Goal: Task Accomplishment & Management: Manage account settings

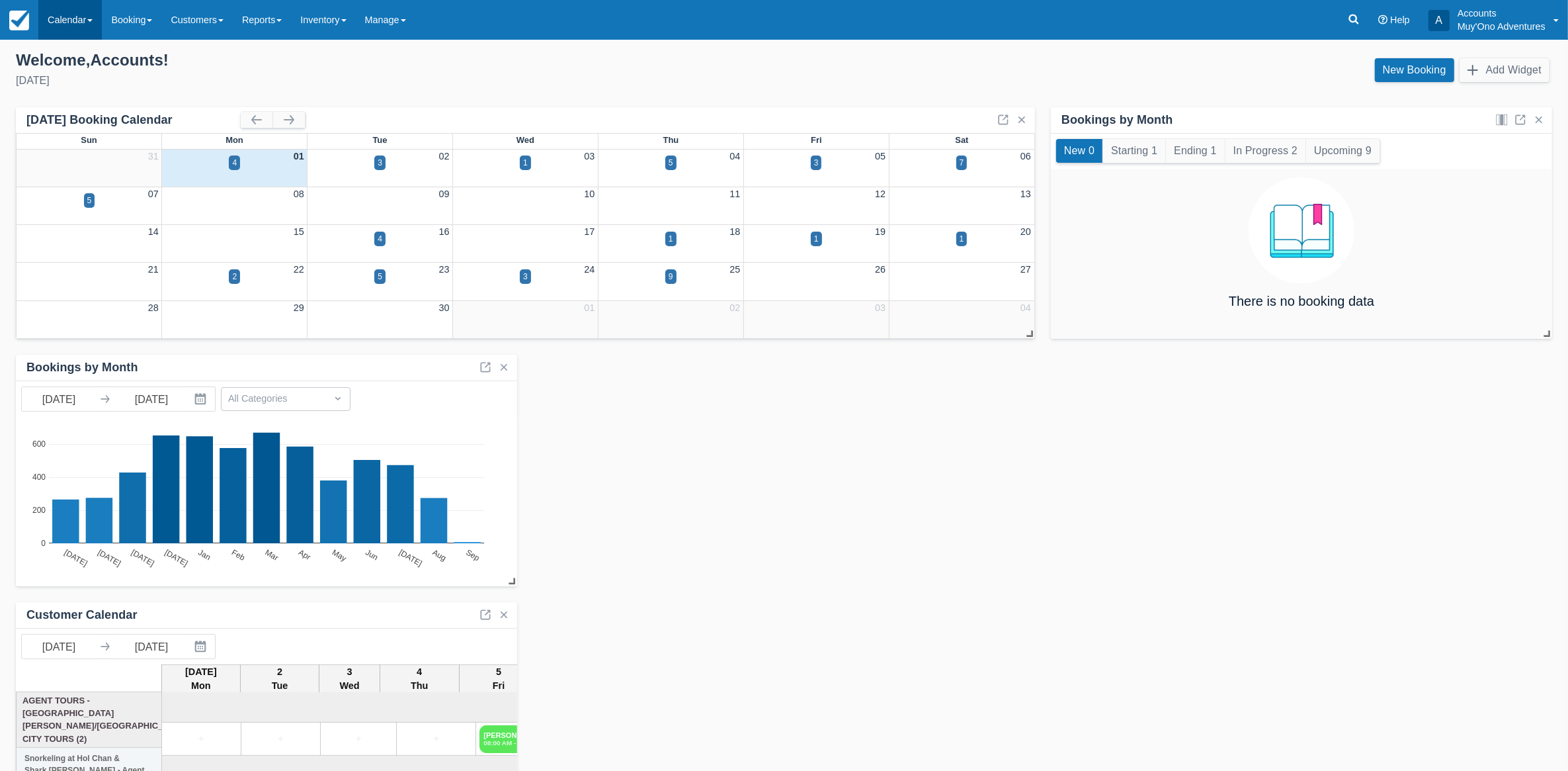
click at [73, 24] on link "Calendar" at bounding box center [70, 20] width 64 height 40
click at [48, 127] on link "Month" at bounding box center [91, 124] width 104 height 28
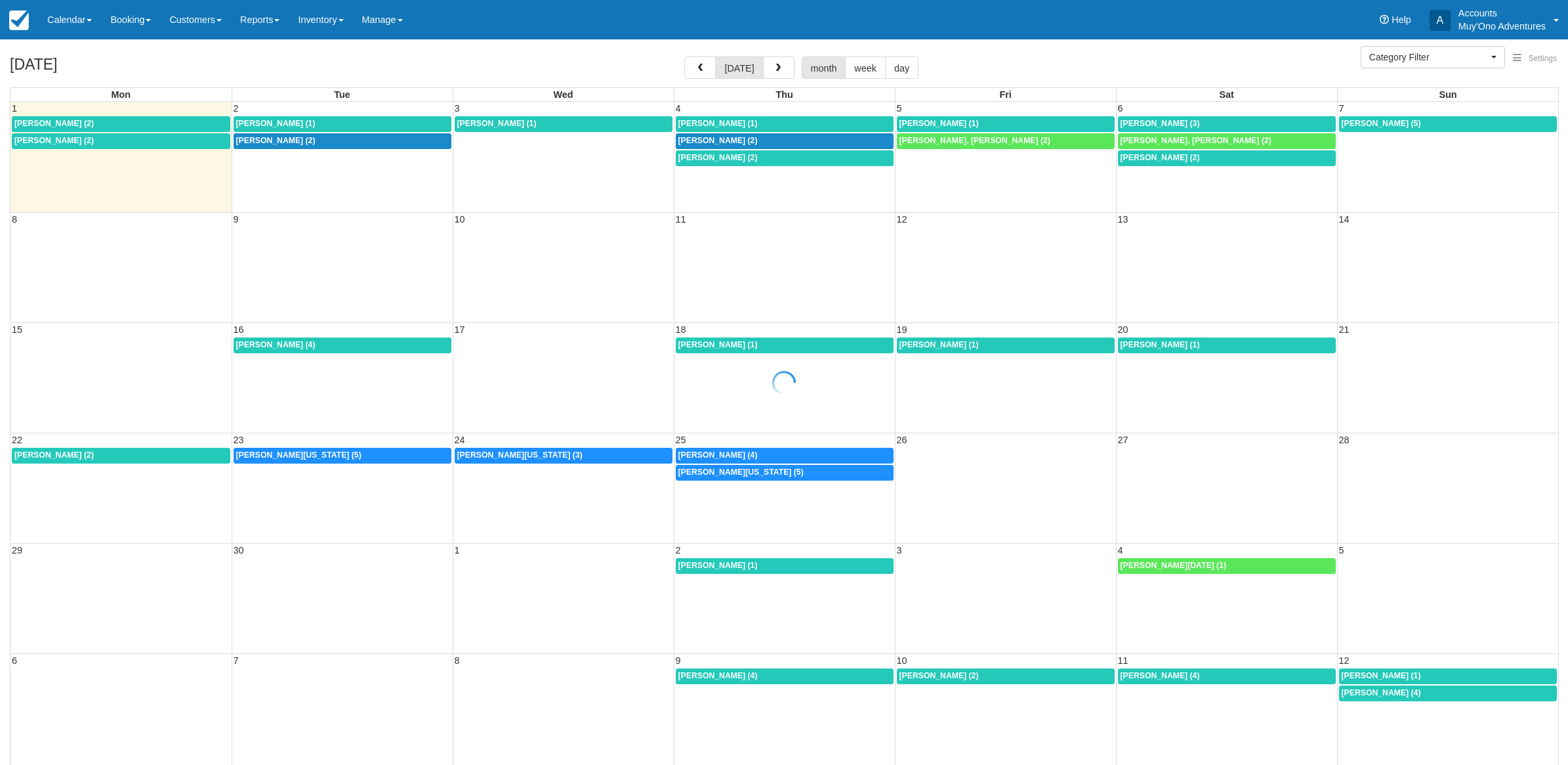
select select
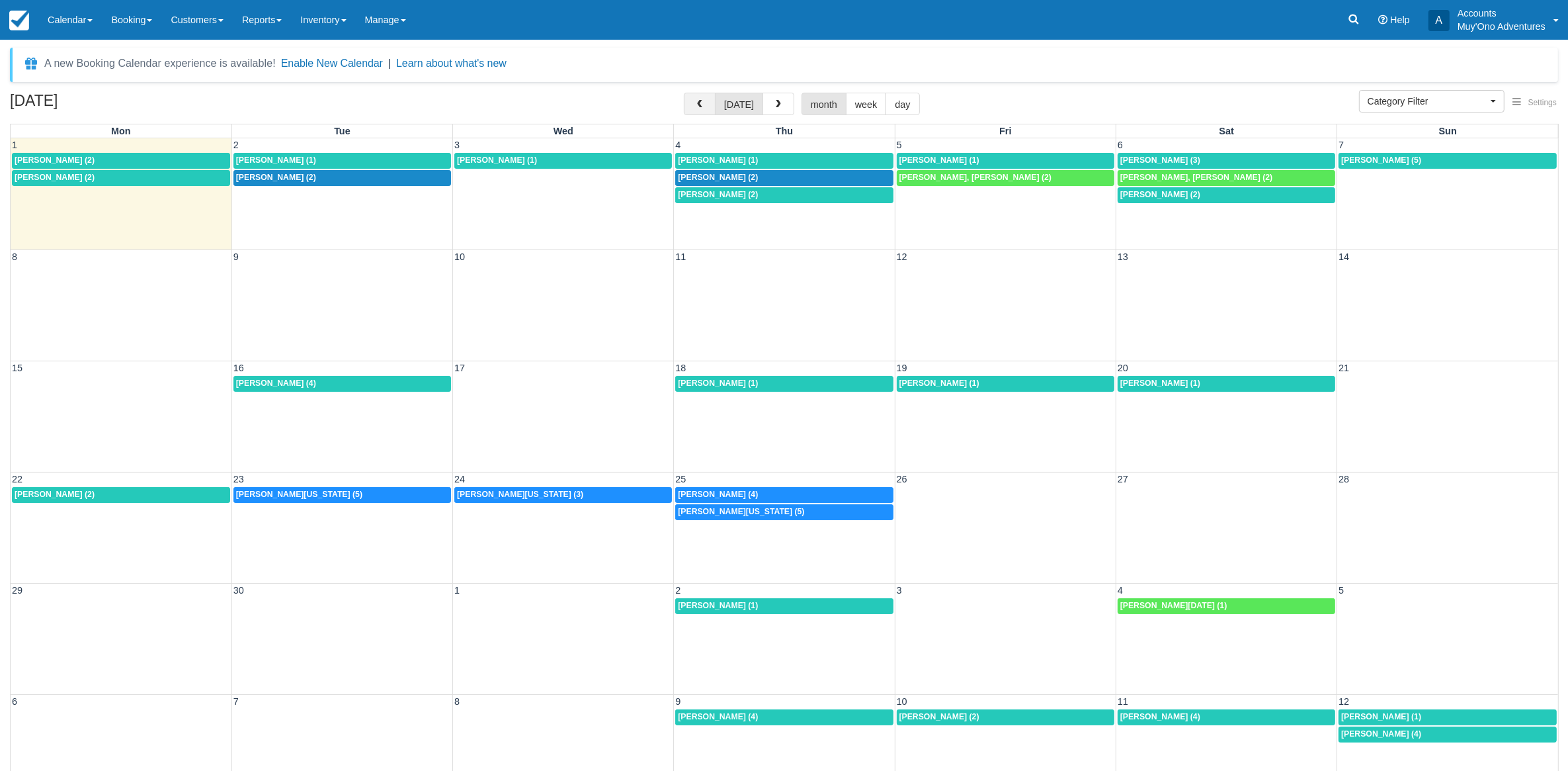
click at [698, 105] on span "button" at bounding box center [700, 105] width 9 height 9
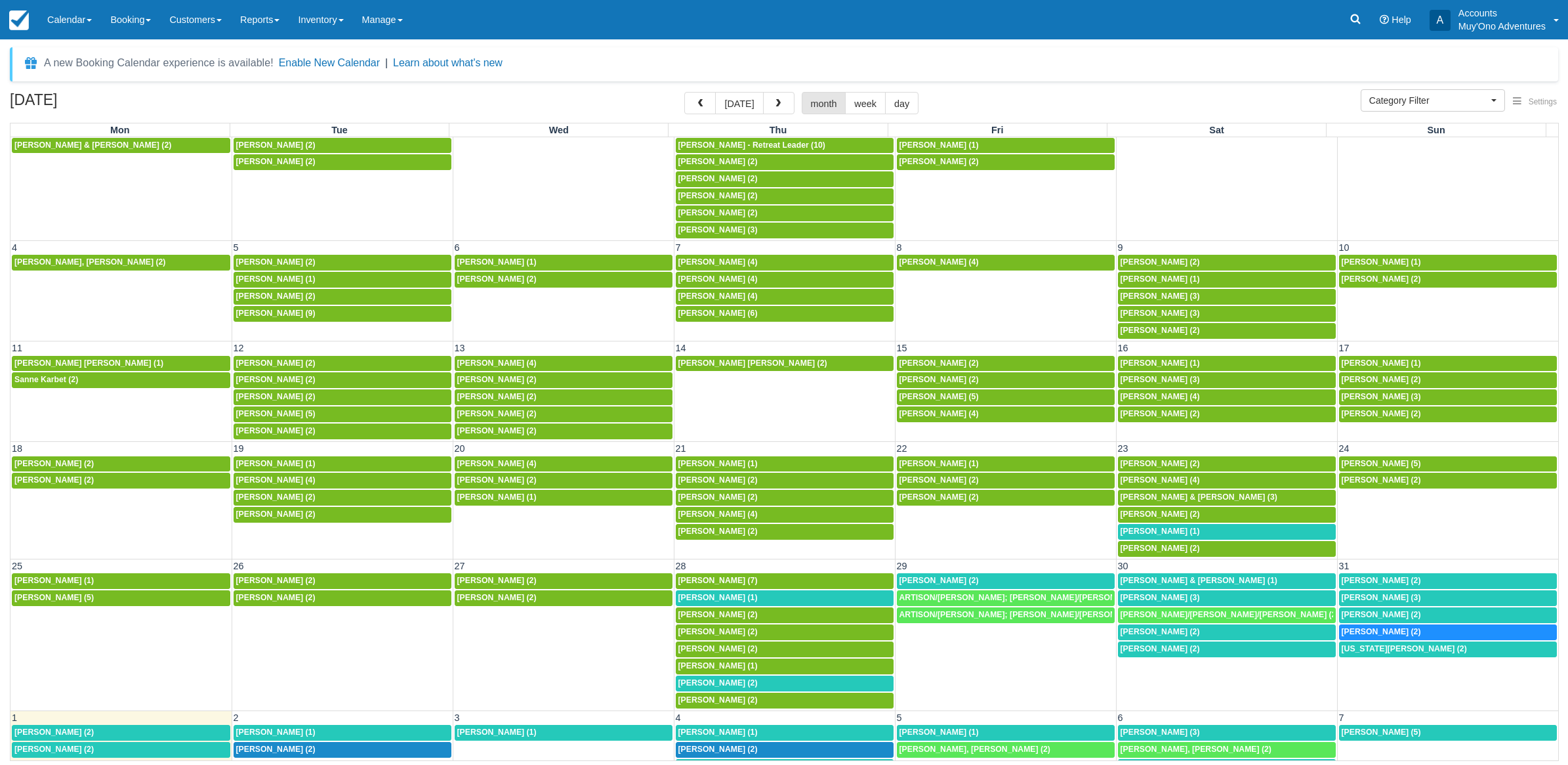
scroll to position [110, 0]
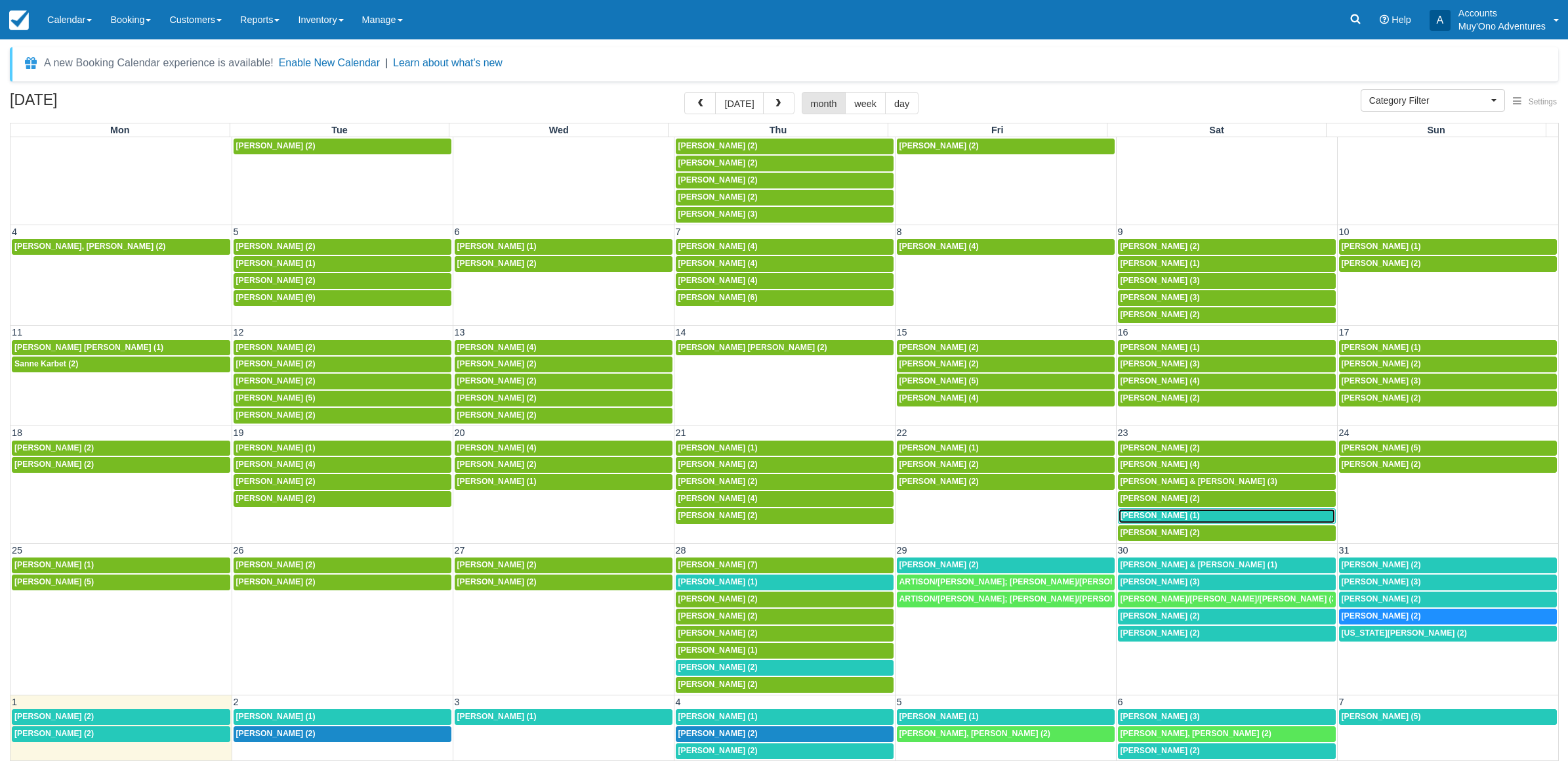
click at [1171, 511] on span "[PERSON_NAME] (1)" at bounding box center [1160, 515] width 79 height 9
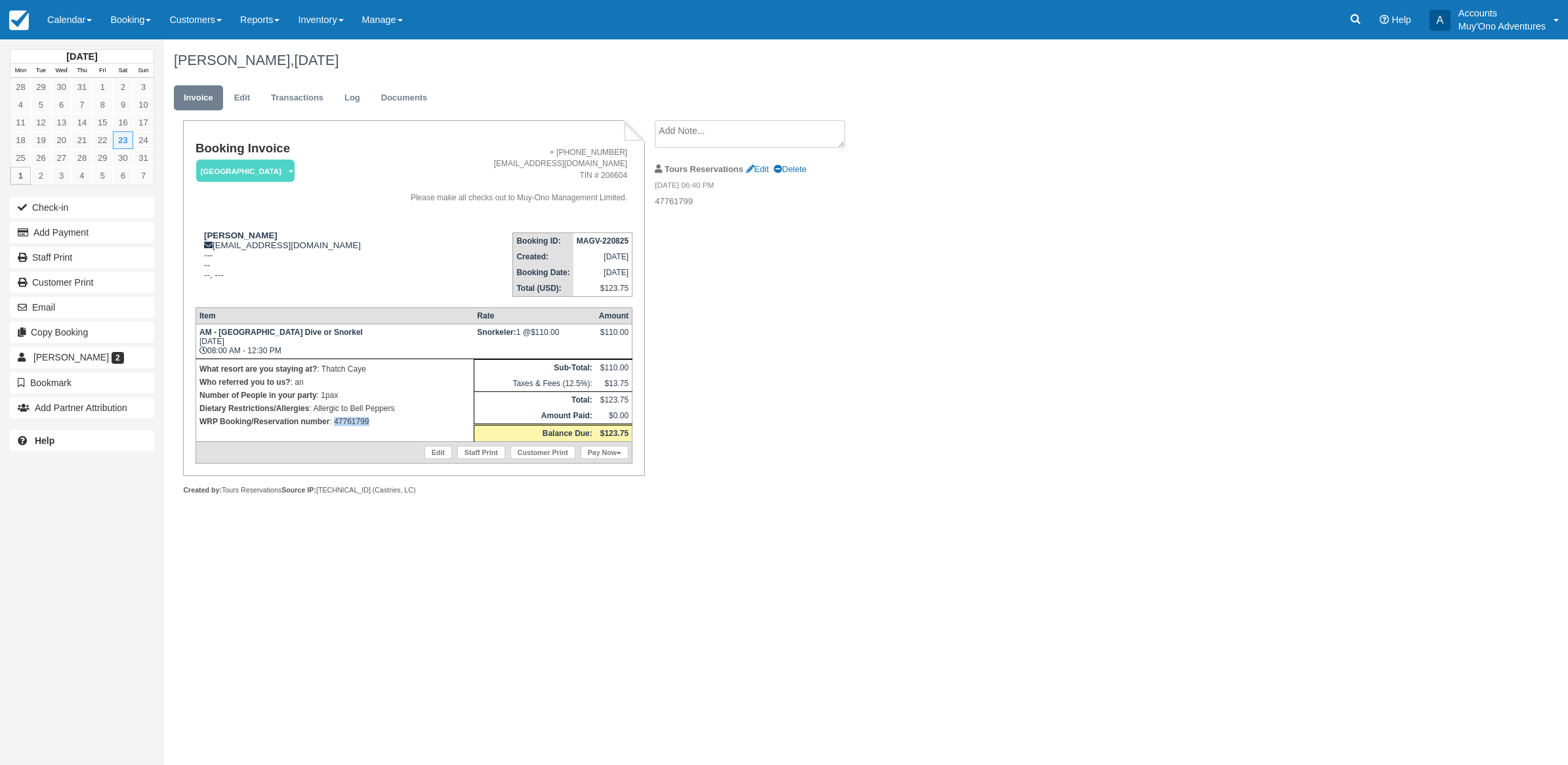
drag, startPoint x: 394, startPoint y: 418, endPoint x: 334, endPoint y: 423, distance: 60.2
click at [334, 423] on p "WRP Booking/Reservation number : 47761799" at bounding box center [335, 421] width 271 height 13
copy p "47761799"
drag, startPoint x: 56, startPoint y: 236, endPoint x: 62, endPoint y: 260, distance: 24.7
click at [56, 236] on button "Add Payment" at bounding box center [82, 232] width 144 height 21
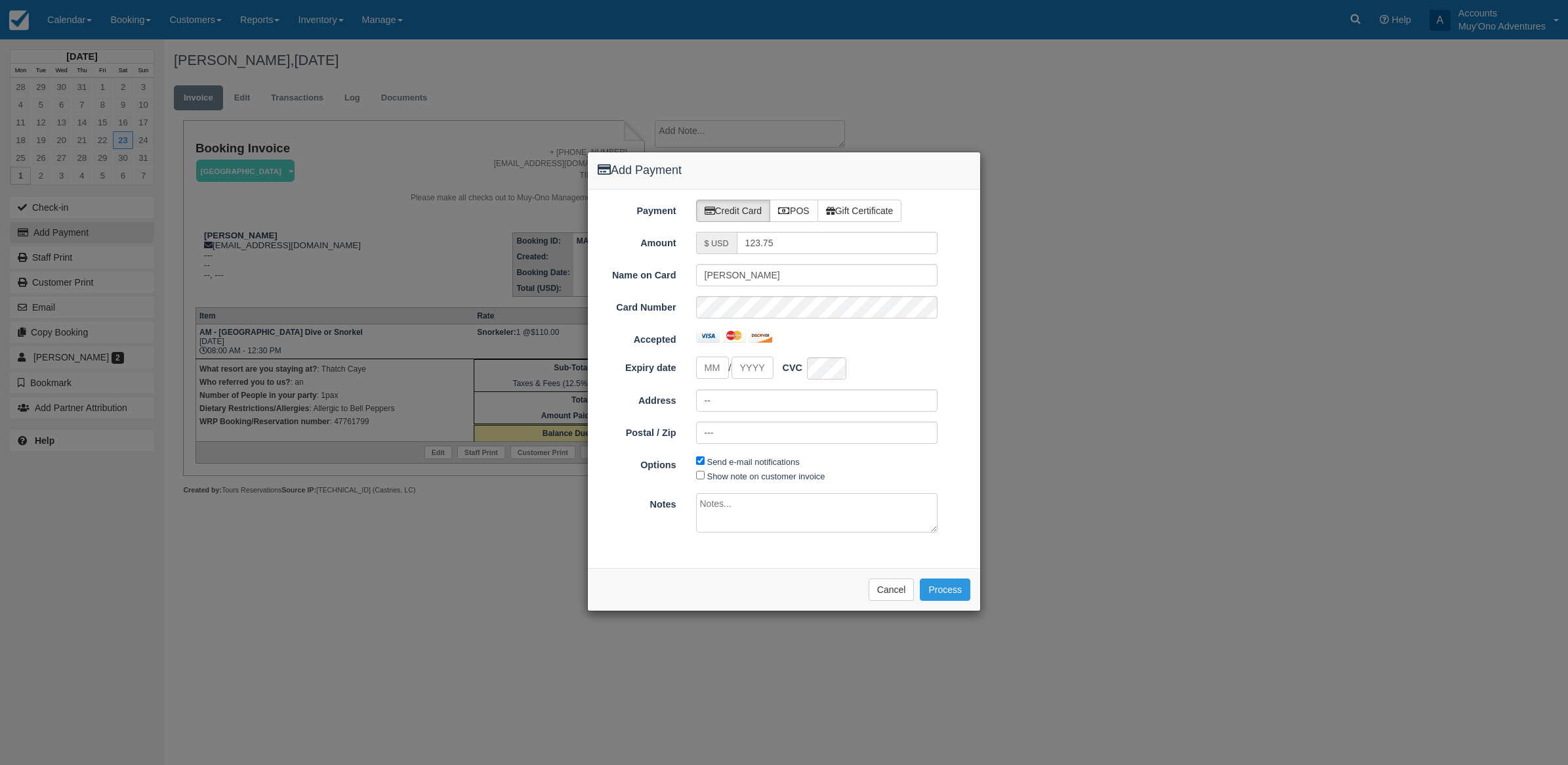
type input "[DATE]"
click at [806, 207] on label "POS" at bounding box center [794, 211] width 48 height 23
radio input "true"
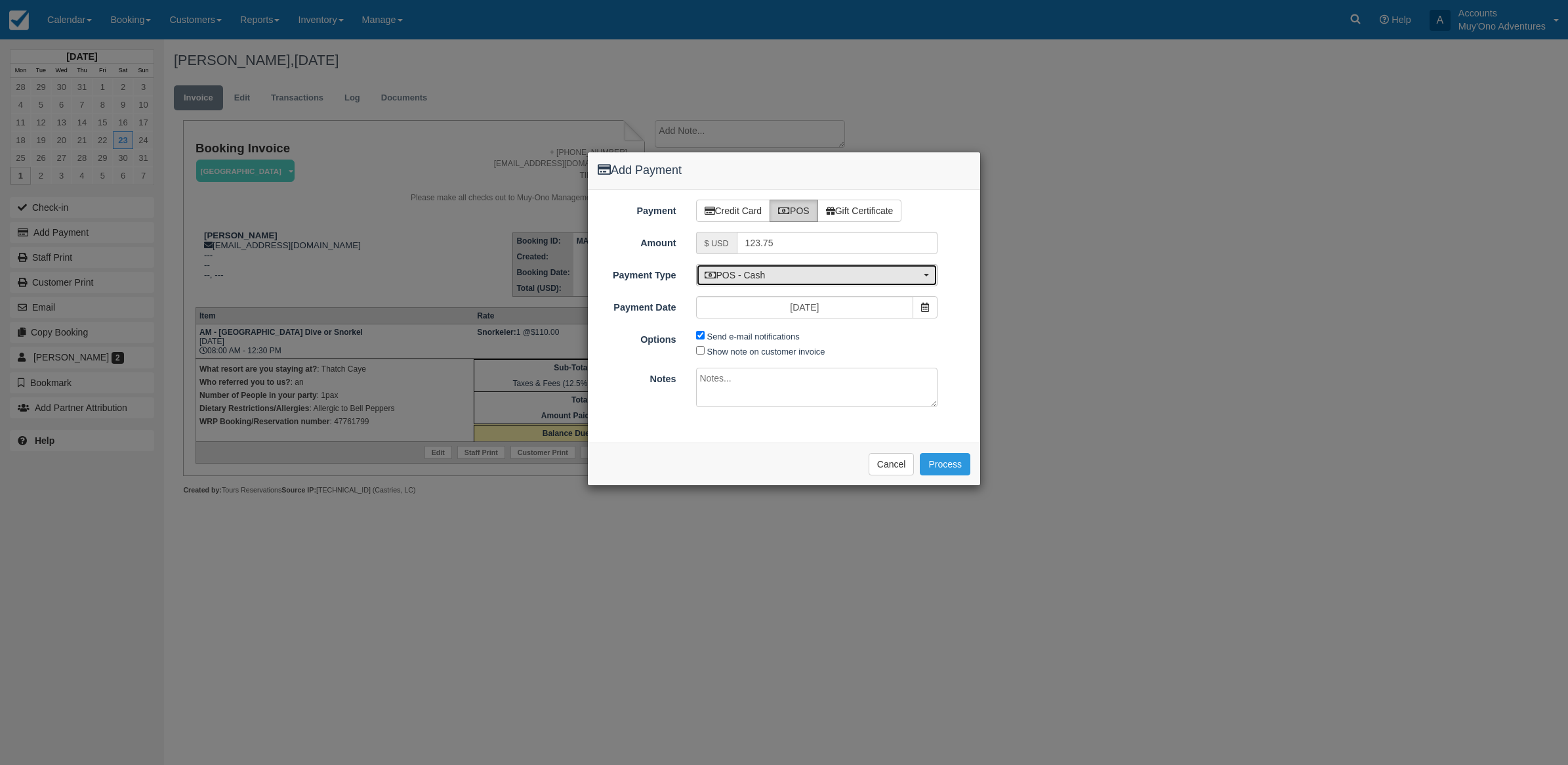
click at [775, 267] on button "POS - Cash" at bounding box center [817, 274] width 242 height 23
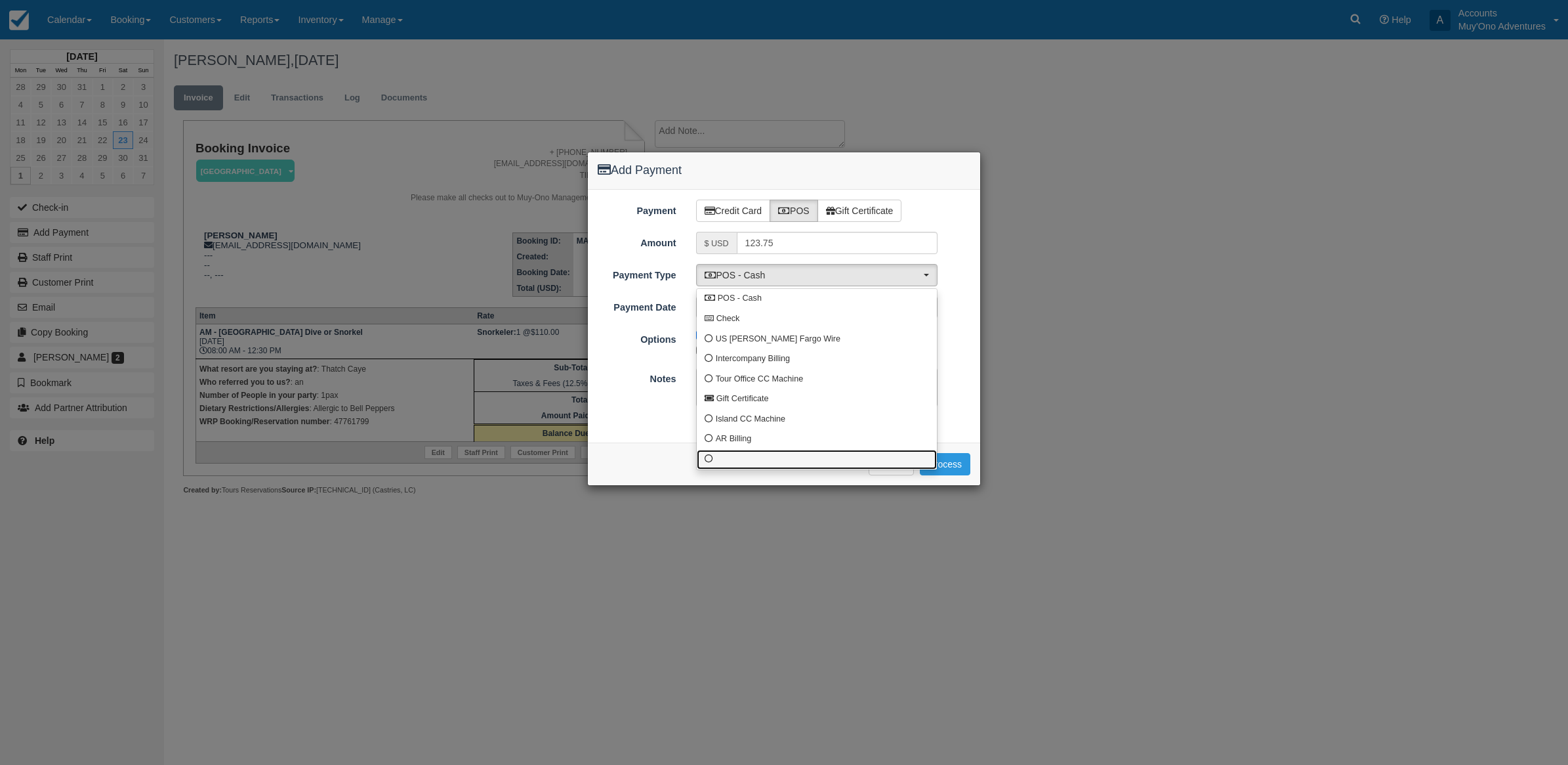
click at [719, 461] on link at bounding box center [817, 460] width 240 height 20
select select "custom10"
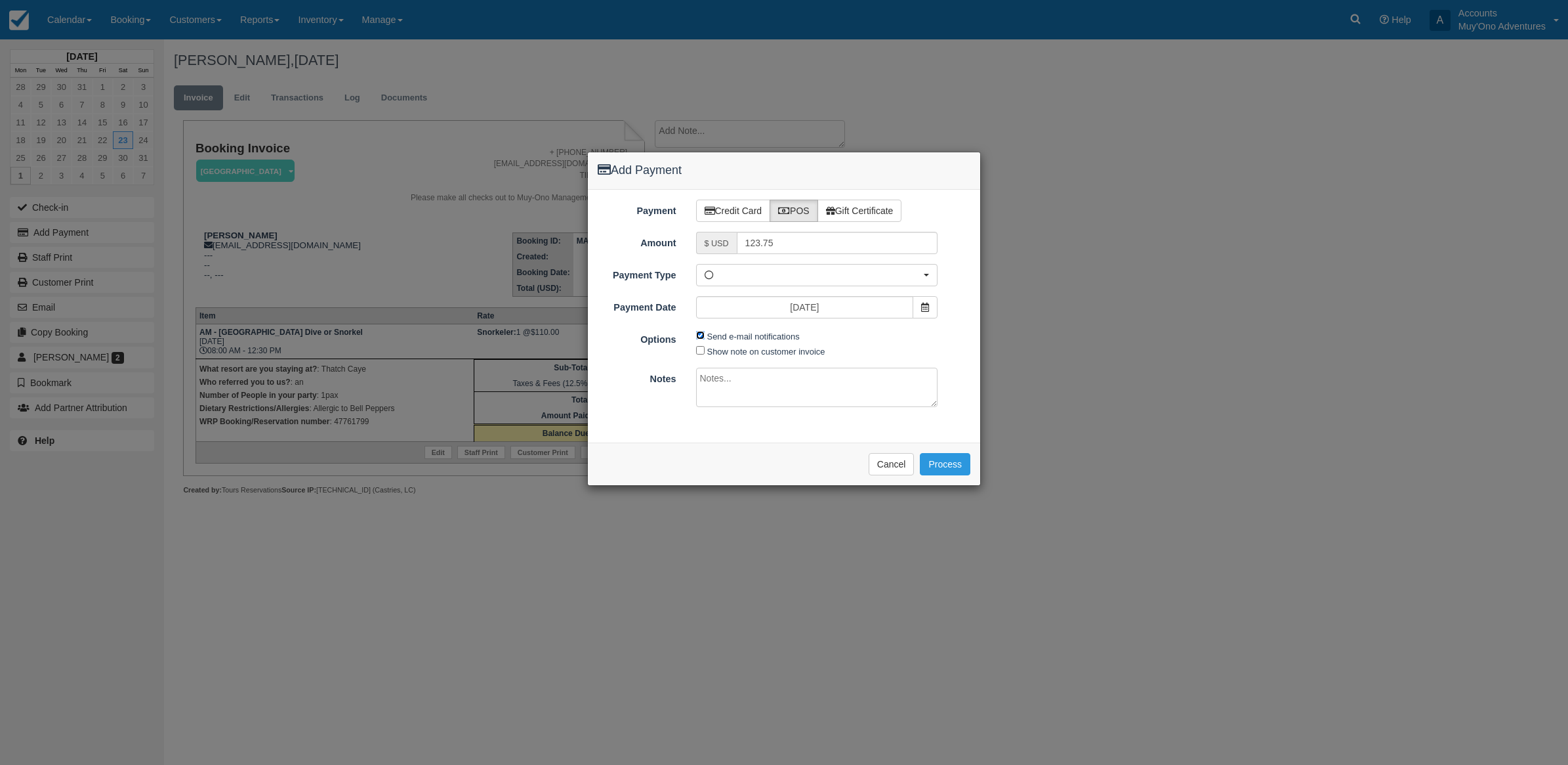
click at [700, 334] on input "Send e-mail notifications" at bounding box center [700, 335] width 9 height 9
checkbox input "false"
click at [726, 385] on textarea at bounding box center [817, 388] width 242 height 40
type textarea "I"
type textarea "Paid in WRP CT"
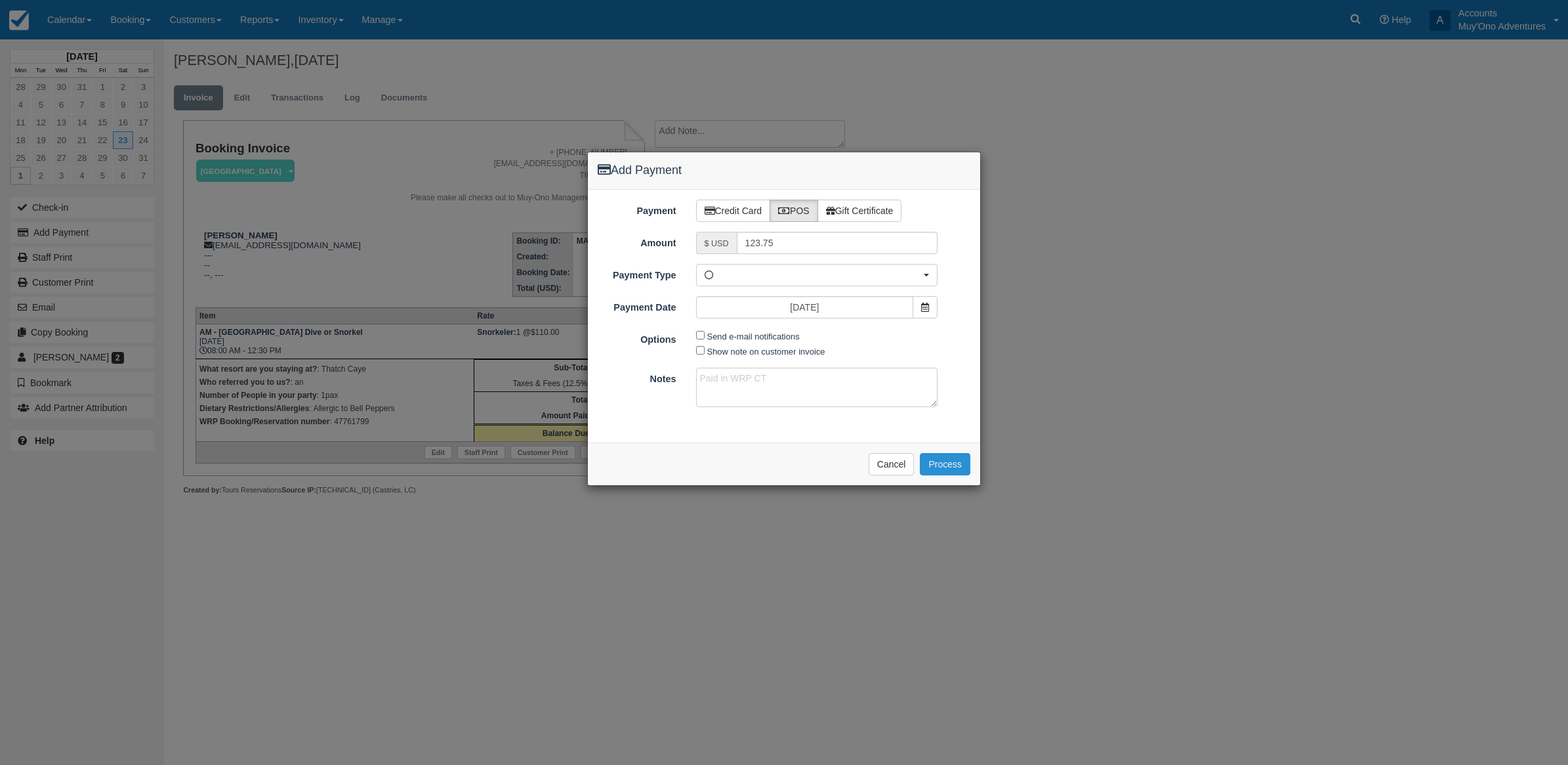
click at [934, 460] on button "Process" at bounding box center [945, 464] width 51 height 23
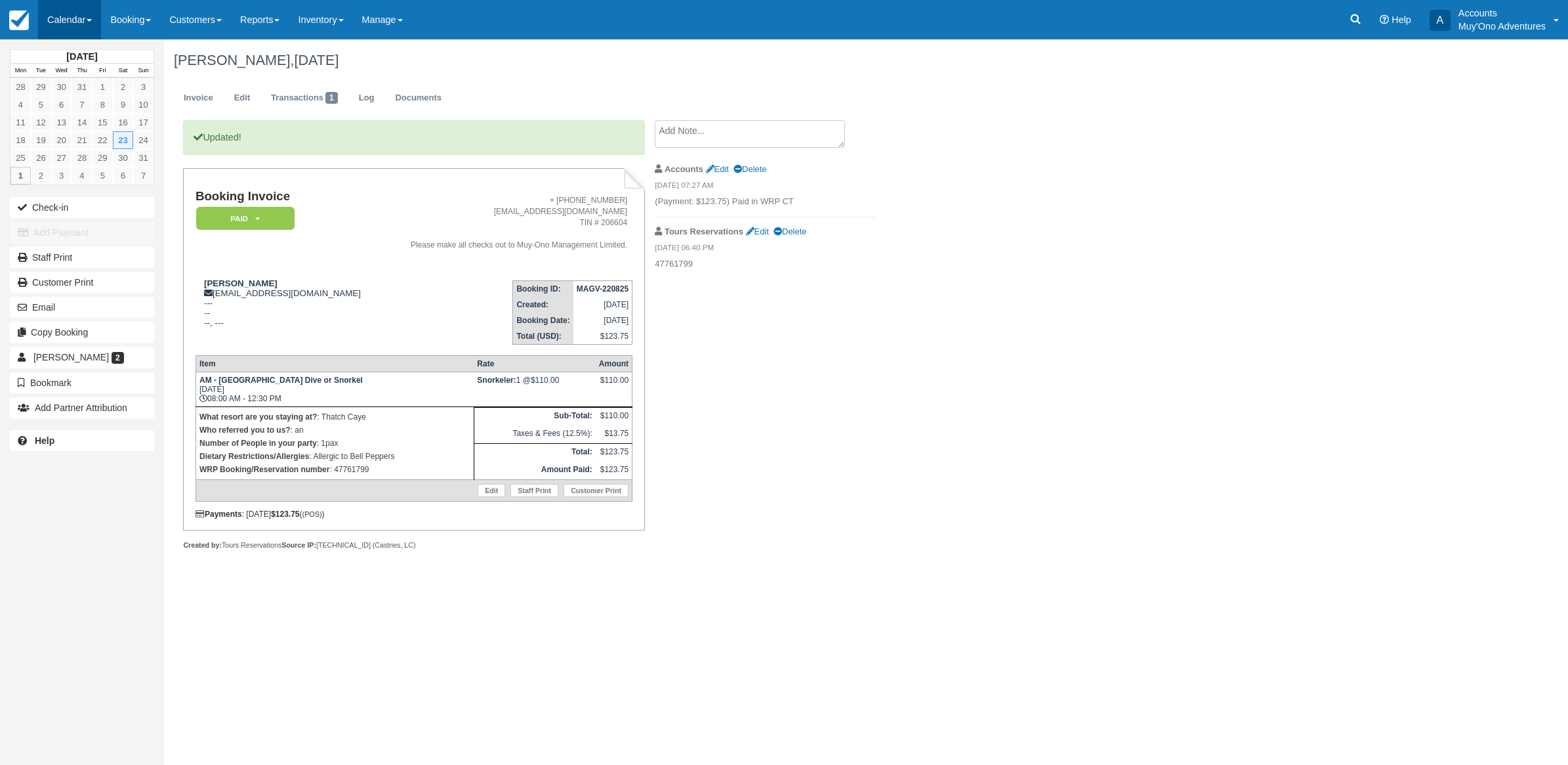
click at [72, 14] on link "Calendar" at bounding box center [69, 19] width 63 height 40
drag, startPoint x: 65, startPoint y: 113, endPoint x: 48, endPoint y: 210, distance: 98.5
click at [65, 115] on link "Month" at bounding box center [90, 123] width 104 height 27
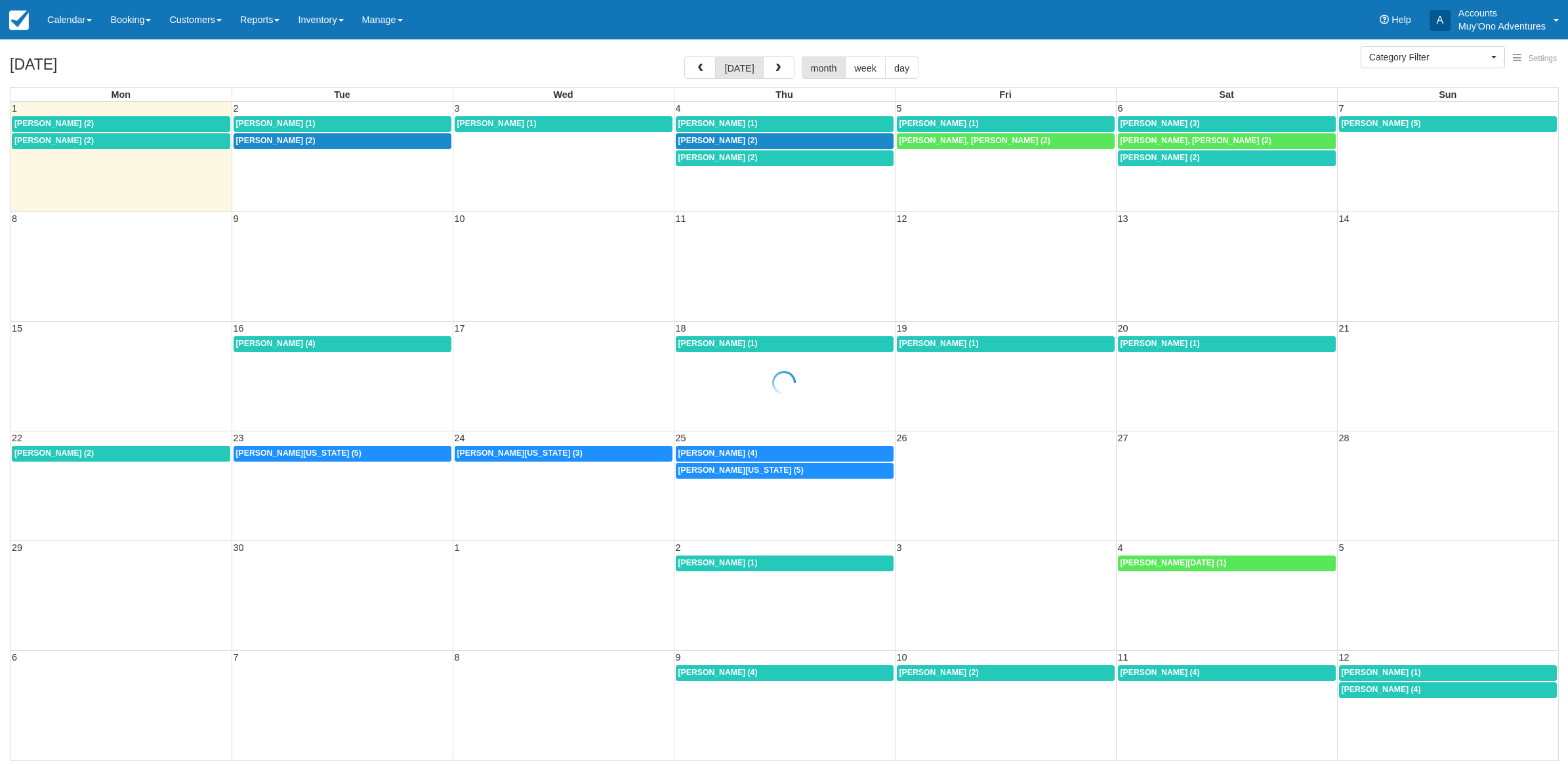
select select
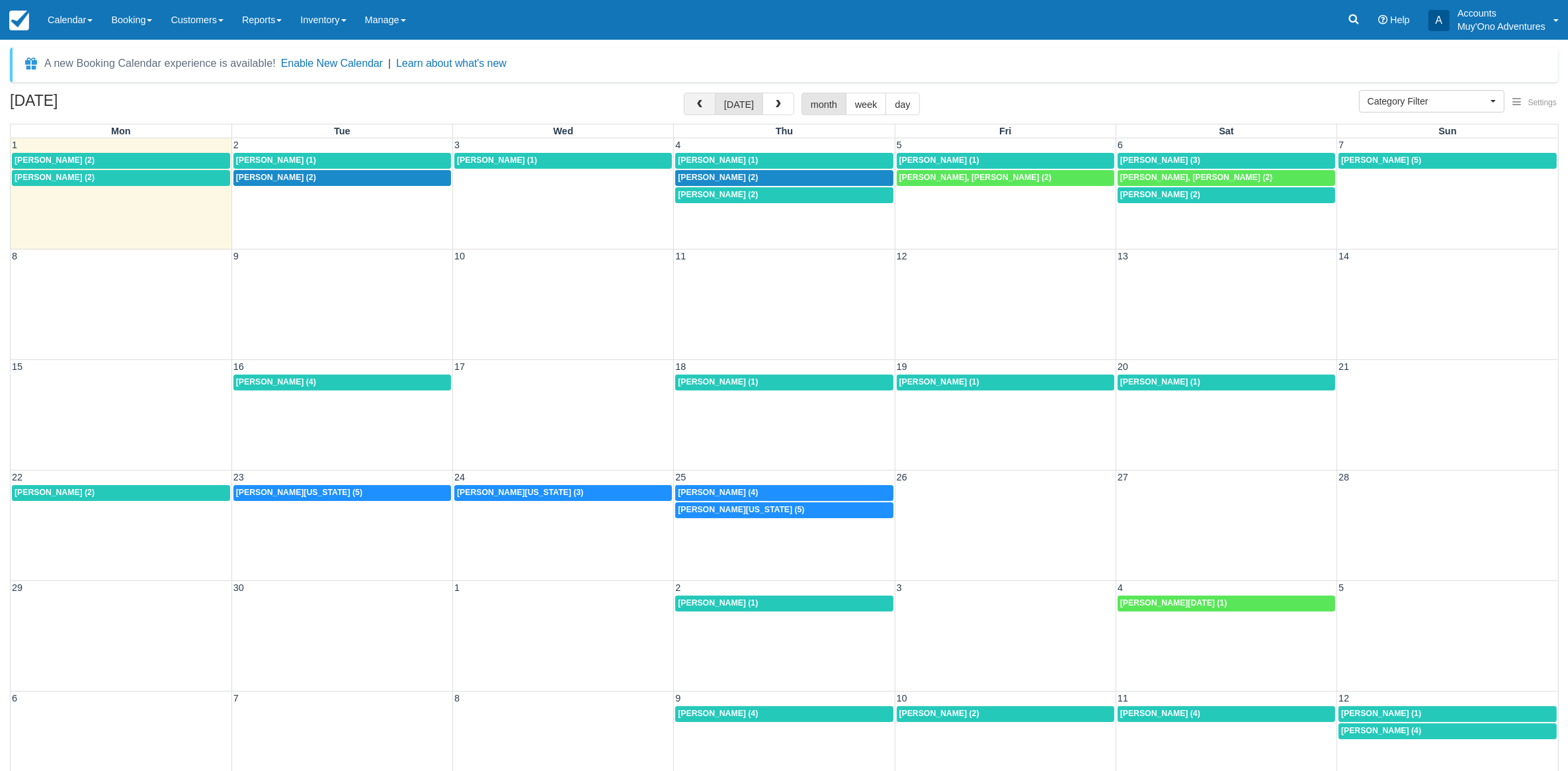
click at [708, 104] on button "button" at bounding box center [700, 104] width 31 height 23
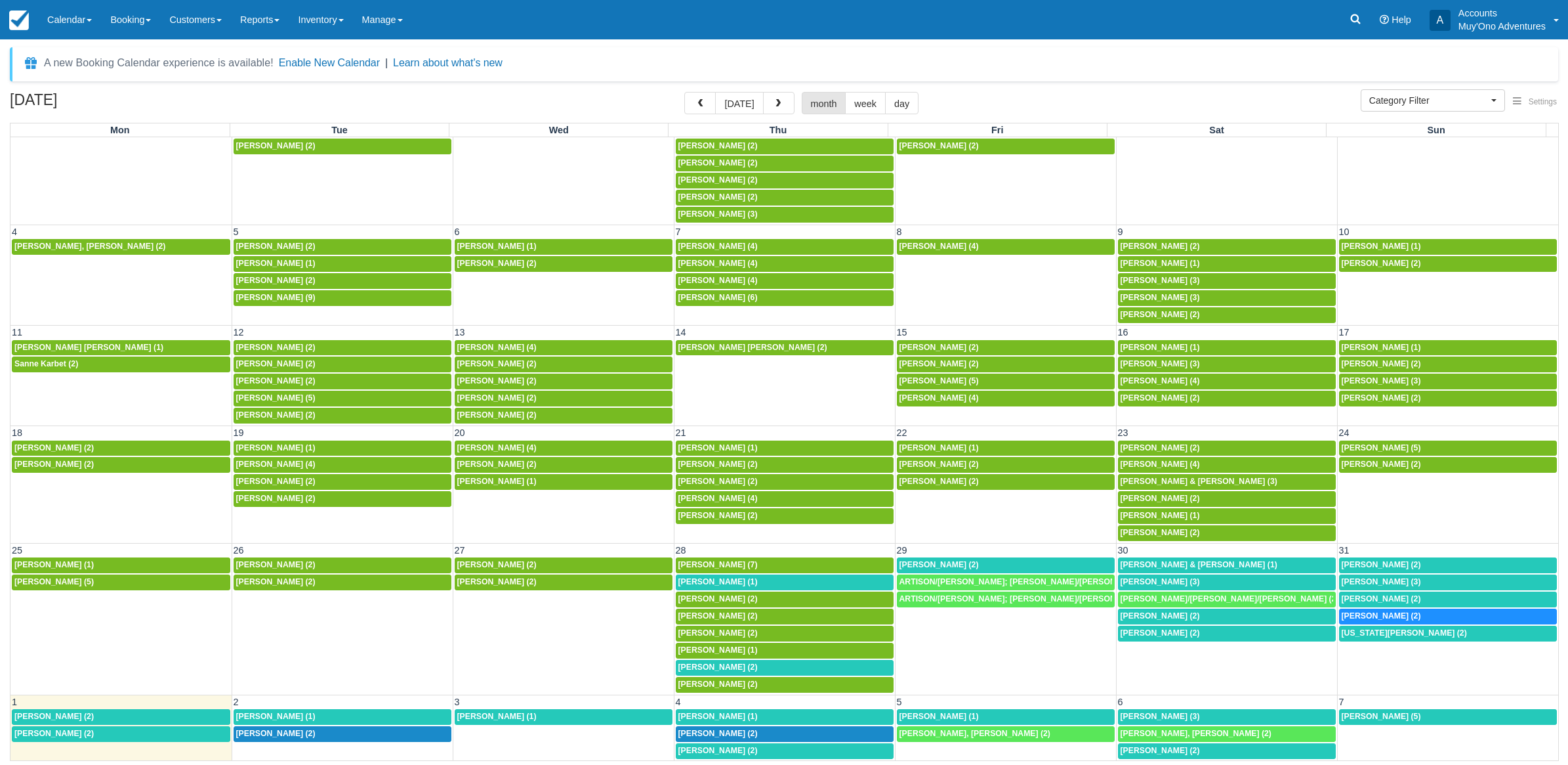
scroll to position [110, 0]
click at [786, 577] on div "[PERSON_NAME] (1)" at bounding box center [785, 582] width 213 height 10
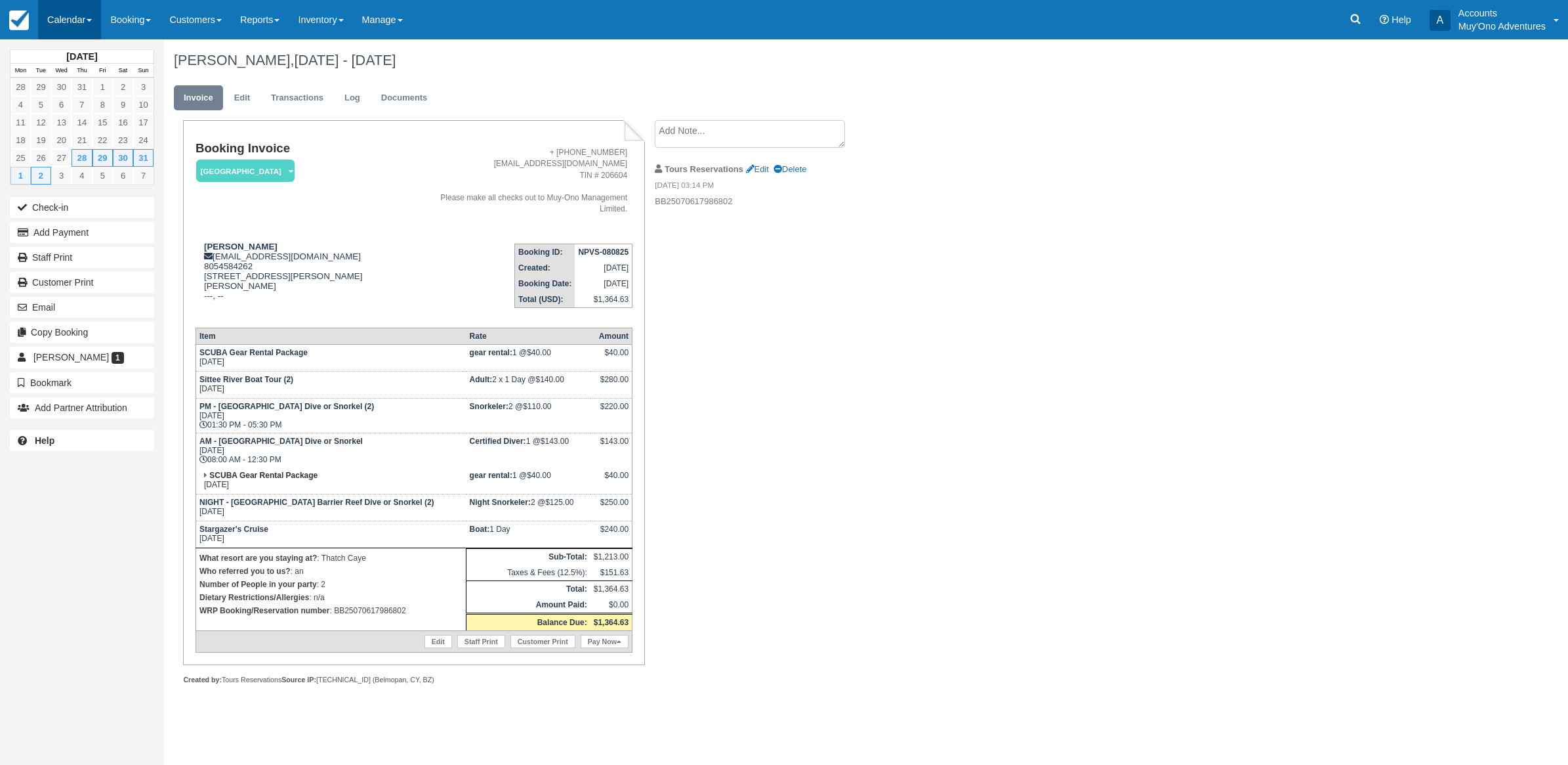
click at [60, 30] on link "Calendar" at bounding box center [69, 19] width 63 height 40
drag, startPoint x: 81, startPoint y: 130, endPoint x: 350, endPoint y: 272, distance: 304.2
click at [80, 130] on link "Month" at bounding box center [90, 123] width 104 height 27
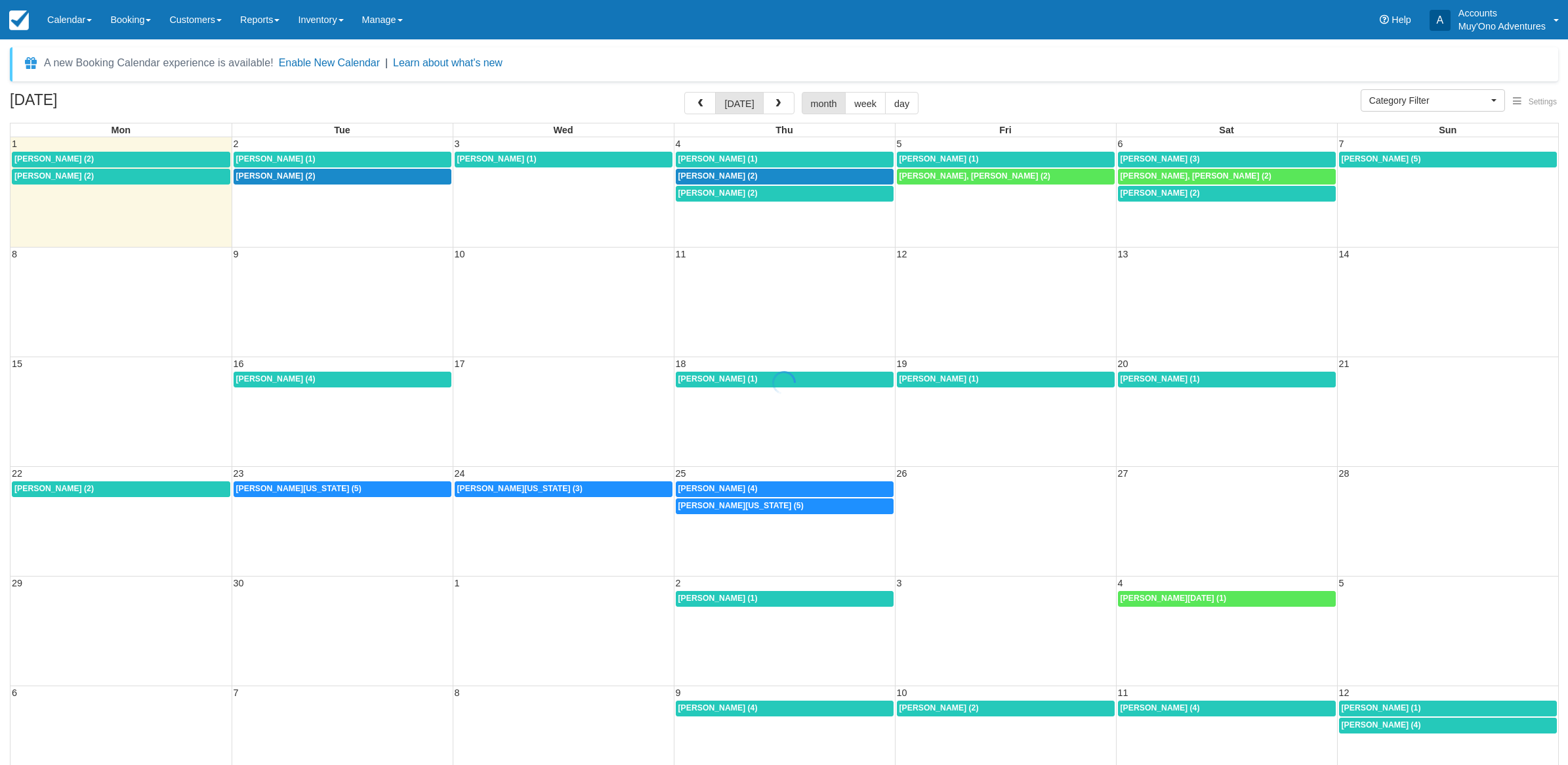
select select
click at [687, 110] on button "button" at bounding box center [694, 103] width 31 height 23
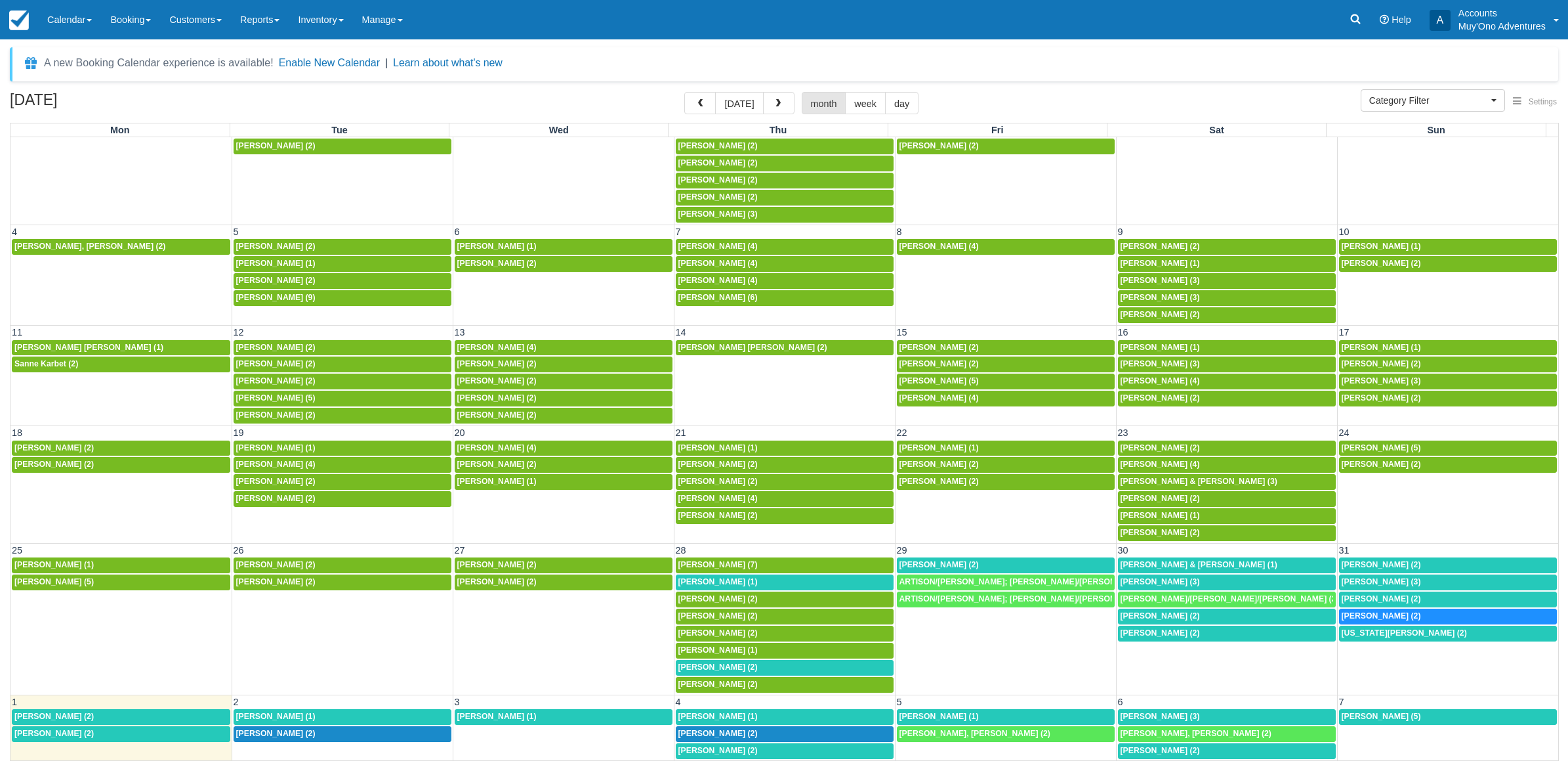
scroll to position [110, 0]
click at [725, 654] on link "8a Kornbreg, Marian (1)" at bounding box center [785, 650] width 218 height 16
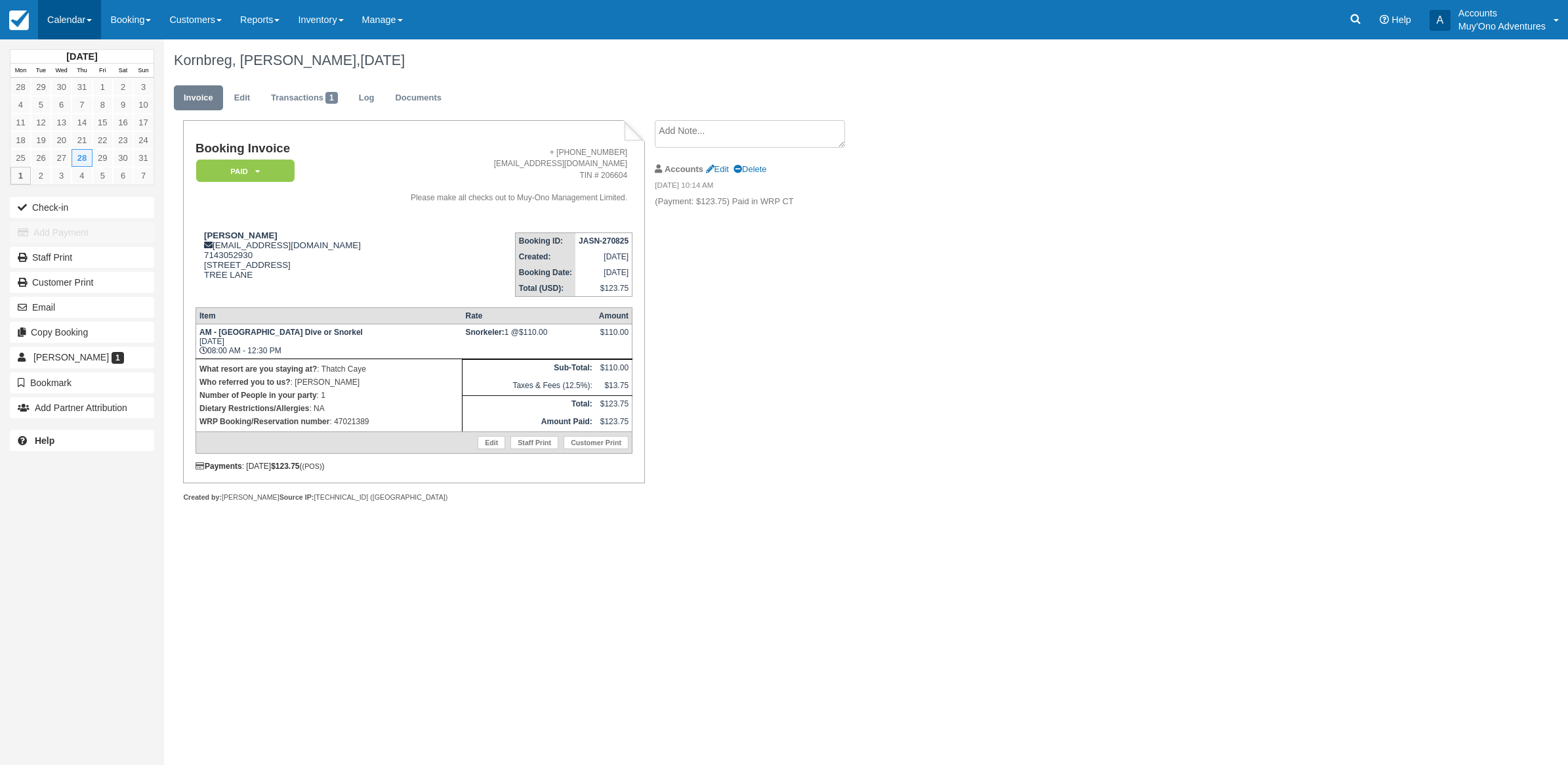
click at [64, 30] on link "Calendar" at bounding box center [69, 19] width 63 height 40
click at [82, 126] on link "Month" at bounding box center [90, 123] width 104 height 27
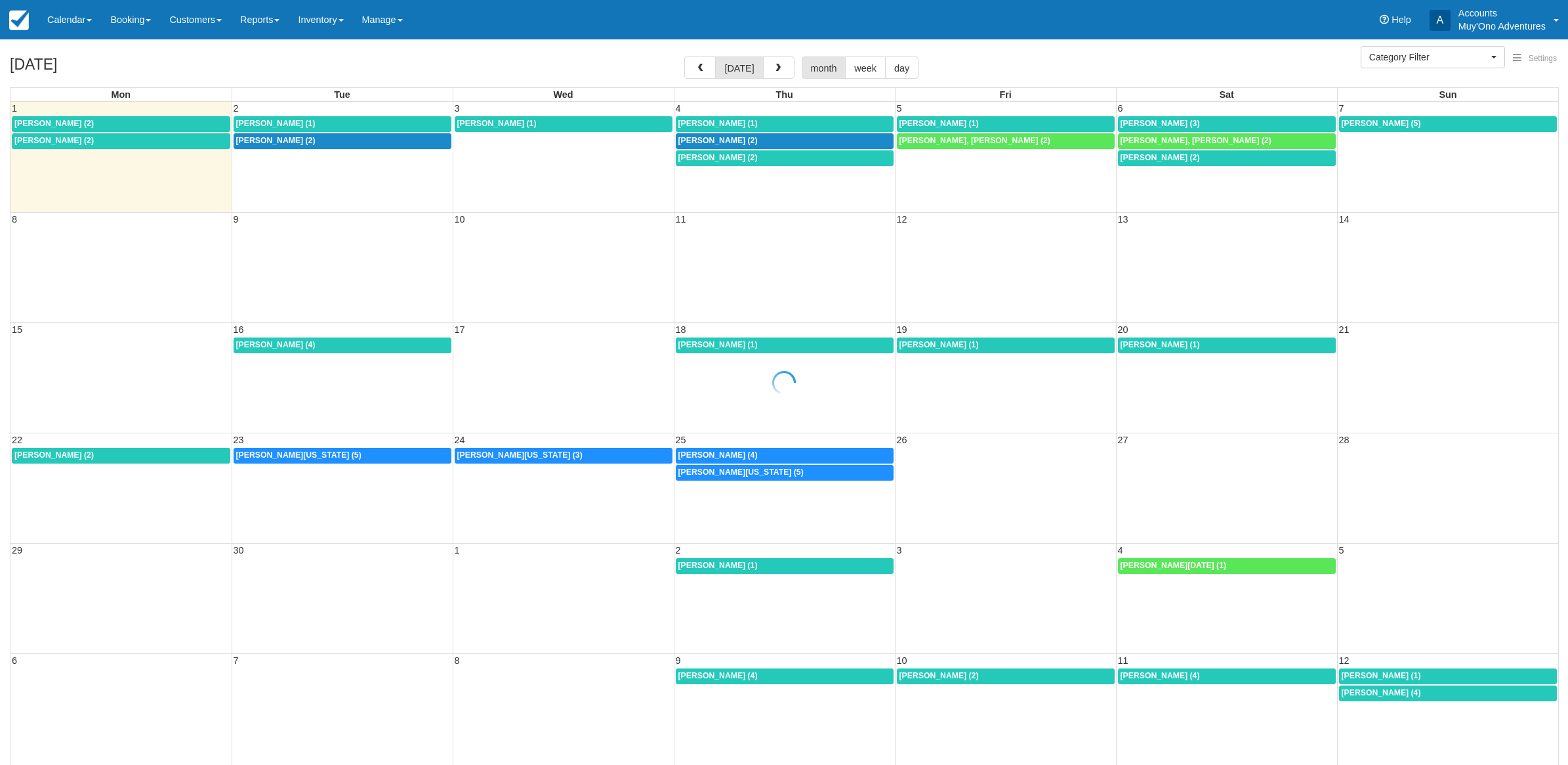
select select
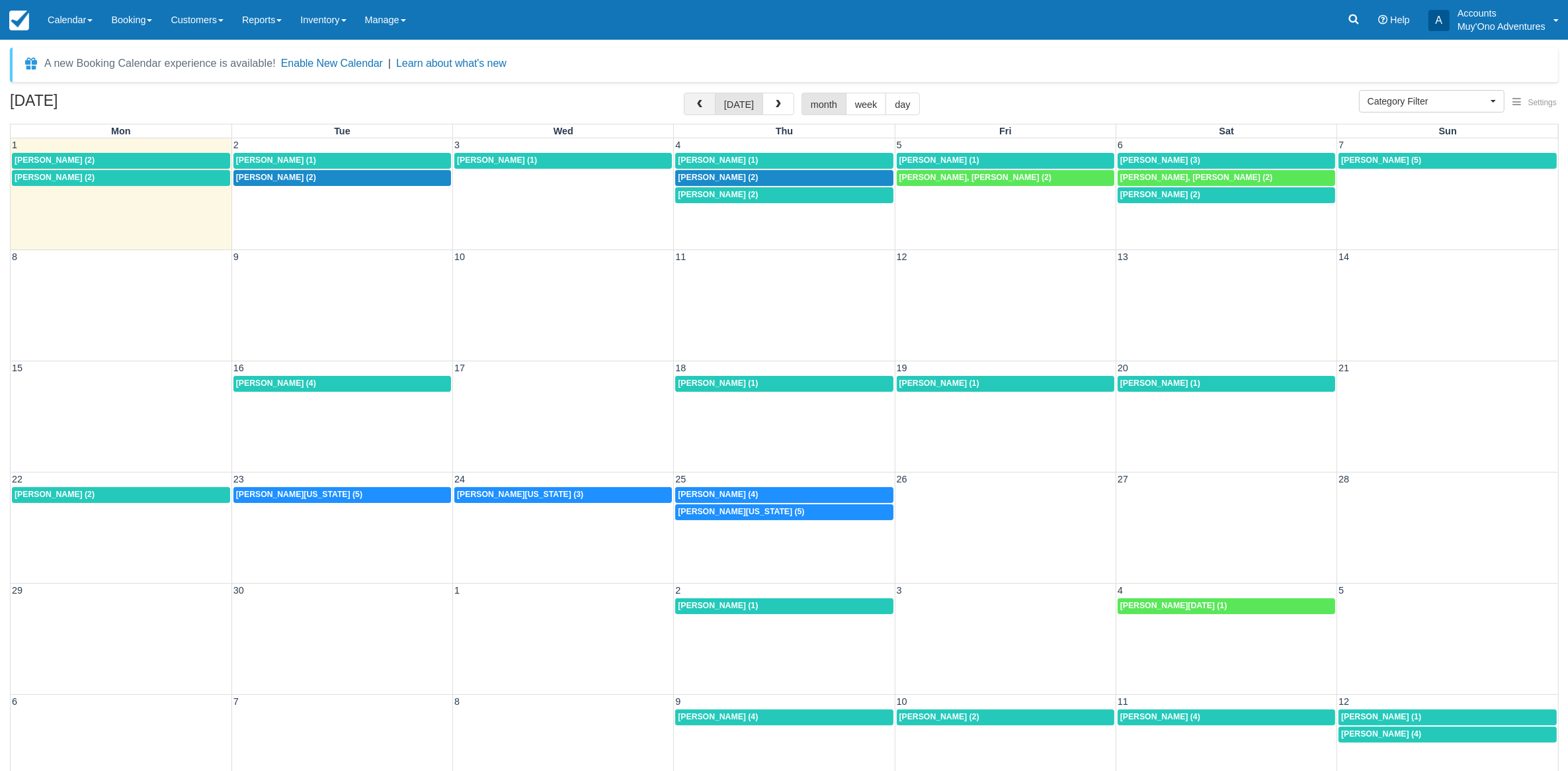
click at [700, 105] on span "button" at bounding box center [700, 105] width 9 height 9
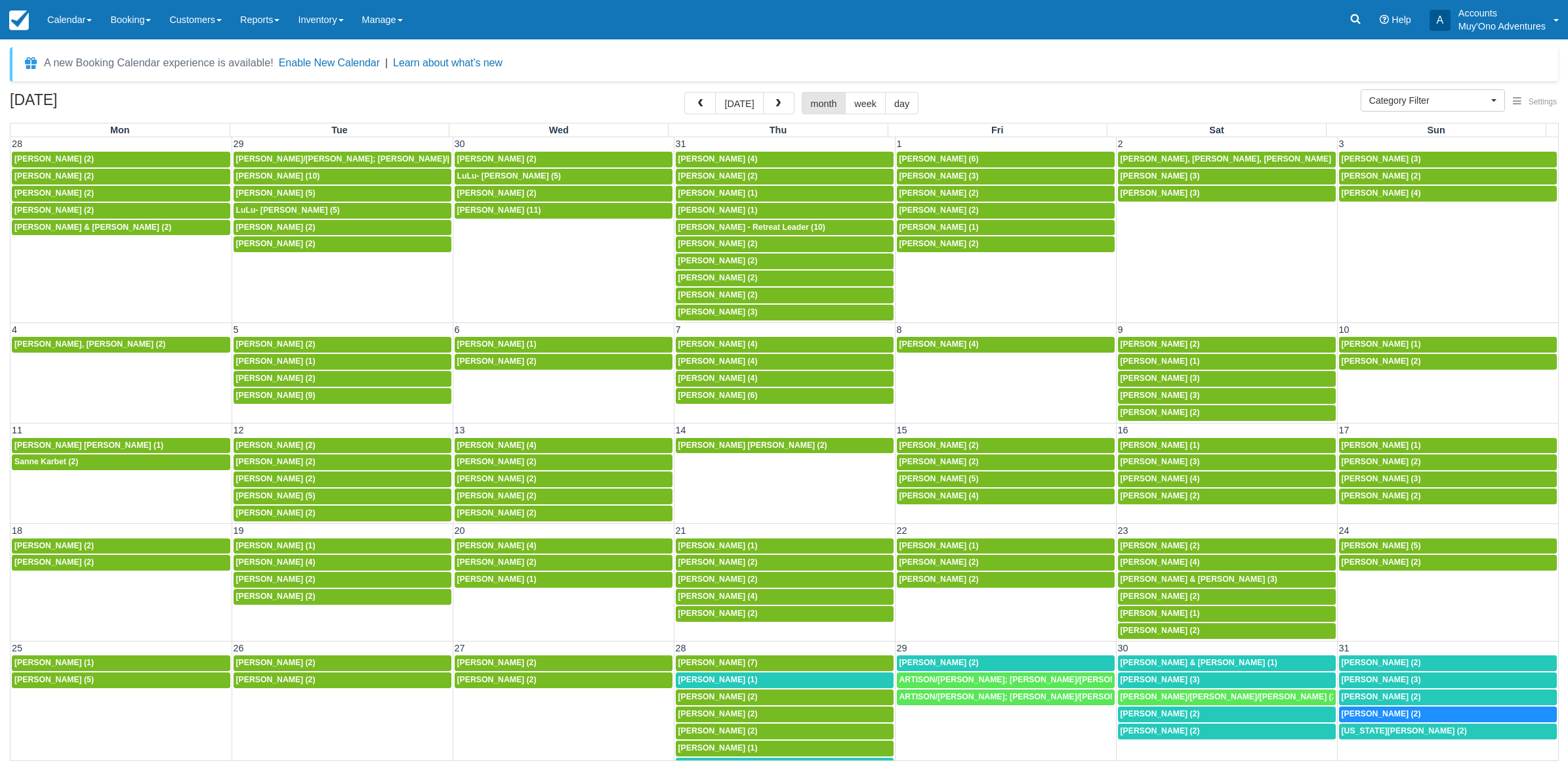
scroll to position [110, 0]
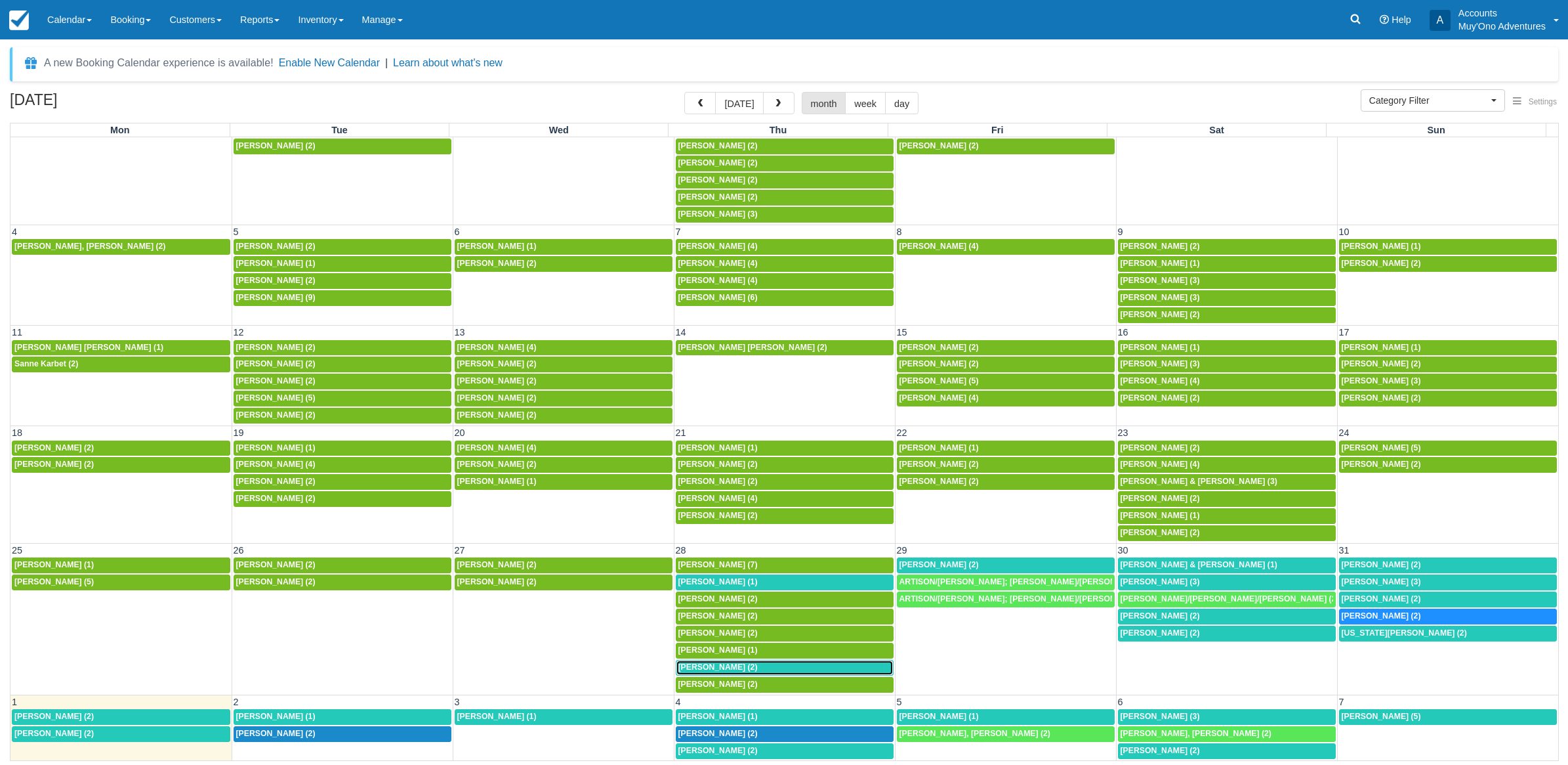
click at [707, 664] on span "[PERSON_NAME] (2)" at bounding box center [719, 668] width 79 height 9
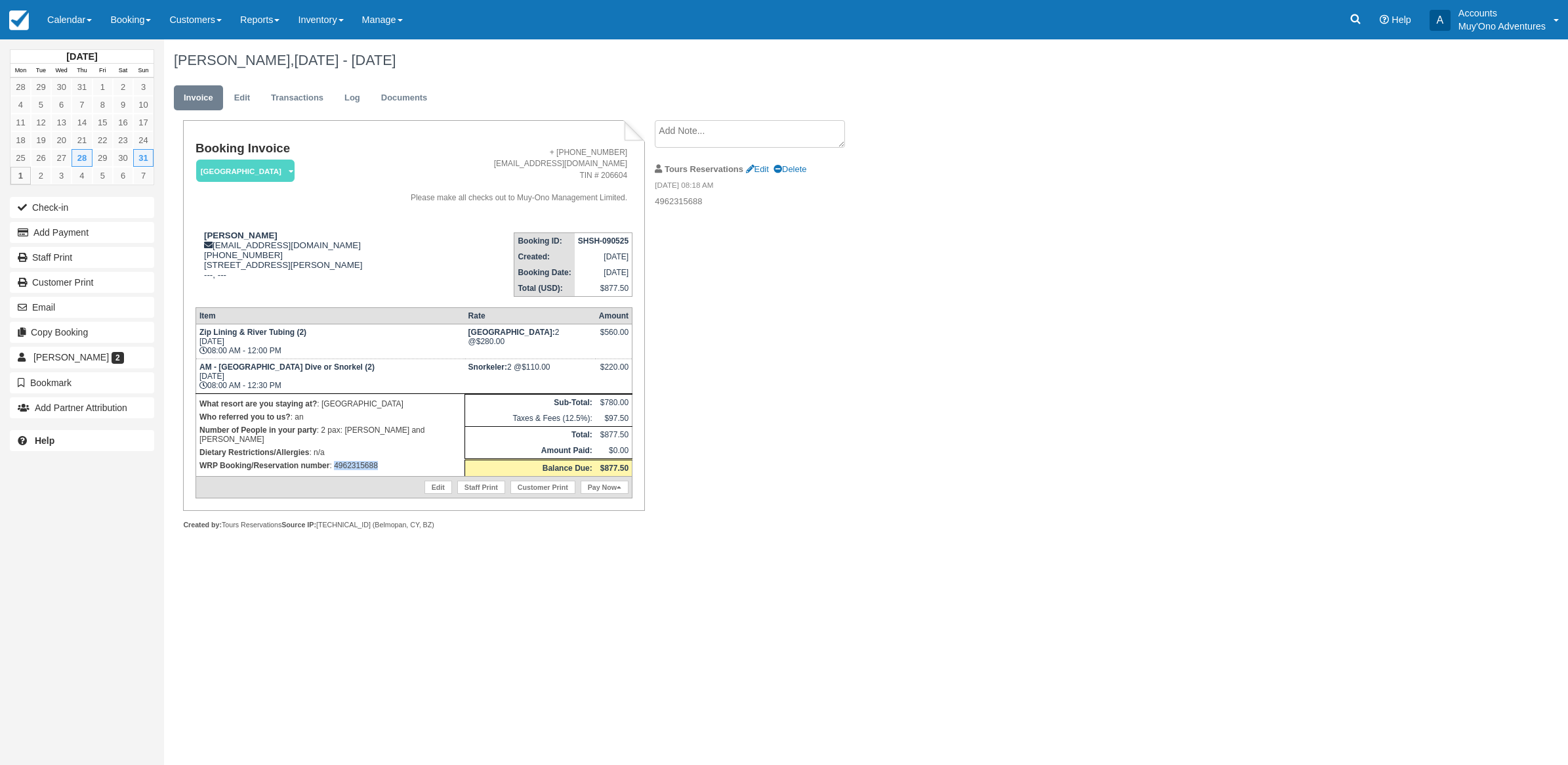
drag, startPoint x: 391, startPoint y: 481, endPoint x: 334, endPoint y: 480, distance: 57.0
click at [334, 476] on td "What resort are you staying at? : Thatch Caye Resort Who referred you to us? : …" at bounding box center [330, 434] width 269 height 83
copy p "4962315688"
click at [87, 235] on button "Add Payment" at bounding box center [82, 232] width 144 height 21
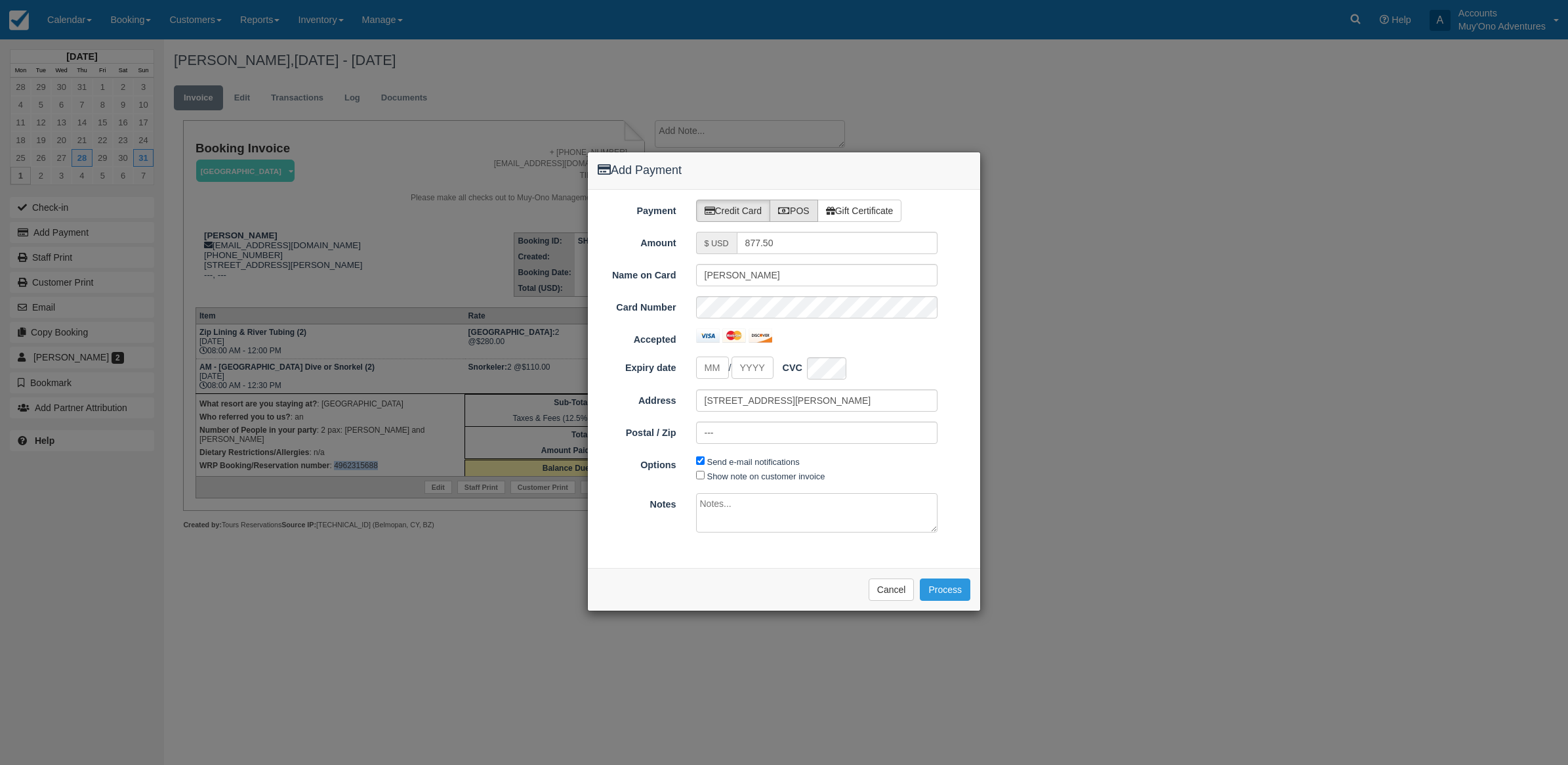
click at [818, 202] on label "POS" at bounding box center [794, 211] width 48 height 23
radio input "true"
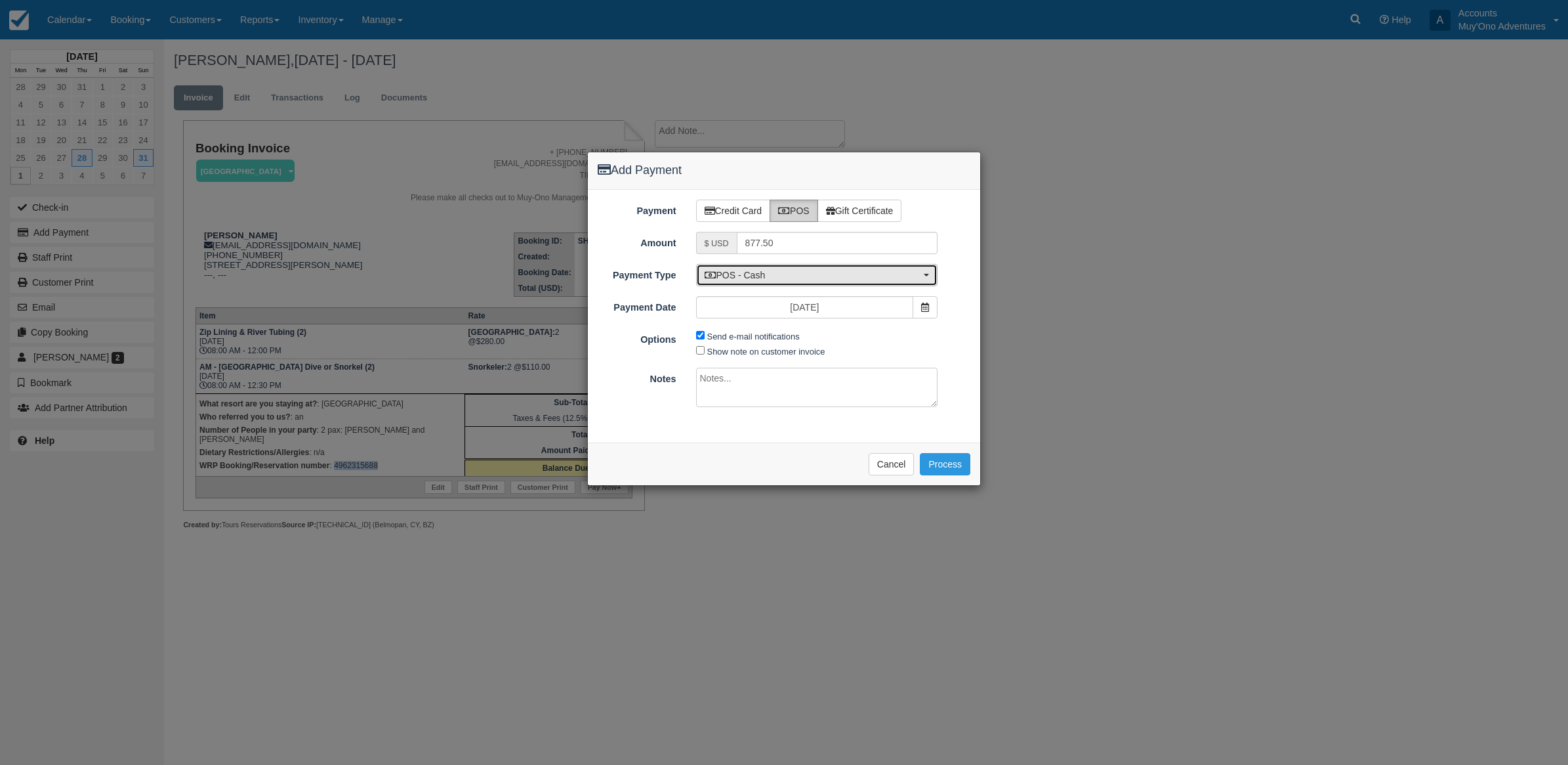
click at [772, 280] on span "POS - Cash" at bounding box center [813, 274] width 217 height 13
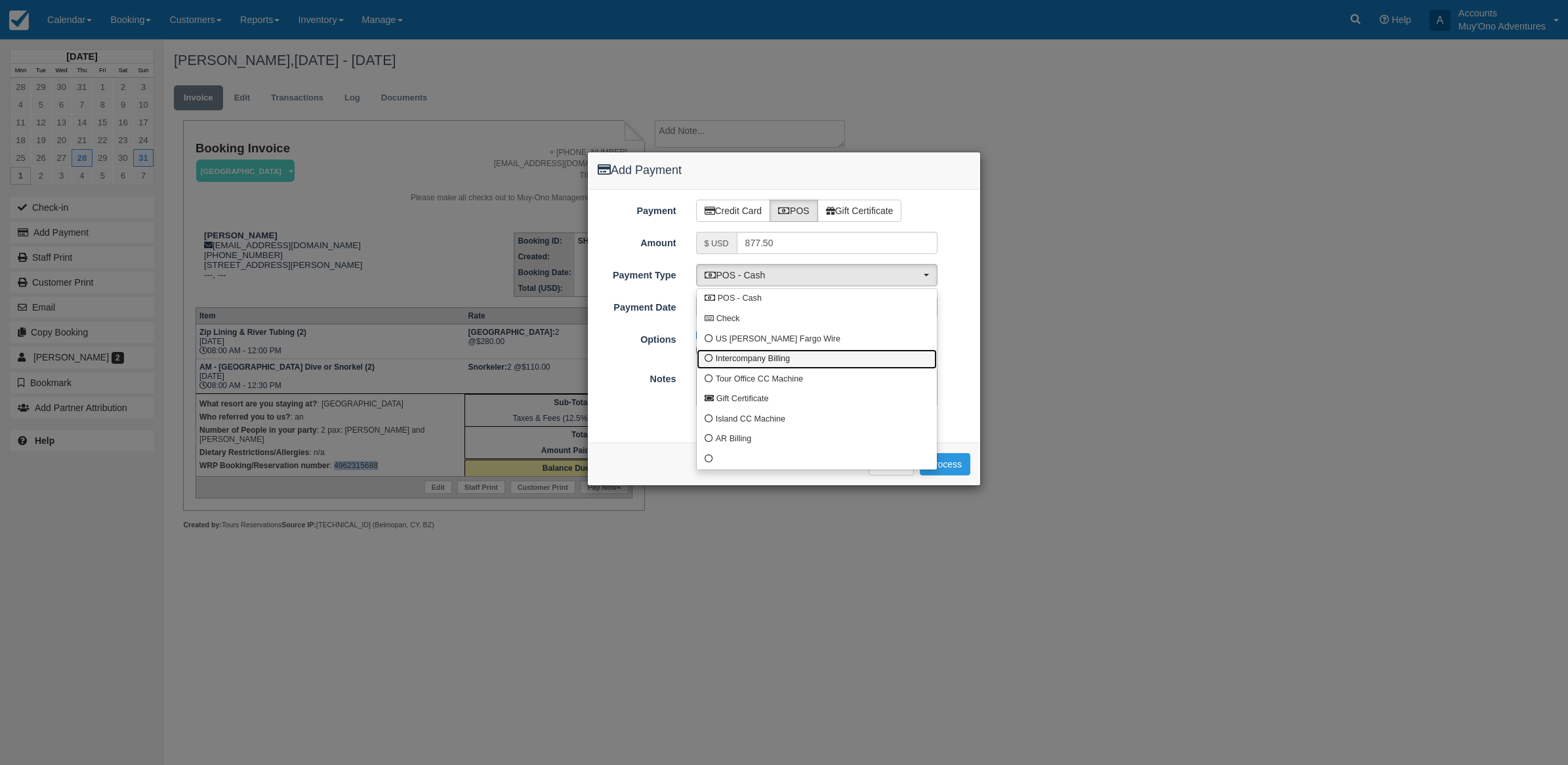
click at [716, 358] on span "Intercompany Billing" at bounding box center [753, 359] width 74 height 12
select select "custom4"
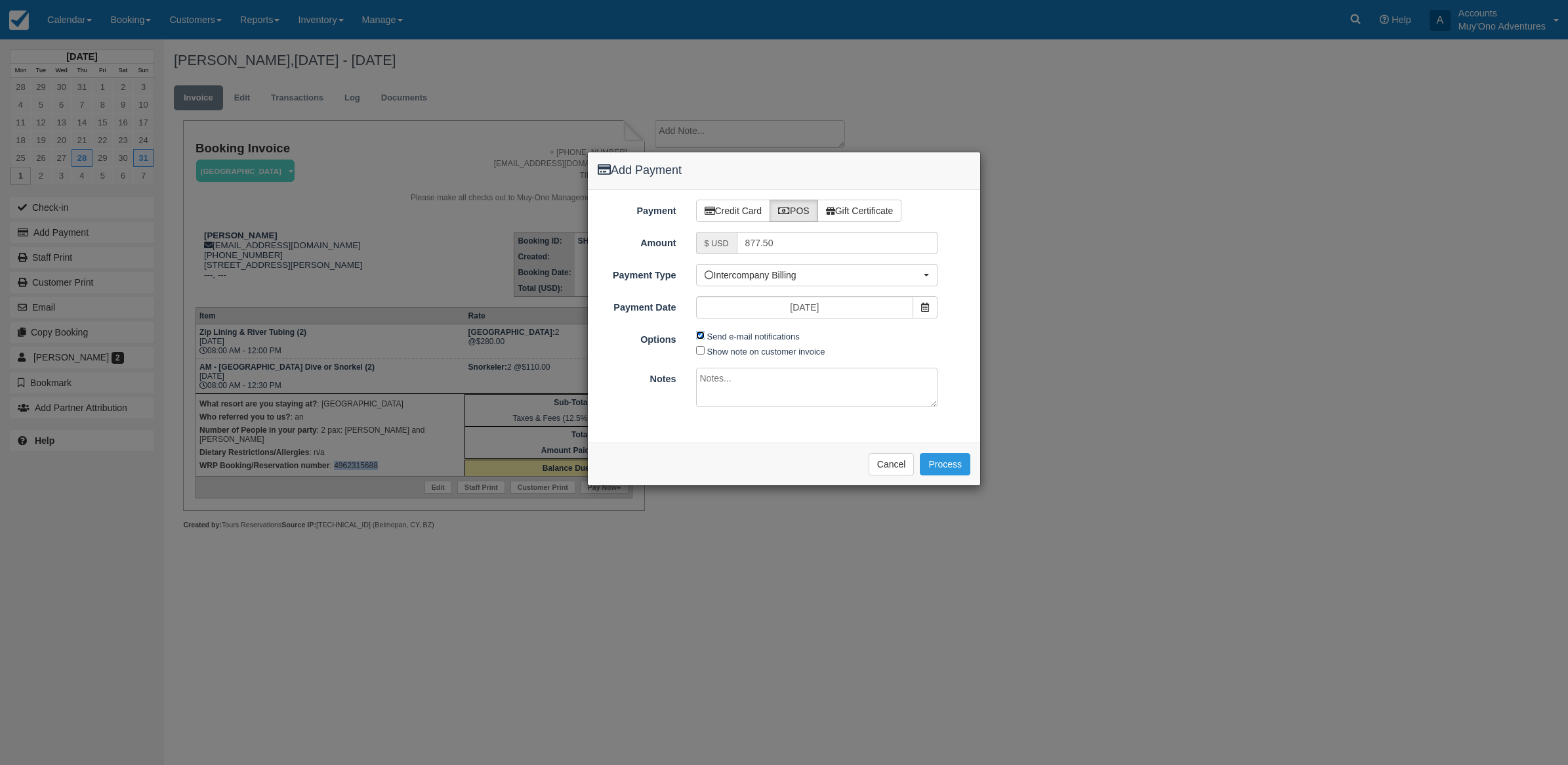
click at [700, 336] on input "Send e-mail notifications" at bounding box center [700, 335] width 9 height 9
checkbox input "false"
click at [779, 424] on div "Payment Credit Card POS Gift Certificate Amount $ USD 877.50 Name on Card Carso…" at bounding box center [784, 316] width 393 height 253
click at [779, 397] on textarea at bounding box center [817, 388] width 242 height 40
type textarea "Invoiced in TC CT"
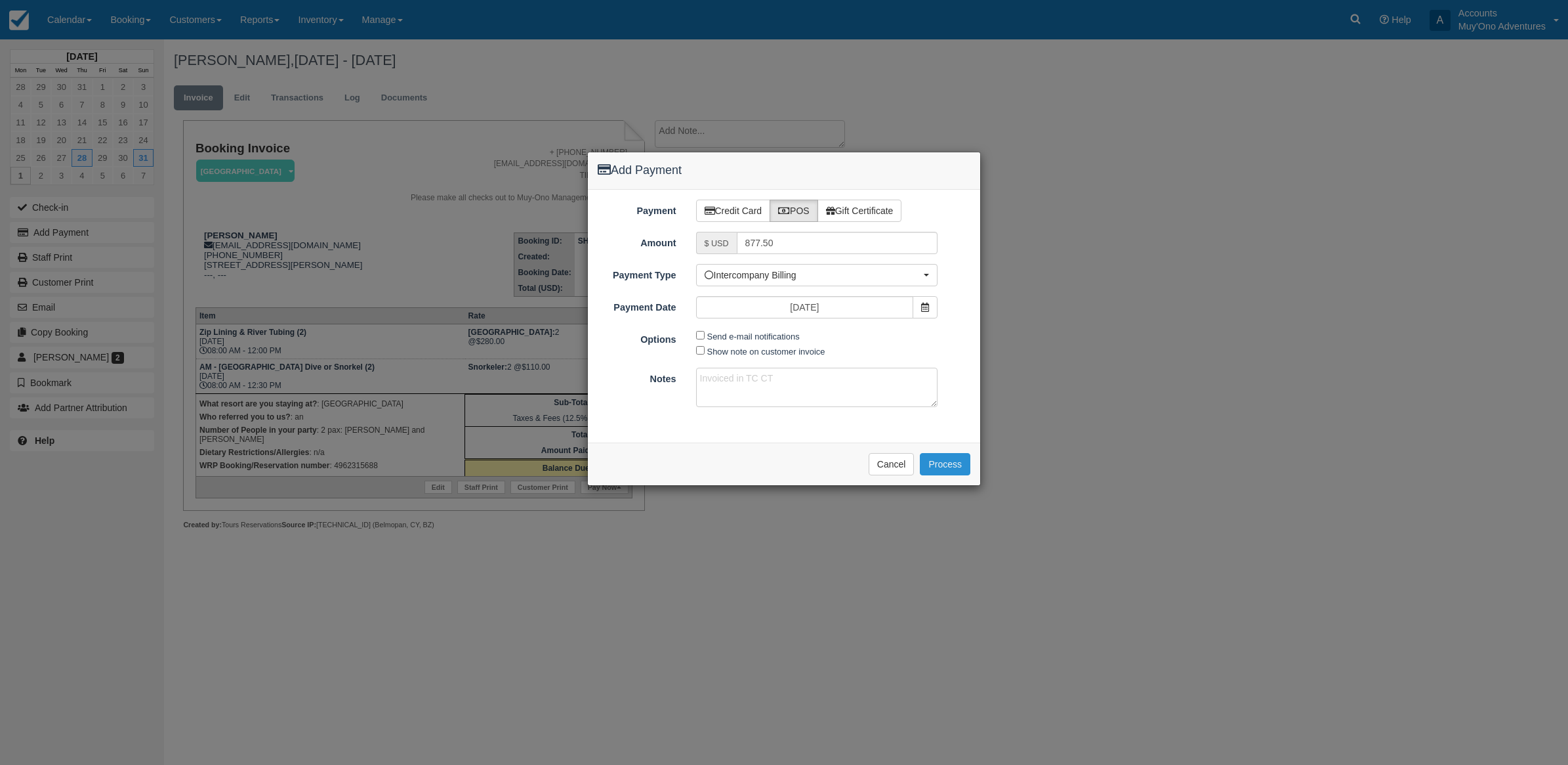
click at [953, 467] on button "Process" at bounding box center [945, 464] width 51 height 23
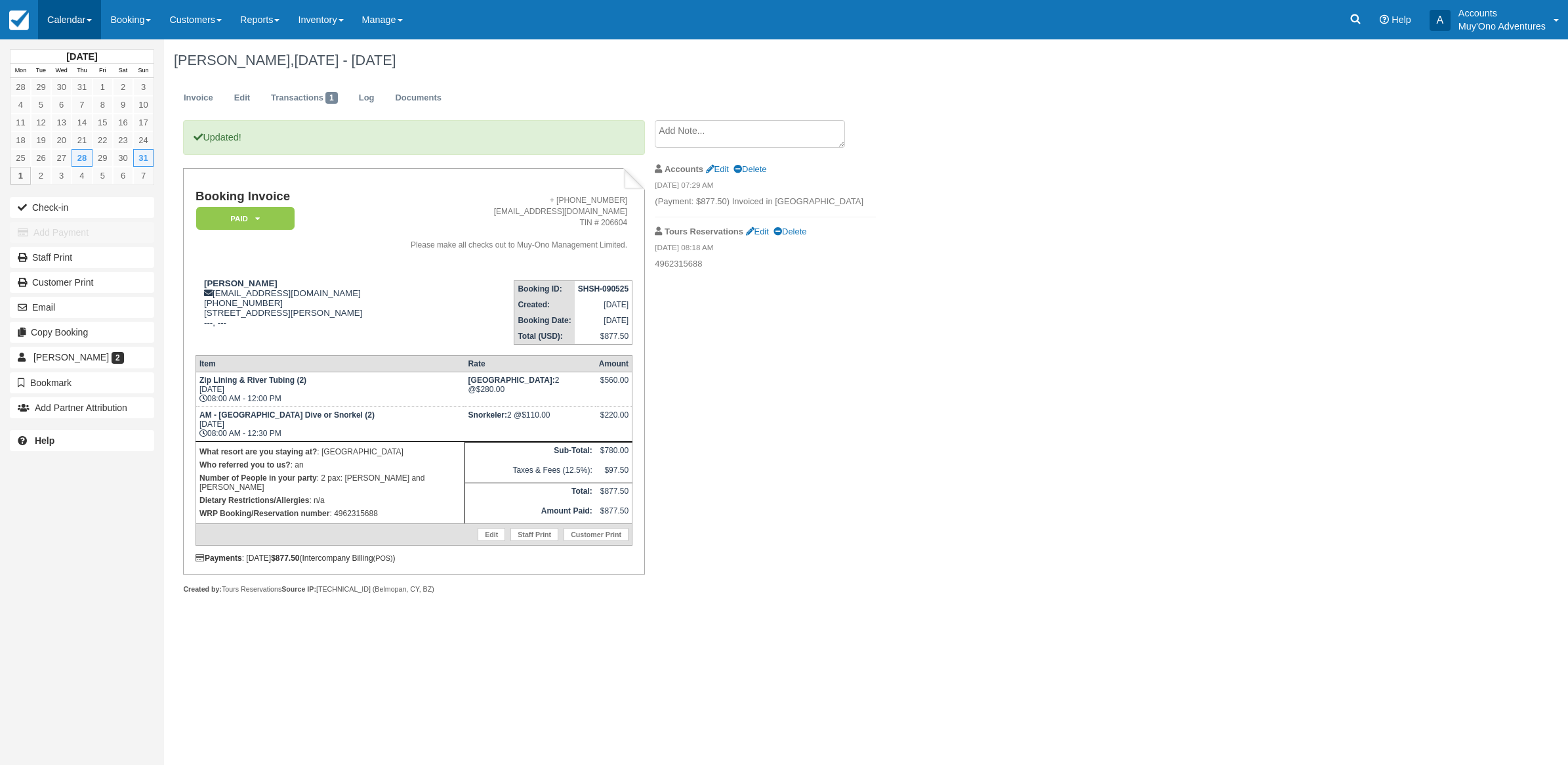
click at [65, 19] on link "Calendar" at bounding box center [69, 19] width 63 height 40
click at [49, 130] on link "Month" at bounding box center [90, 123] width 104 height 27
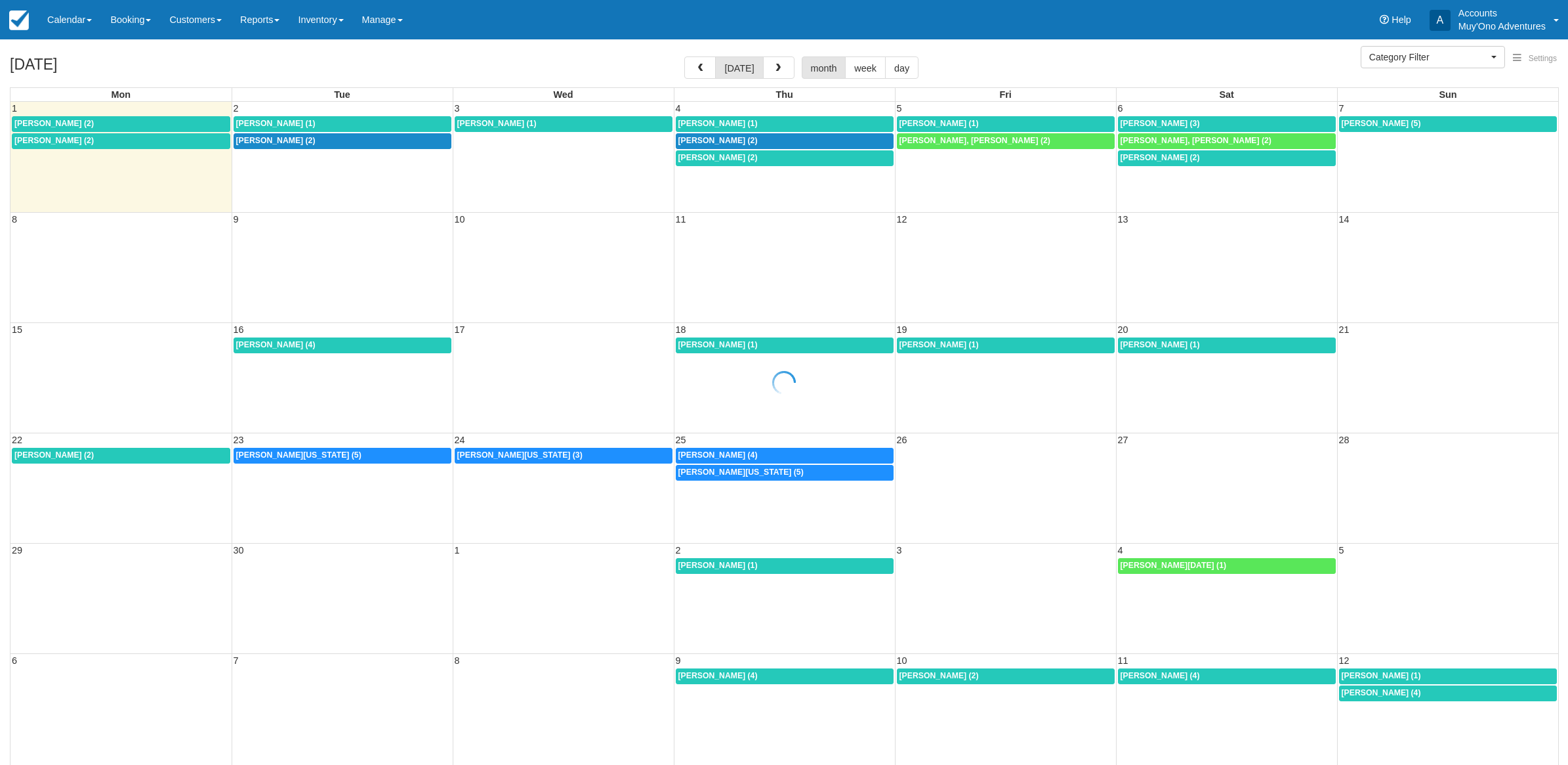
select select
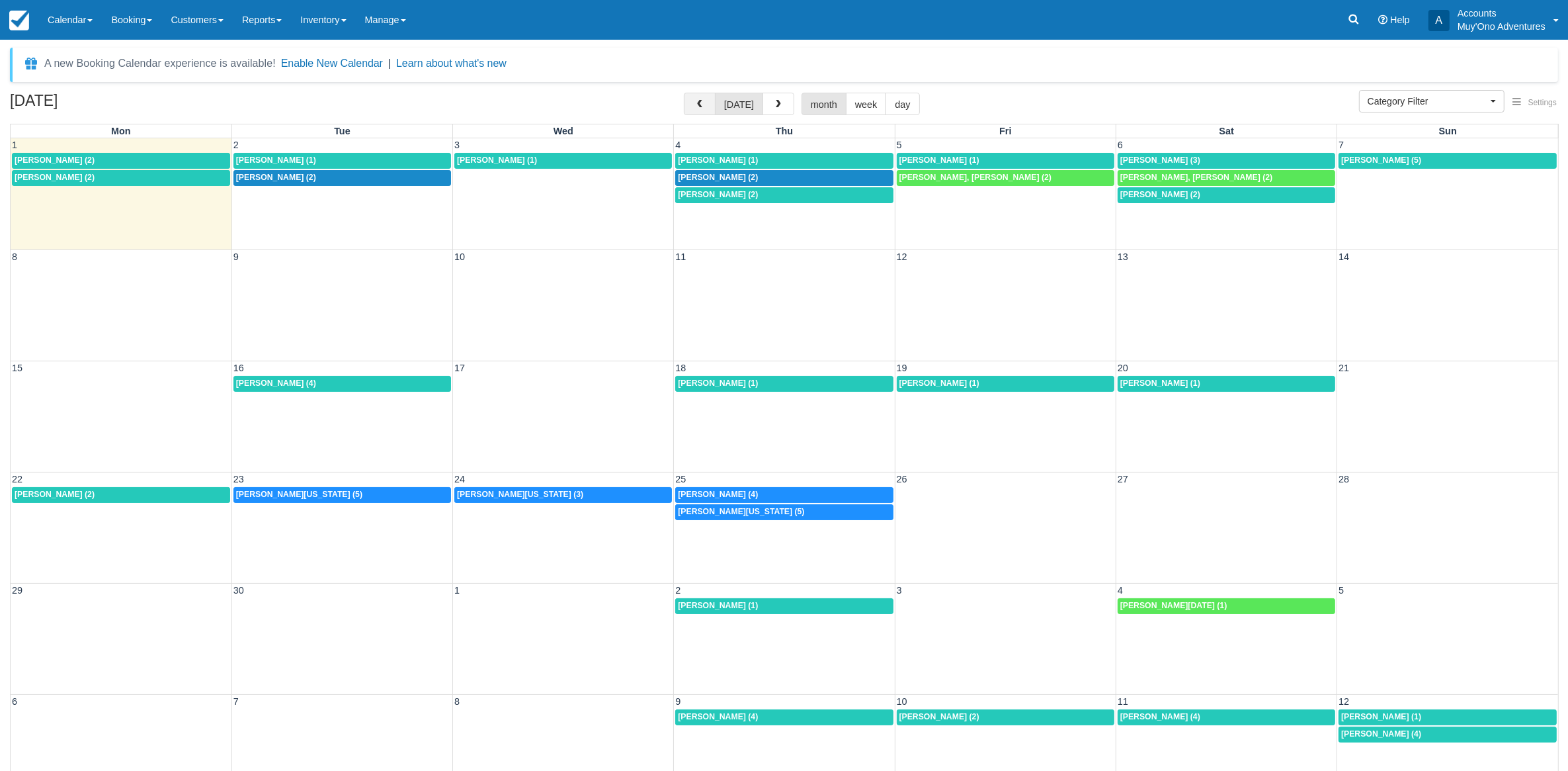
click at [694, 97] on button "button" at bounding box center [700, 104] width 31 height 23
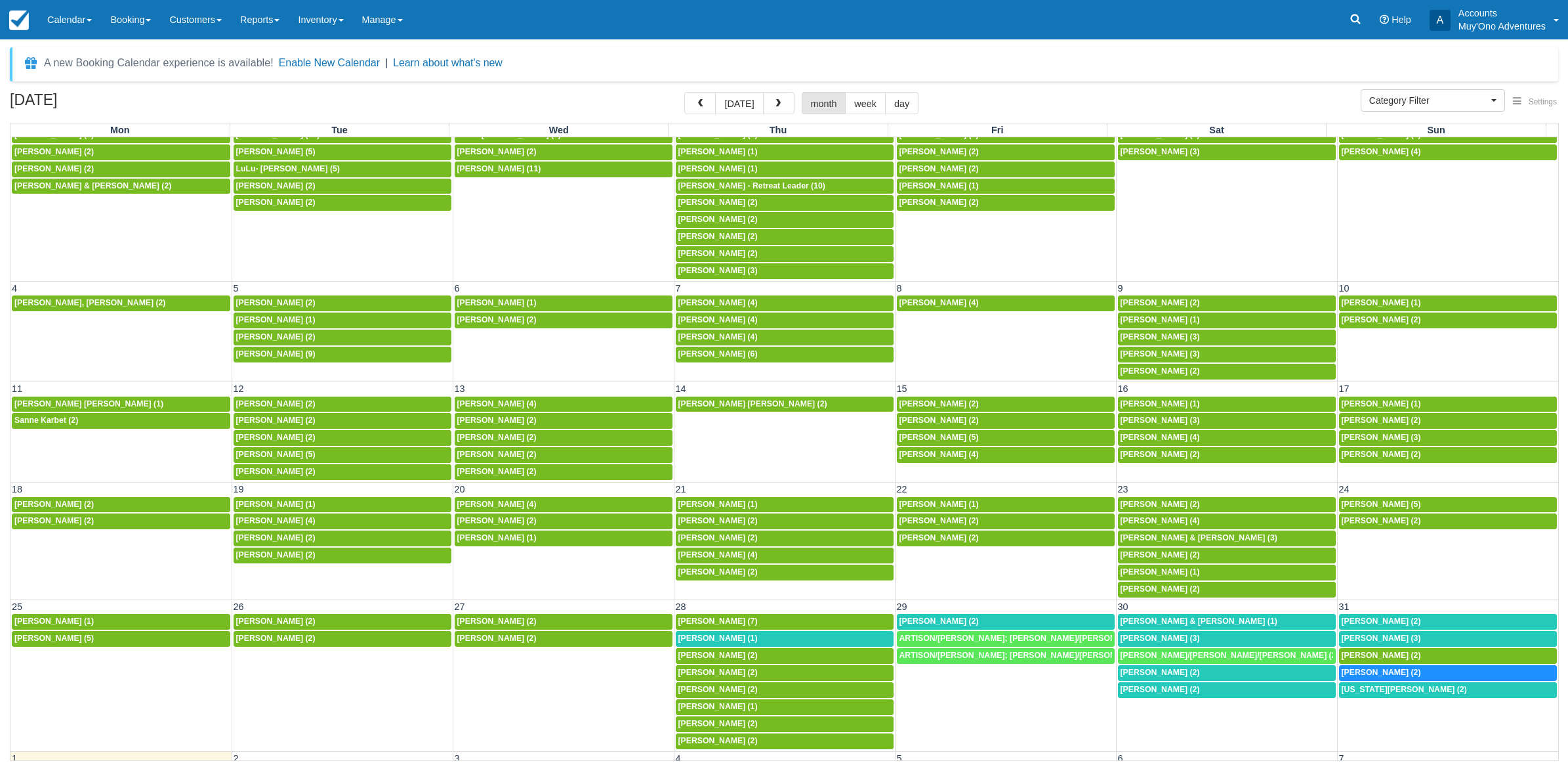
scroll to position [110, 0]
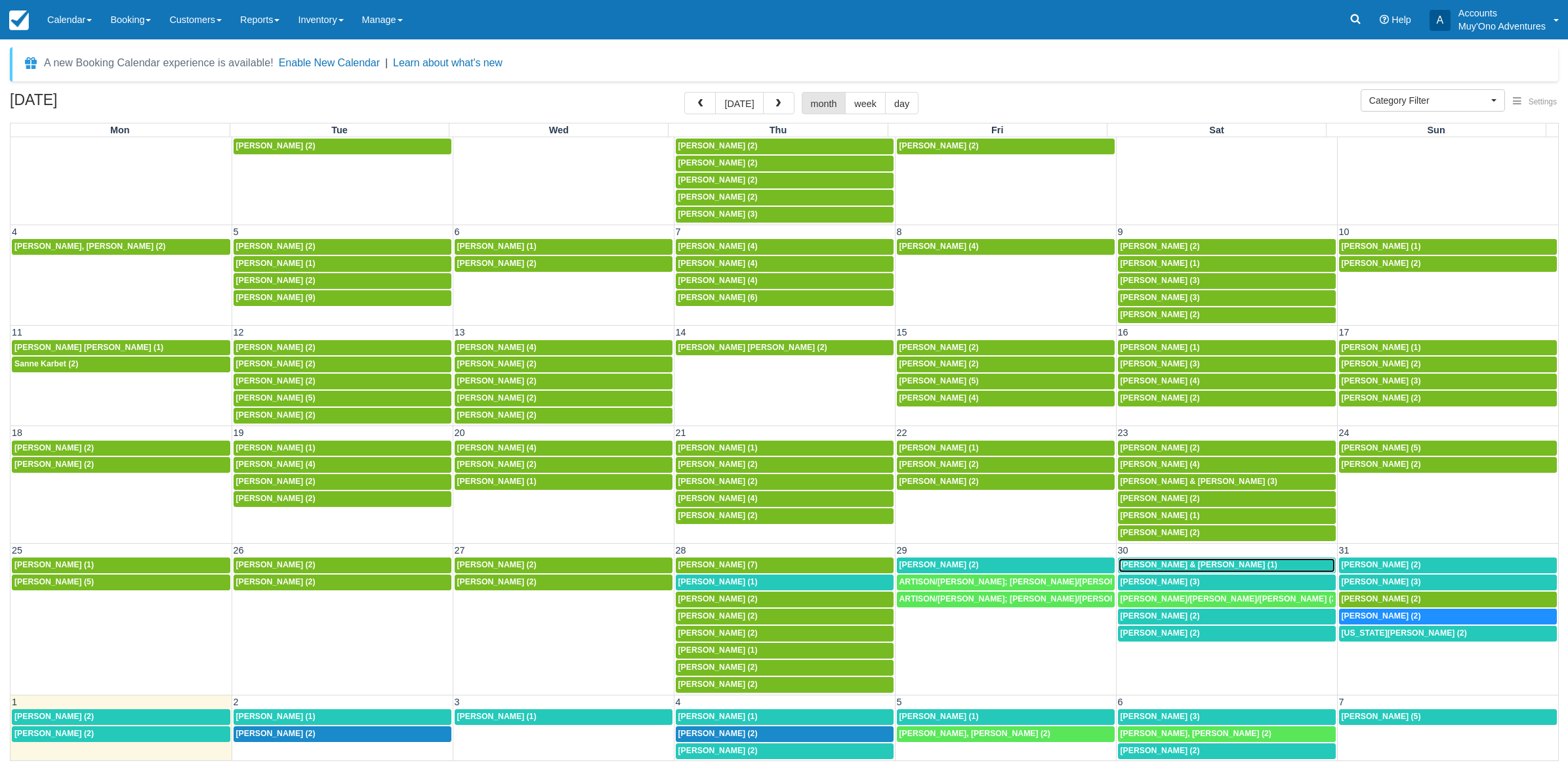
click at [1160, 560] on span "Jennifer & Jeffrey Clift (1)" at bounding box center [1199, 565] width 157 height 9
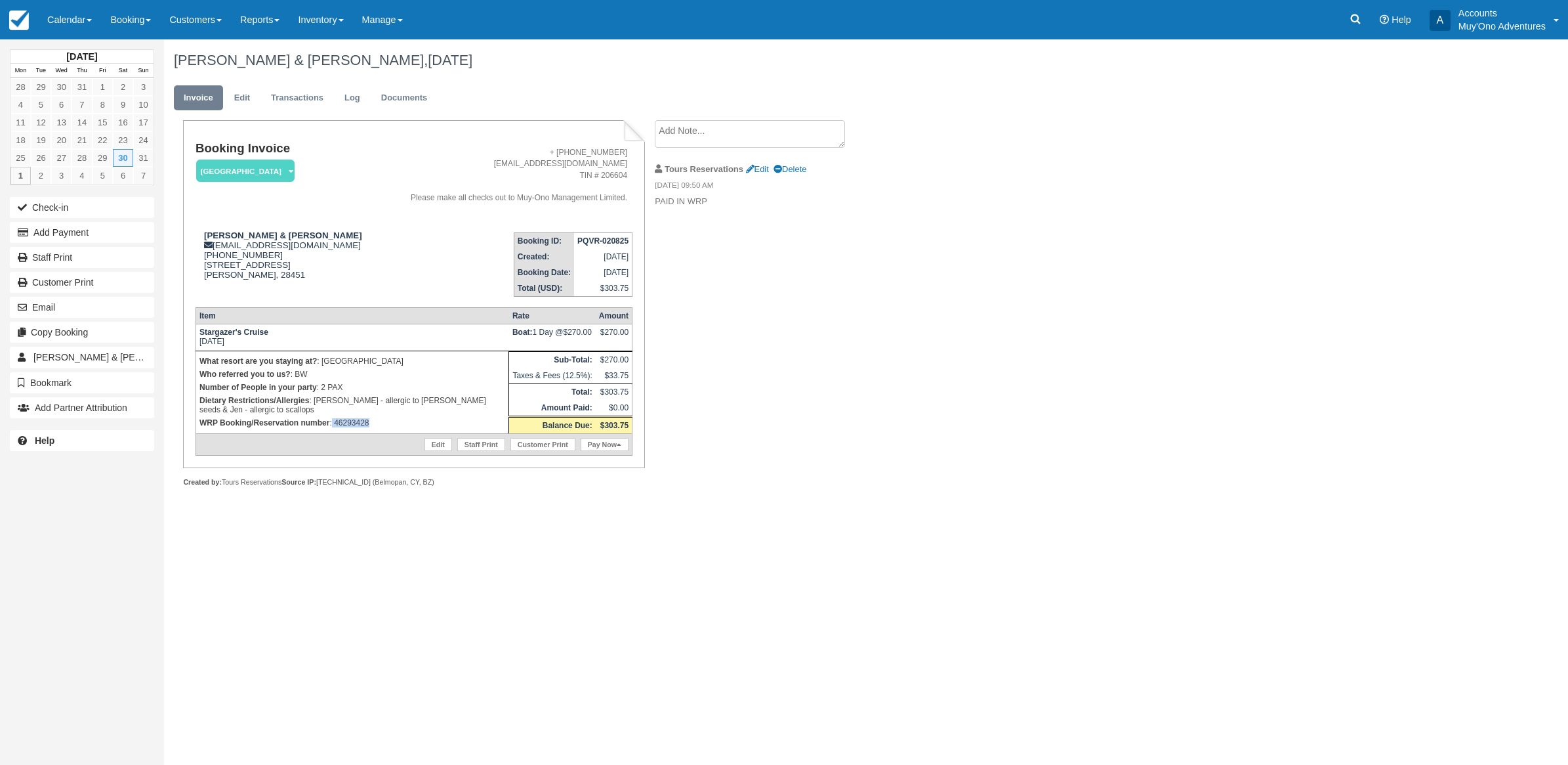
drag, startPoint x: 375, startPoint y: 418, endPoint x: 332, endPoint y: 419, distance: 43.0
click at [332, 419] on p "WRP Booking/Reservation number : 46293428" at bounding box center [352, 423] width 305 height 13
copy p "46293428"
click at [90, 235] on button "Add Payment" at bounding box center [82, 232] width 144 height 21
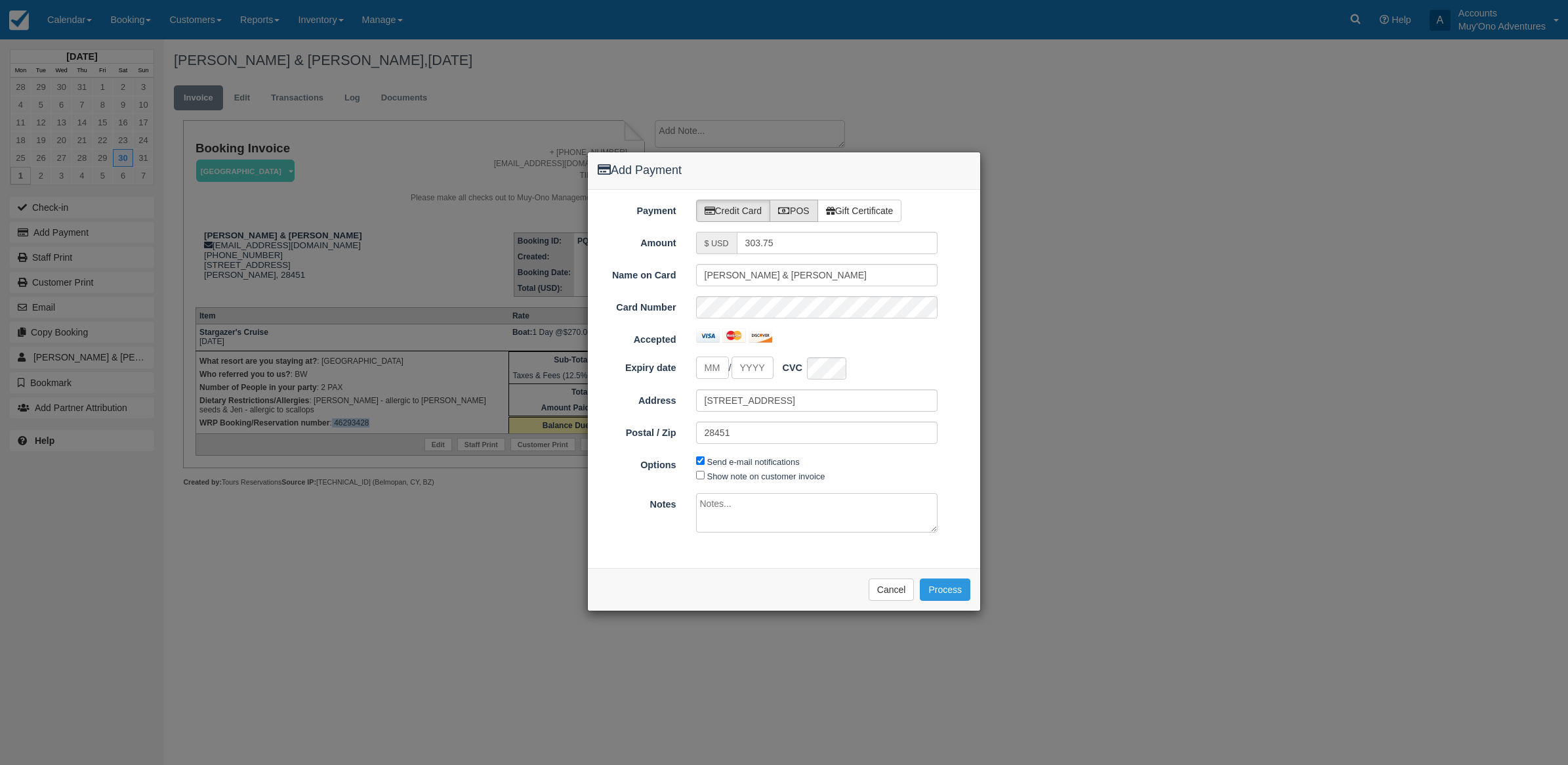
click at [802, 207] on label "POS" at bounding box center [794, 211] width 48 height 23
radio input "true"
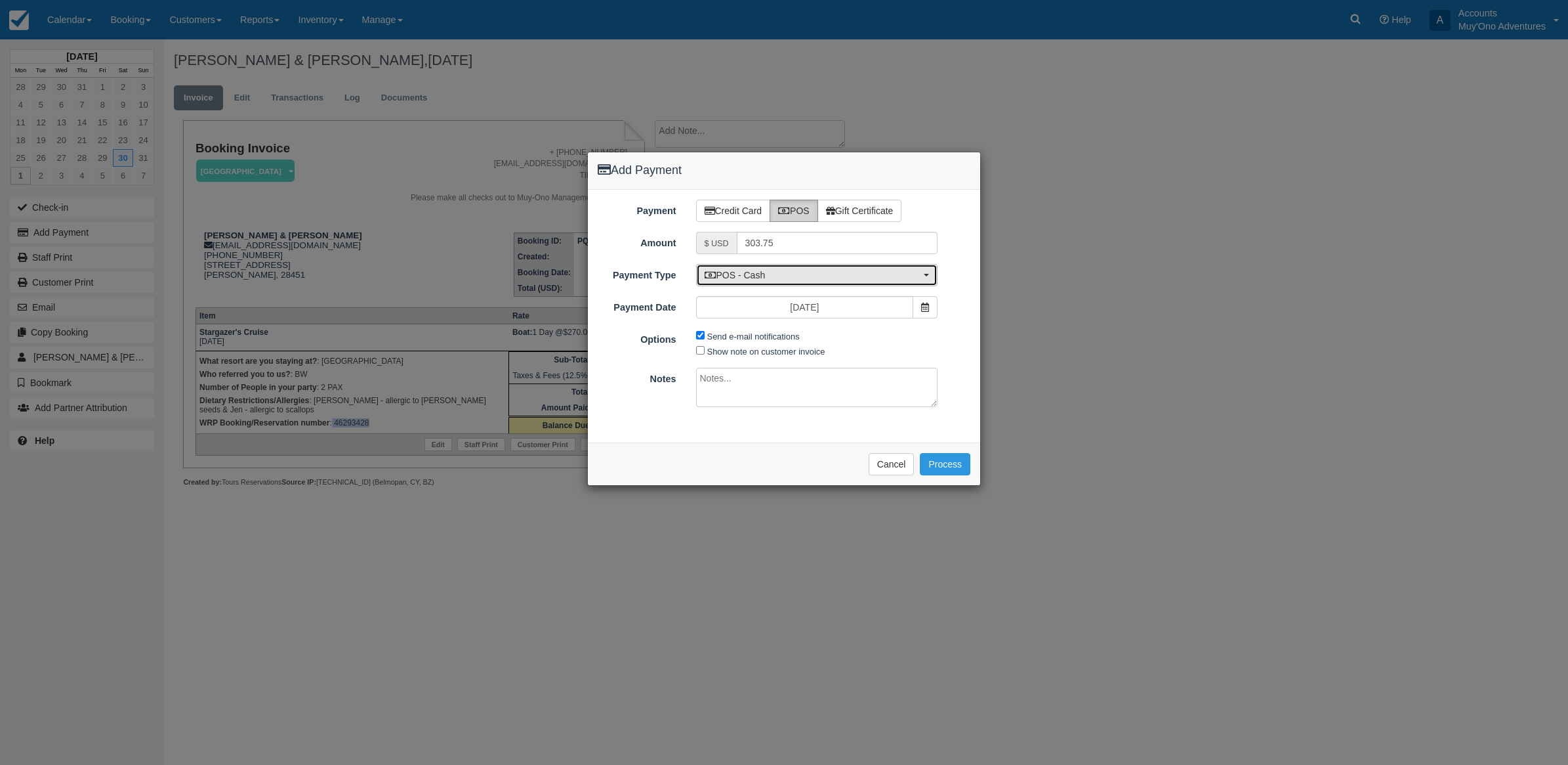
click at [786, 274] on span "POS - Cash" at bounding box center [813, 274] width 217 height 13
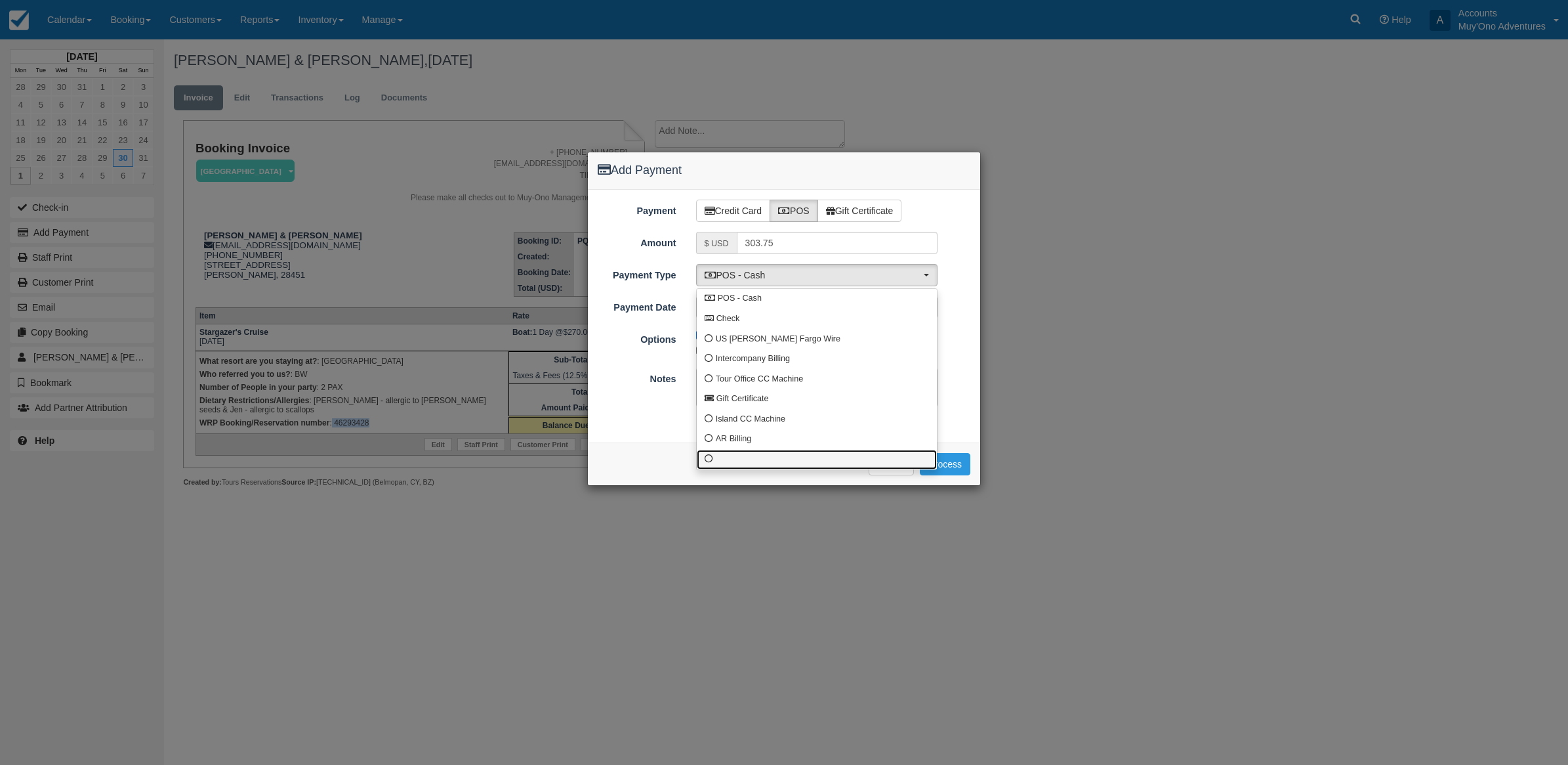
click at [714, 463] on link at bounding box center [817, 460] width 240 height 20
select select "custom10"
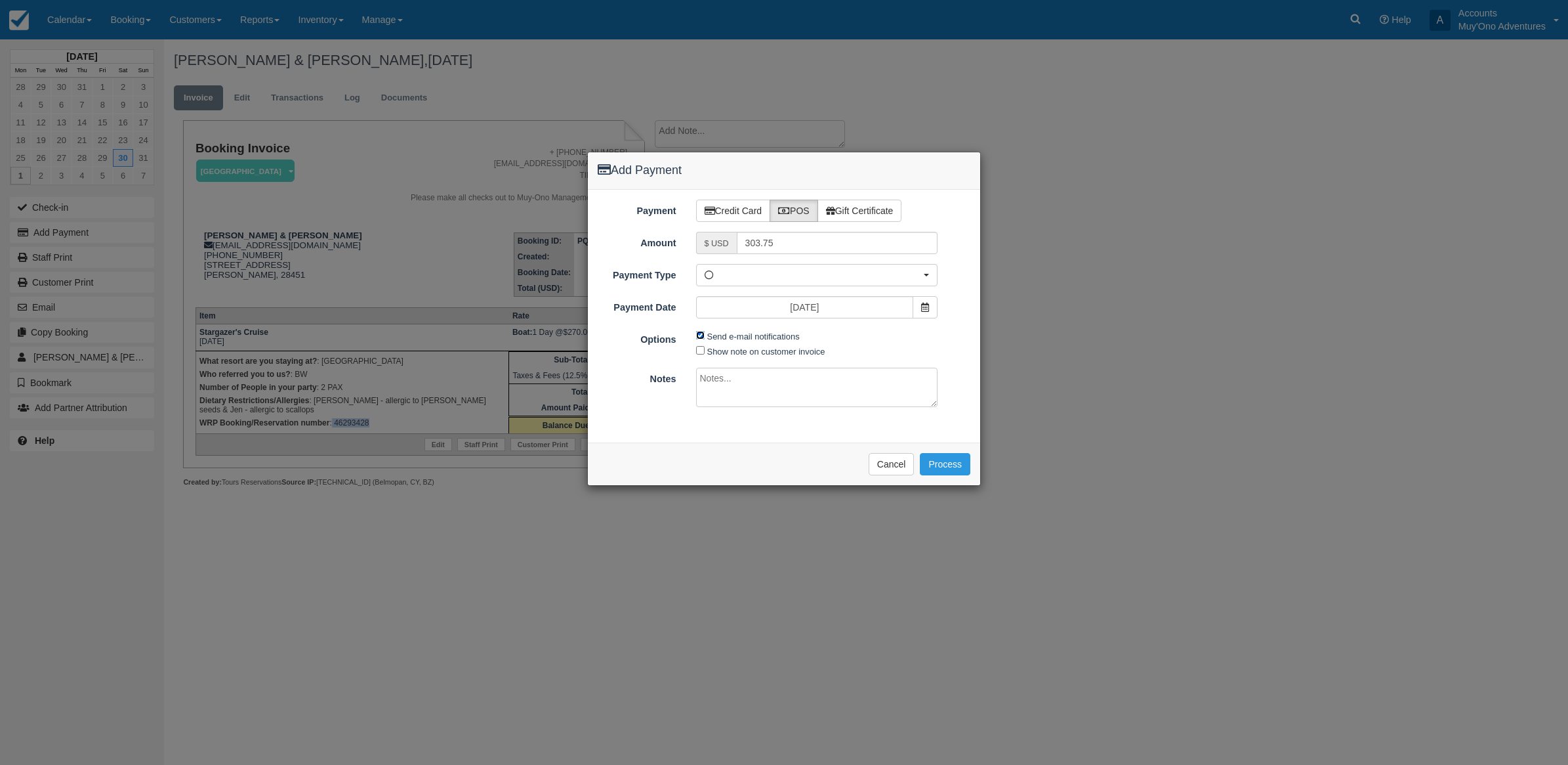
click at [700, 338] on input "Send e-mail notifications" at bounding box center [700, 335] width 9 height 9
checkbox input "false"
click at [711, 378] on textarea at bounding box center [817, 388] width 242 height 40
type textarea "Paid in WRP CT"
click at [932, 470] on button "Process" at bounding box center [945, 464] width 51 height 23
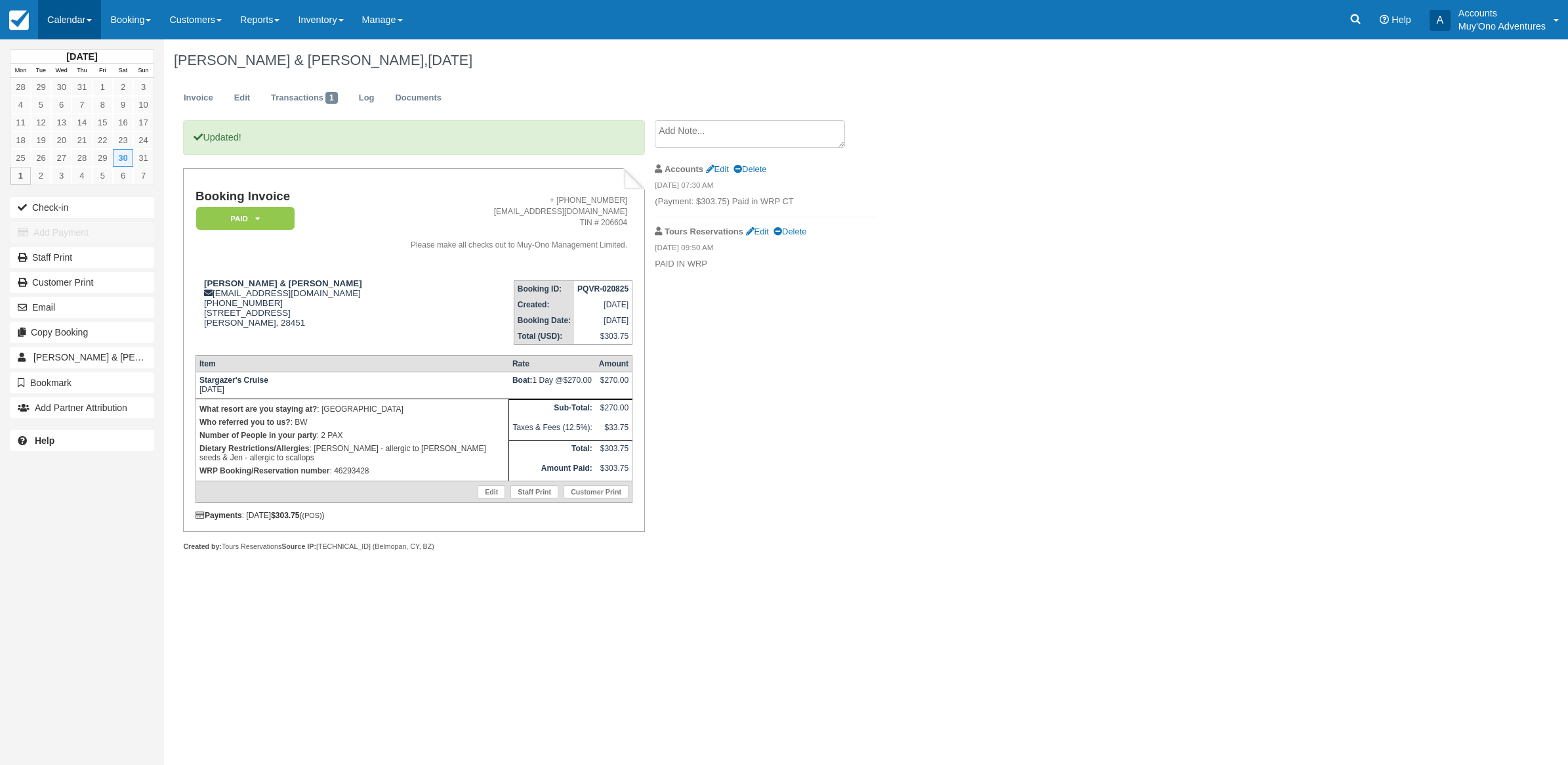
click at [74, 24] on link "Calendar" at bounding box center [69, 19] width 63 height 40
click at [83, 122] on link "Month" at bounding box center [90, 123] width 104 height 27
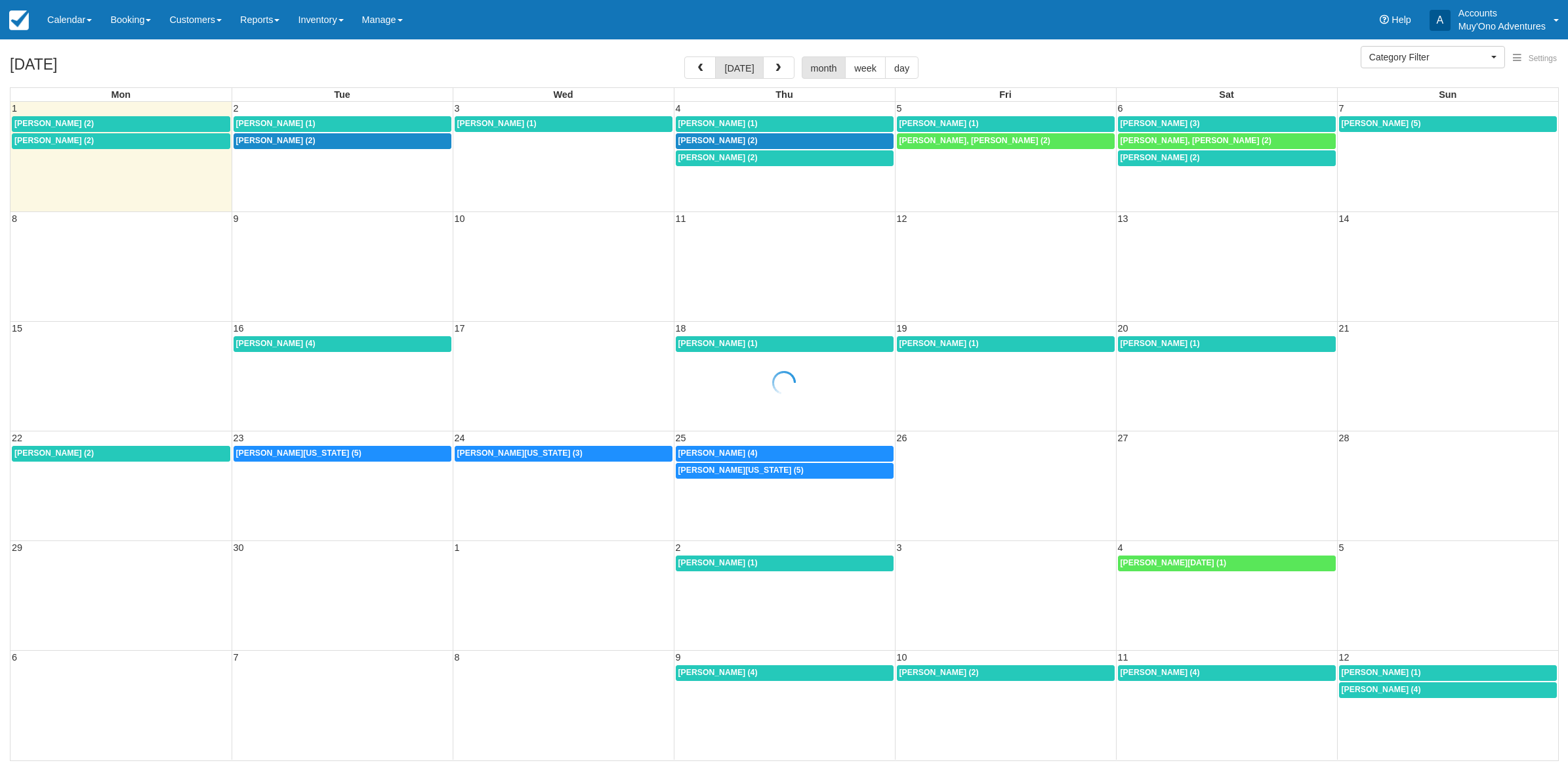
select select
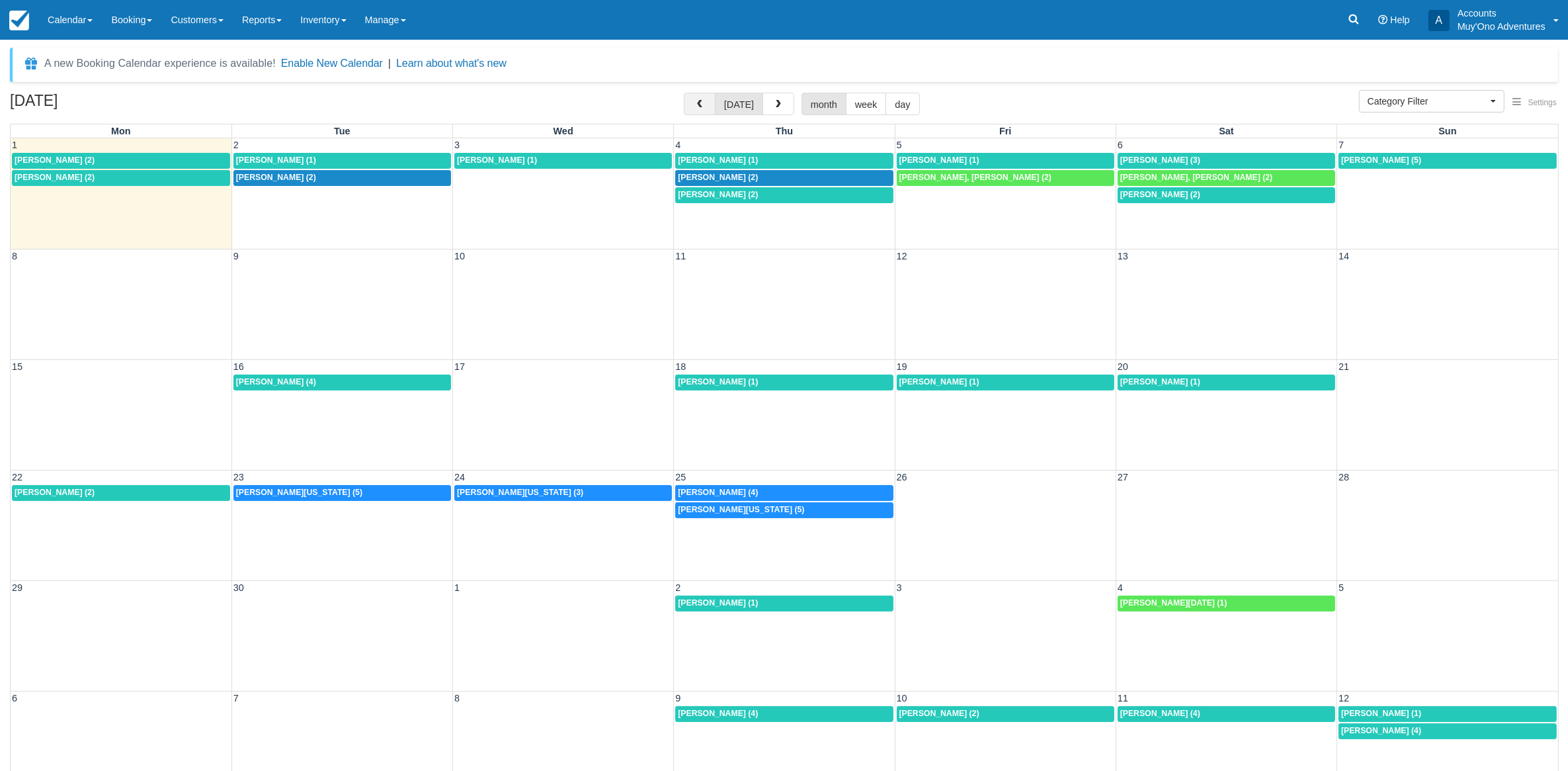
click at [702, 103] on span "button" at bounding box center [700, 105] width 9 height 9
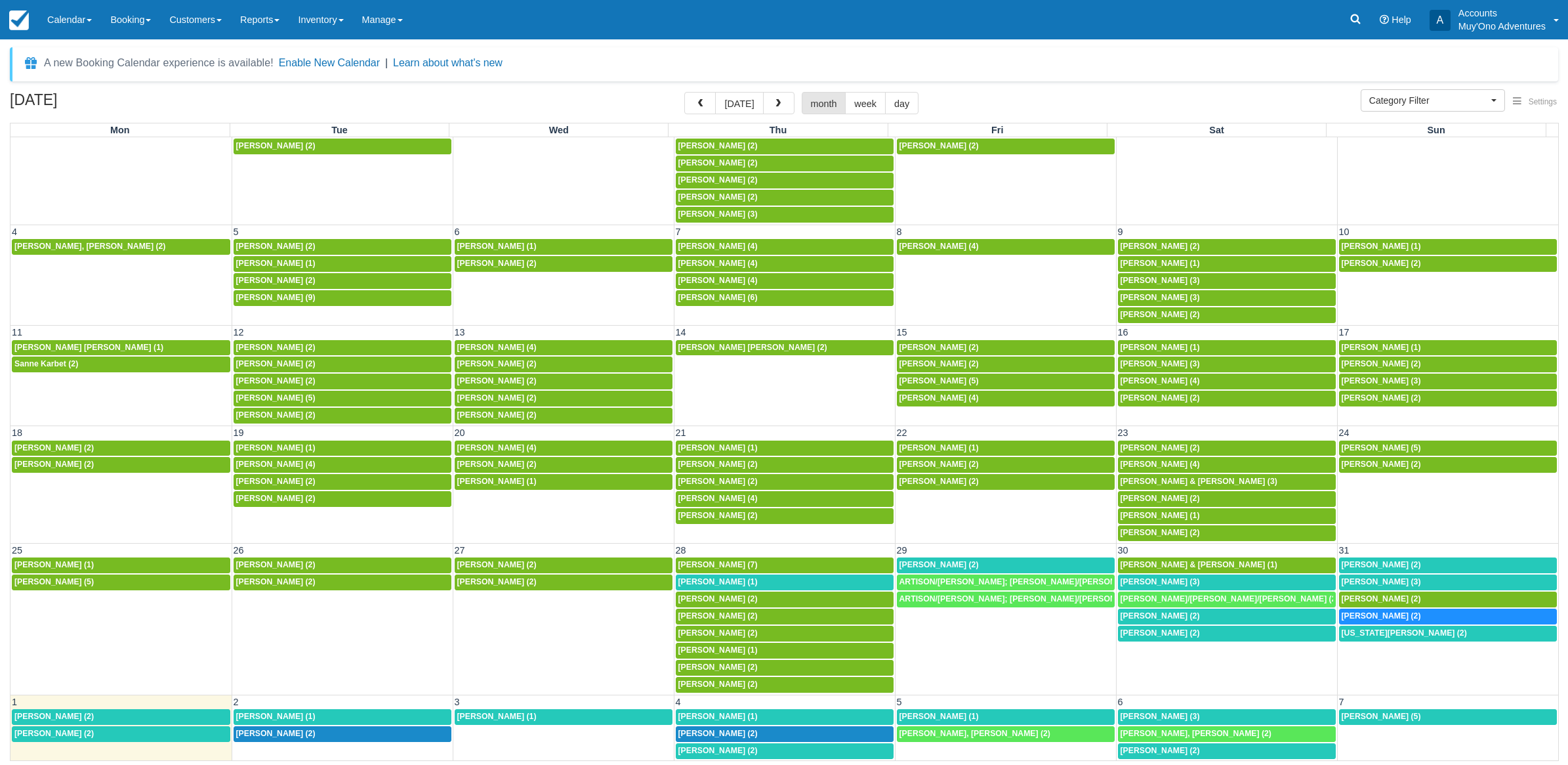
scroll to position [110, 0]
click at [1198, 582] on div "Pierre Naayem (3)" at bounding box center [1227, 582] width 213 height 10
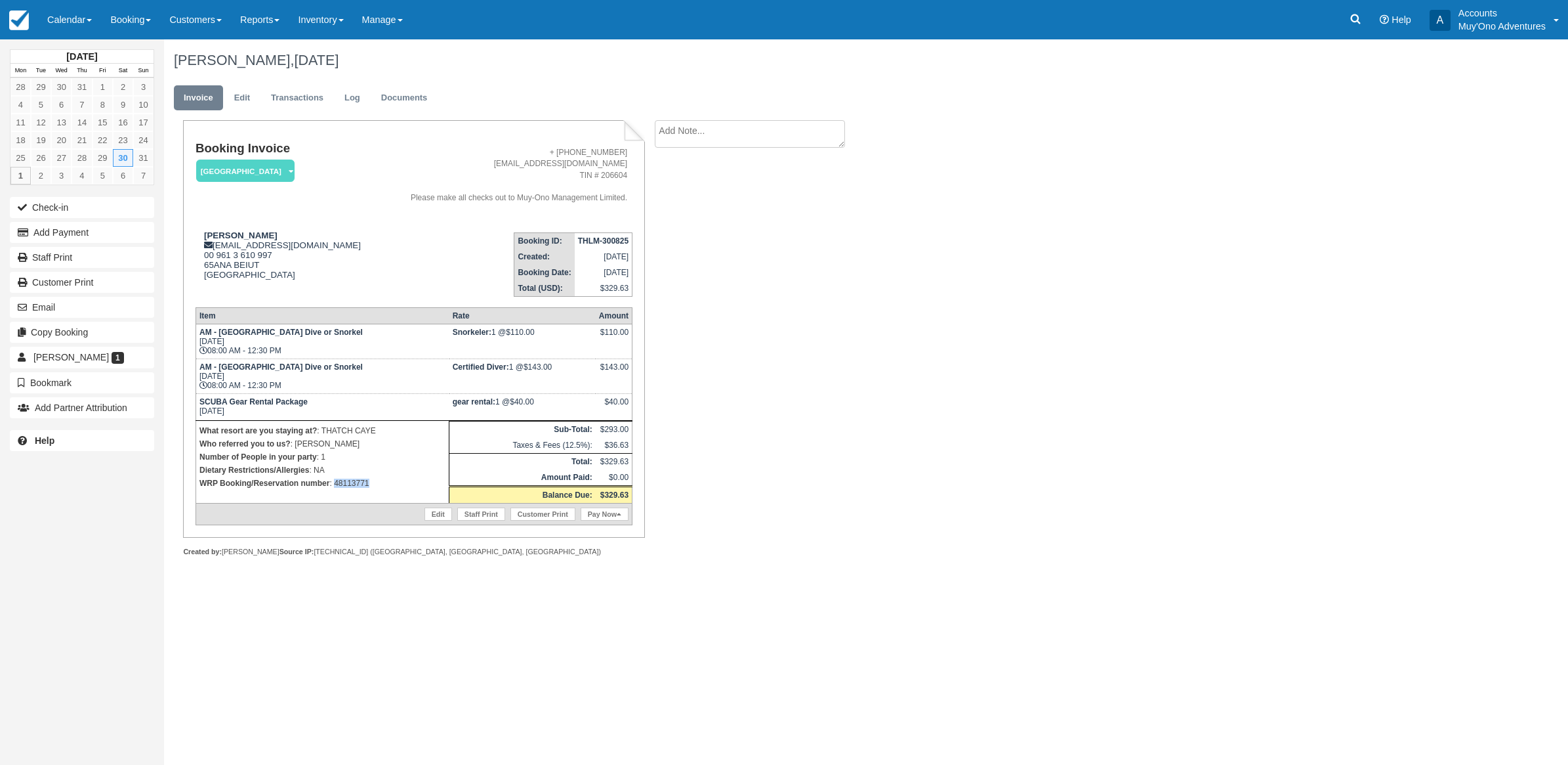
drag, startPoint x: 376, startPoint y: 499, endPoint x: 346, endPoint y: 468, distance: 43.1
click at [335, 478] on td "What resort are you staying at? : THATCH CAYE Who referred you to us? : [PERSON…" at bounding box center [322, 462] width 253 height 83
copy p "48113771"
drag, startPoint x: 114, startPoint y: 236, endPoint x: 152, endPoint y: 224, distance: 39.8
click at [125, 234] on button "Add Payment" at bounding box center [82, 232] width 144 height 21
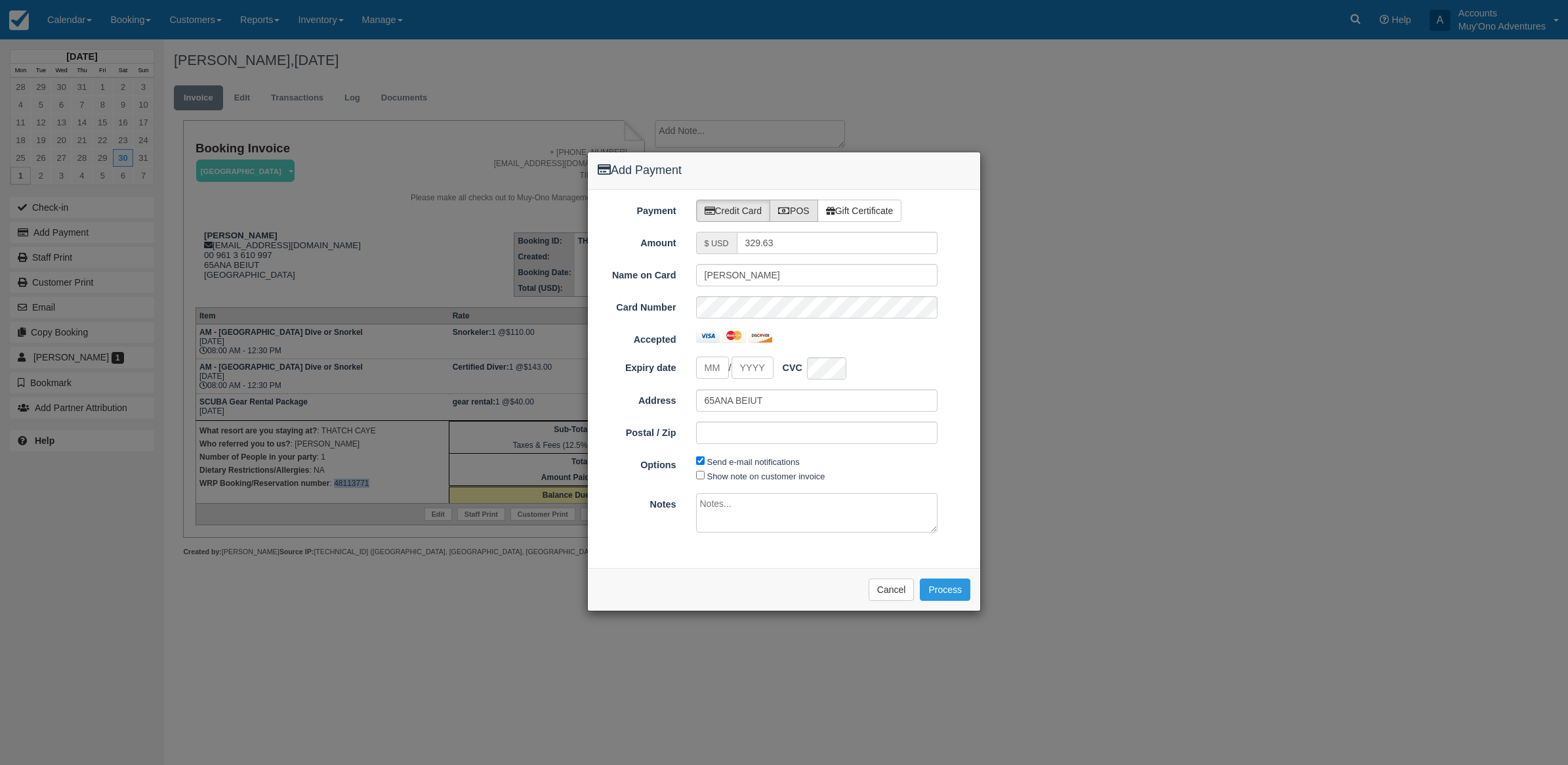
click at [808, 214] on label "POS" at bounding box center [794, 211] width 48 height 23
radio input "true"
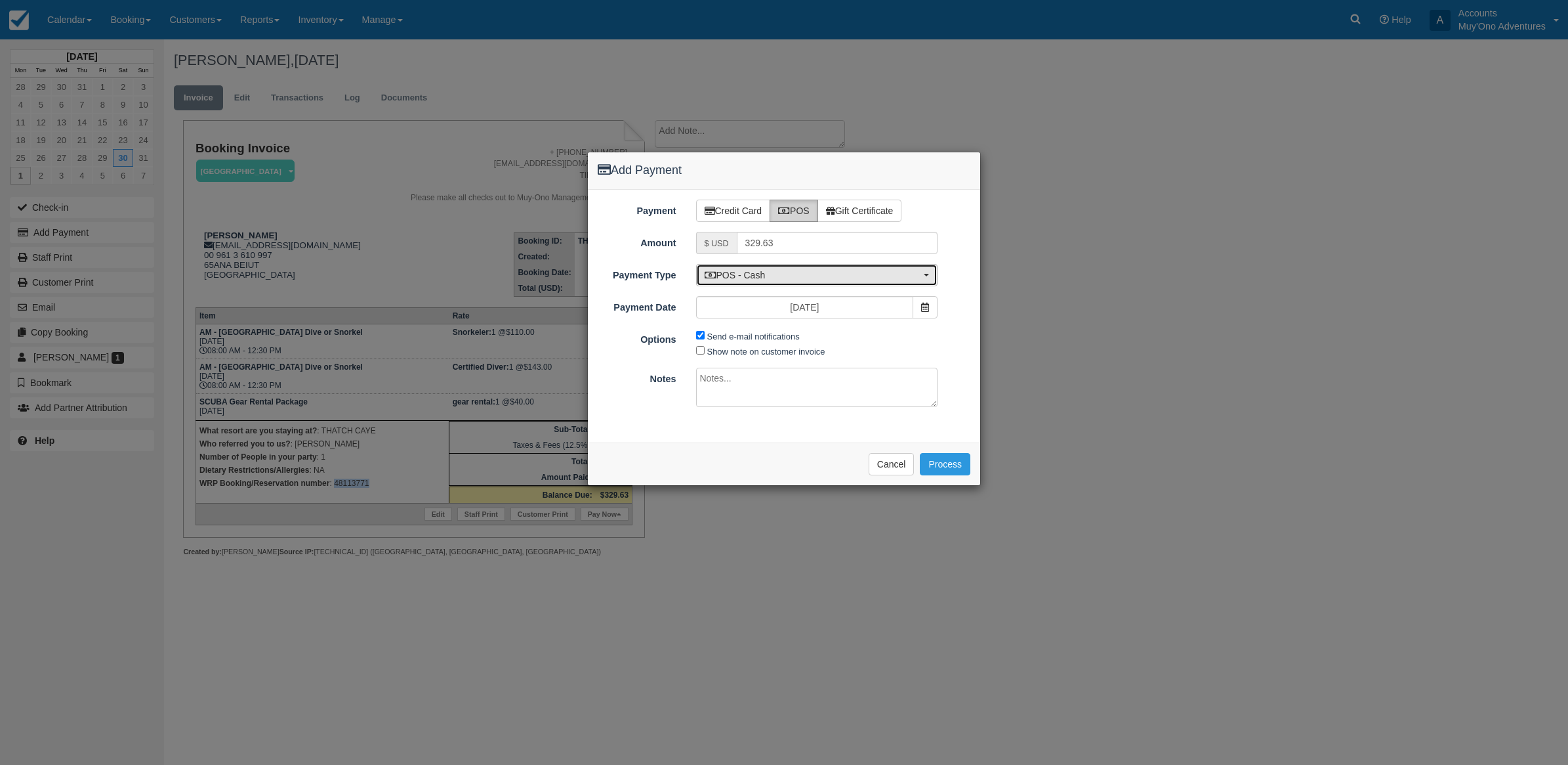
click at [809, 278] on span "POS - Cash" at bounding box center [813, 274] width 217 height 13
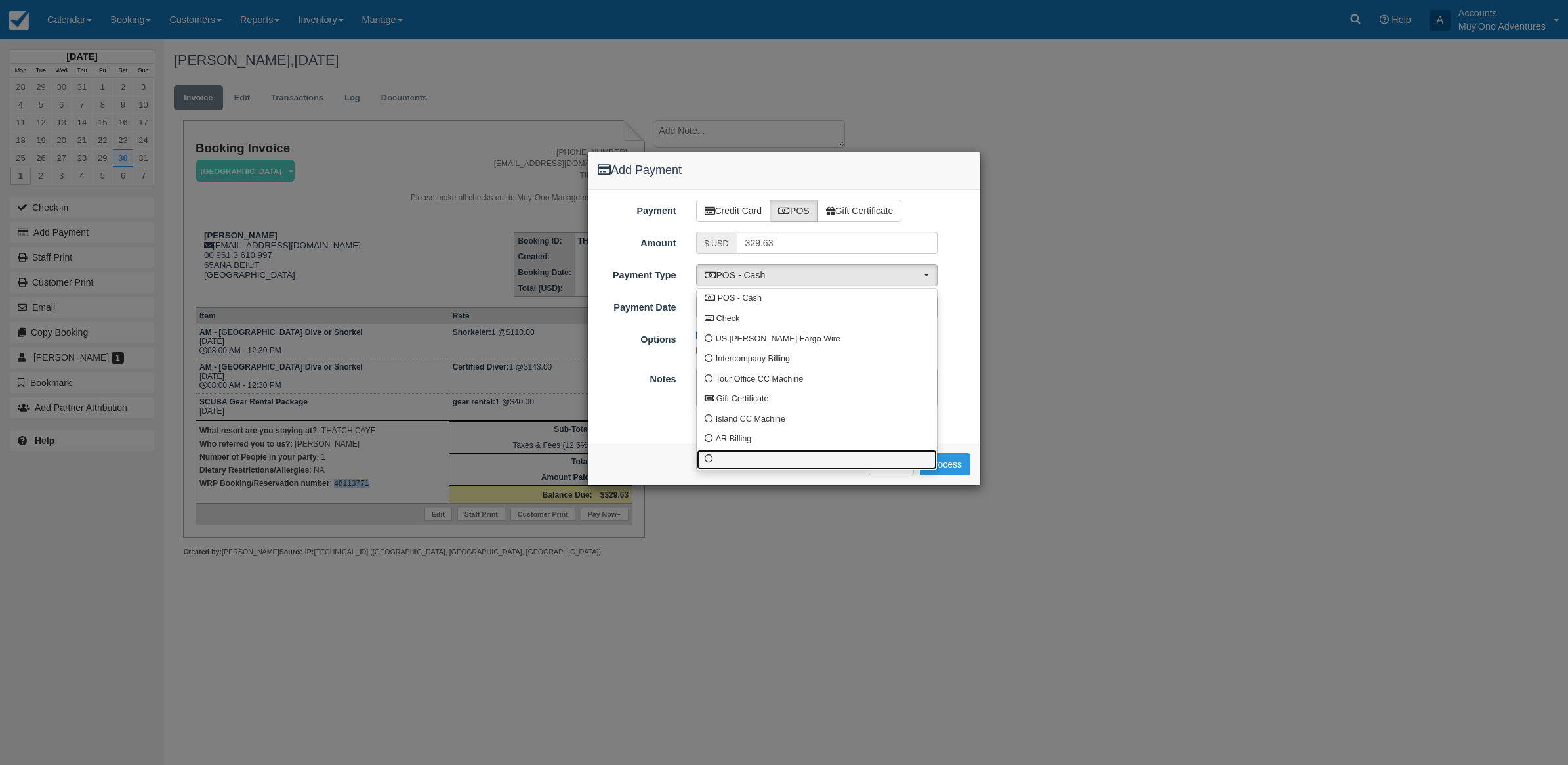
click at [716, 465] on link at bounding box center [817, 460] width 240 height 20
select select "custom10"
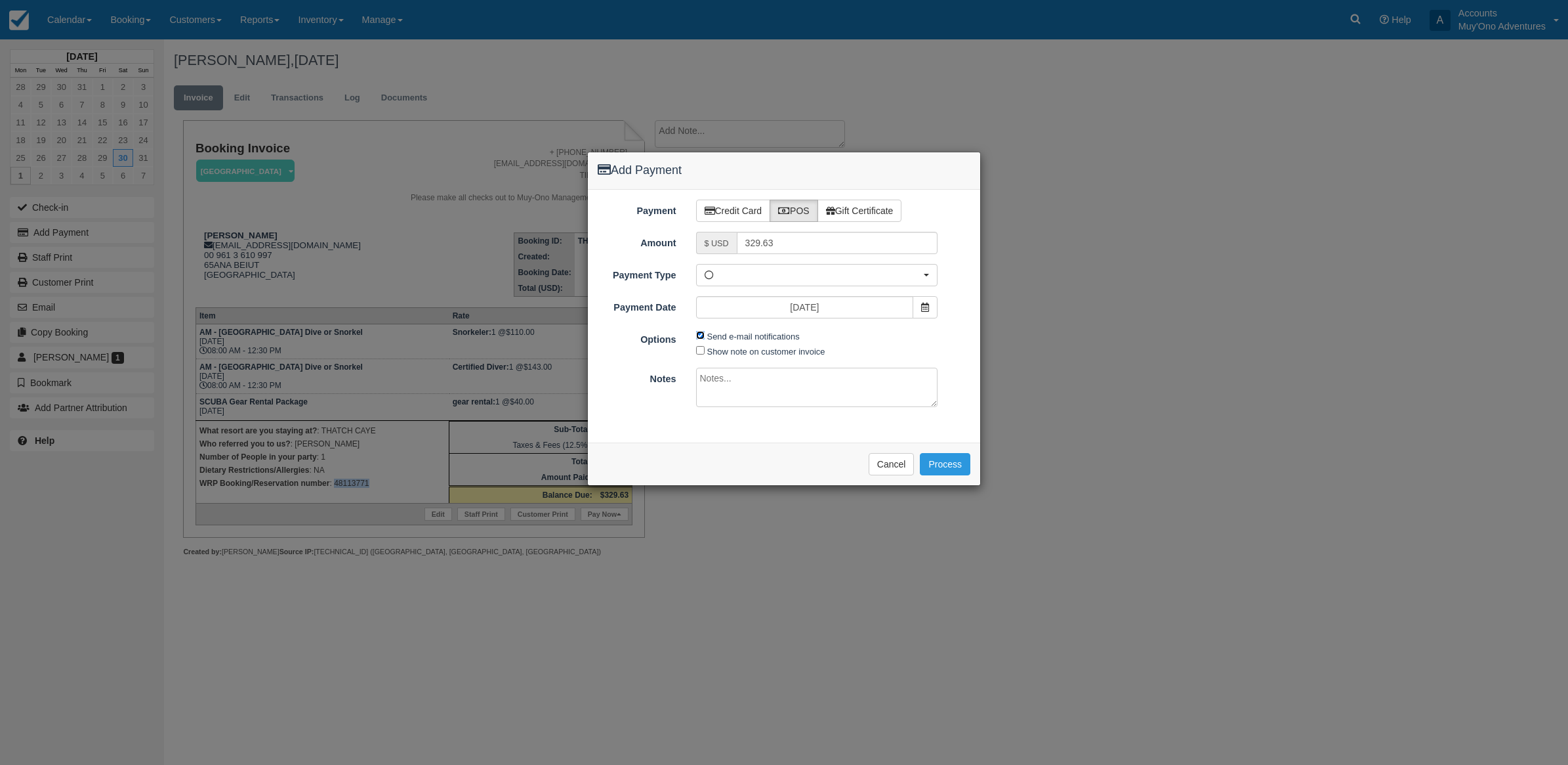
click at [696, 338] on input "Send e-mail notifications" at bounding box center [700, 335] width 9 height 9
checkbox input "false"
click at [835, 395] on textarea at bounding box center [817, 388] width 242 height 40
type textarea "Paid in WRP CT"
click at [946, 473] on button "Process" at bounding box center [945, 464] width 51 height 23
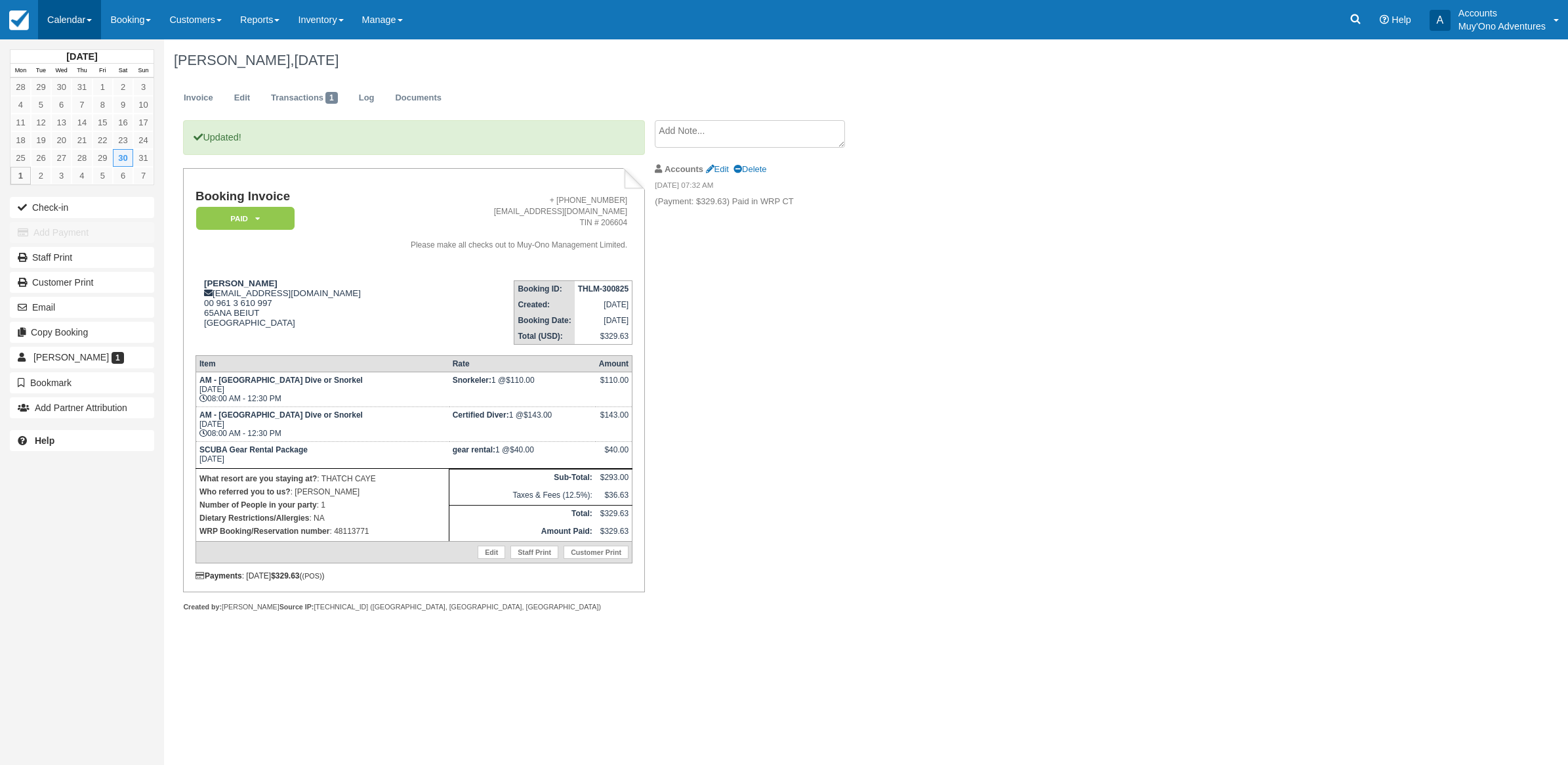
click at [61, 23] on link "Calendar" at bounding box center [69, 19] width 63 height 40
click at [113, 126] on link "Month" at bounding box center [90, 123] width 104 height 27
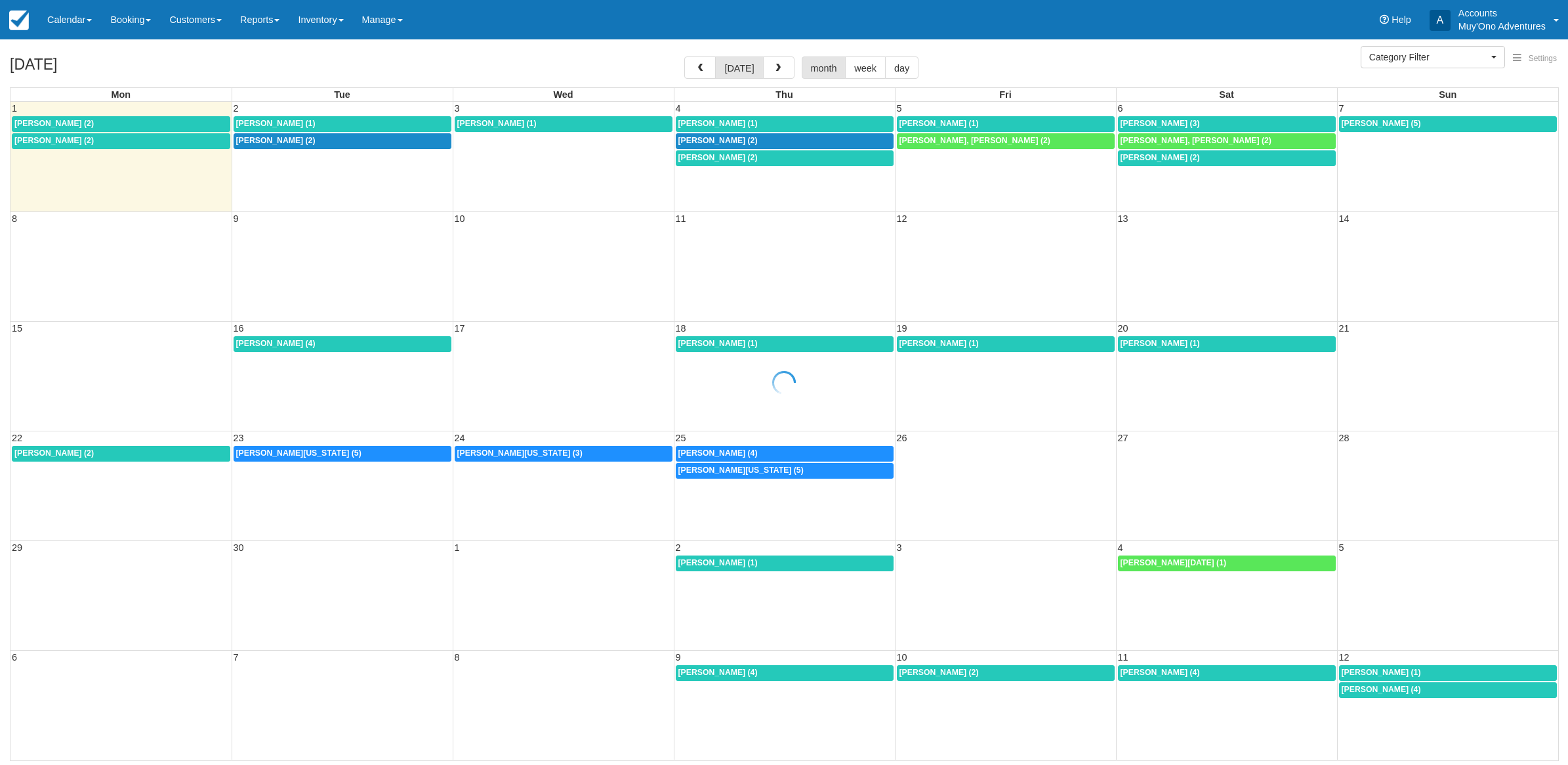
select select
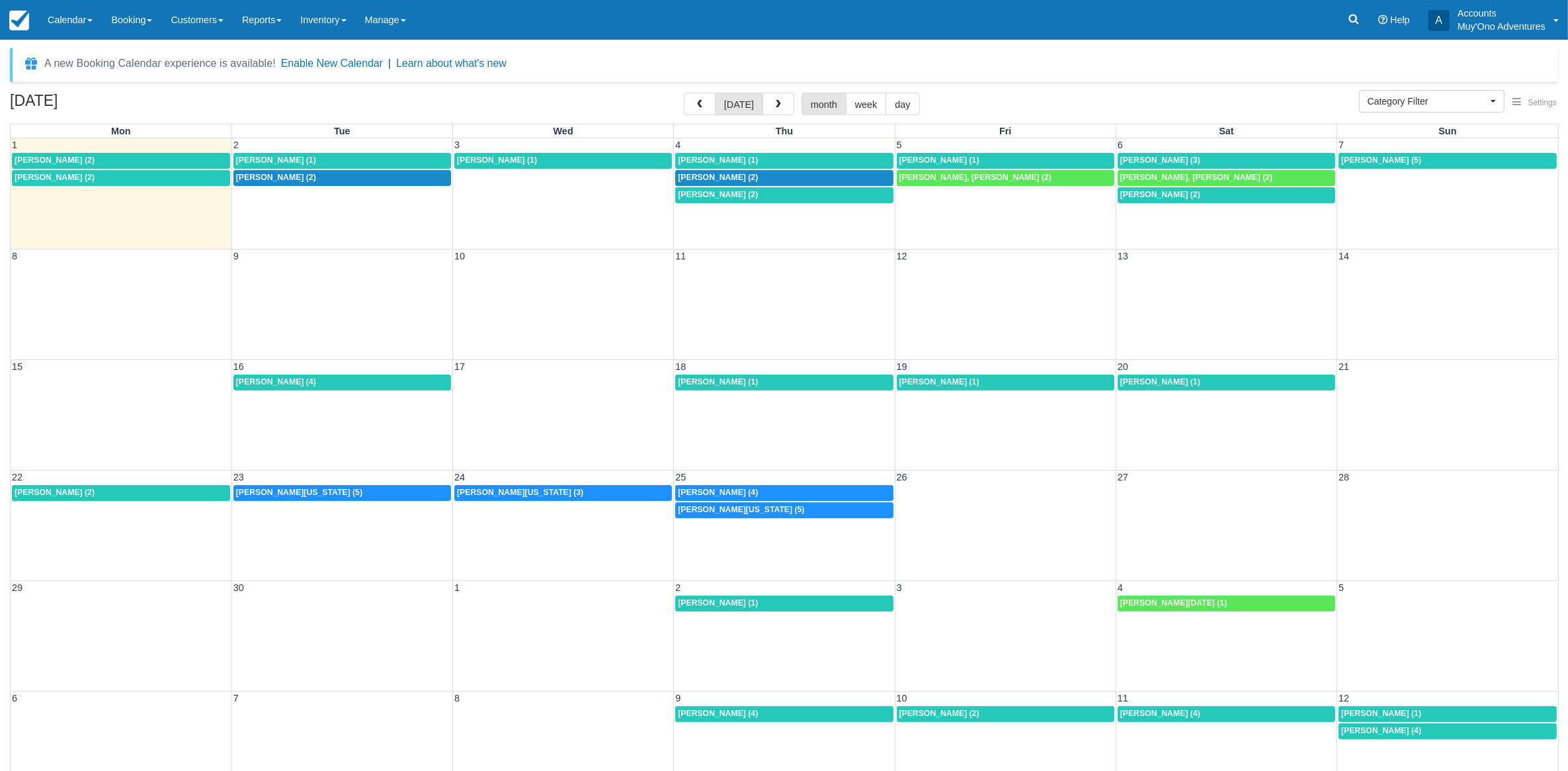
drag, startPoint x: 697, startPoint y: 97, endPoint x: 702, endPoint y: 85, distance: 13.0
click at [697, 96] on button "button" at bounding box center [700, 104] width 31 height 23
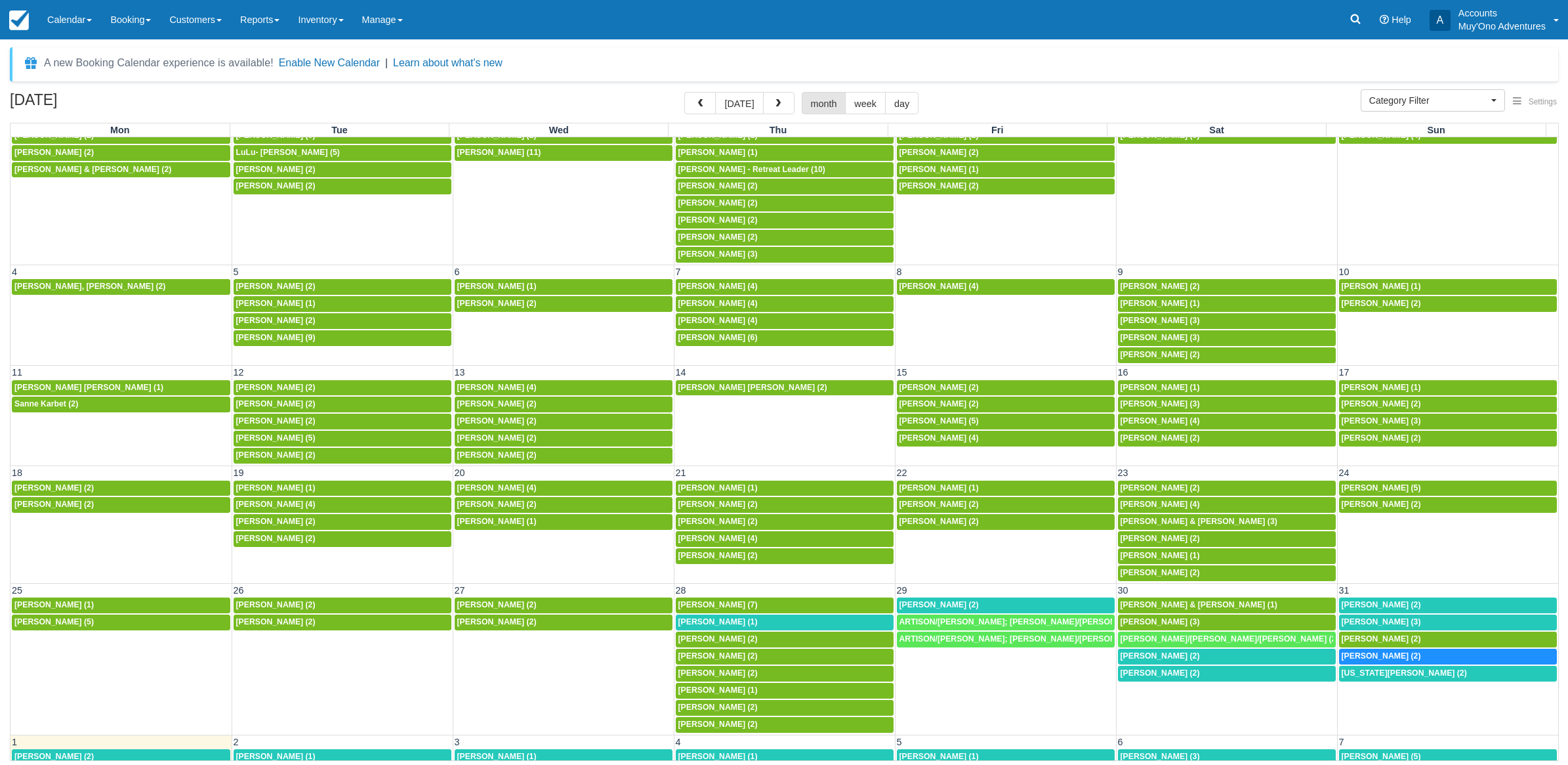
scroll to position [110, 0]
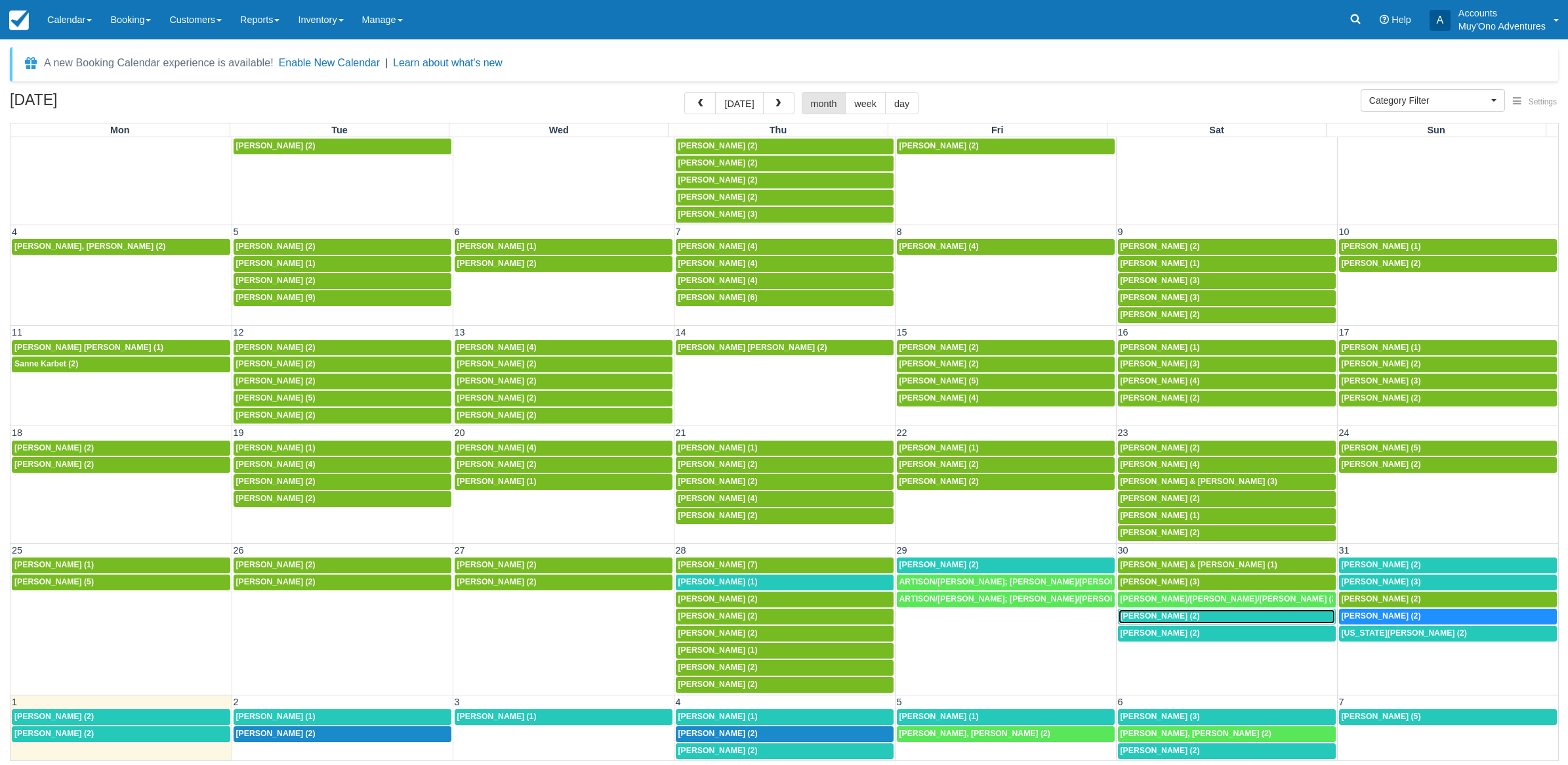
click at [1183, 617] on div "8a Vincent Marcel (2)" at bounding box center [1227, 616] width 213 height 10
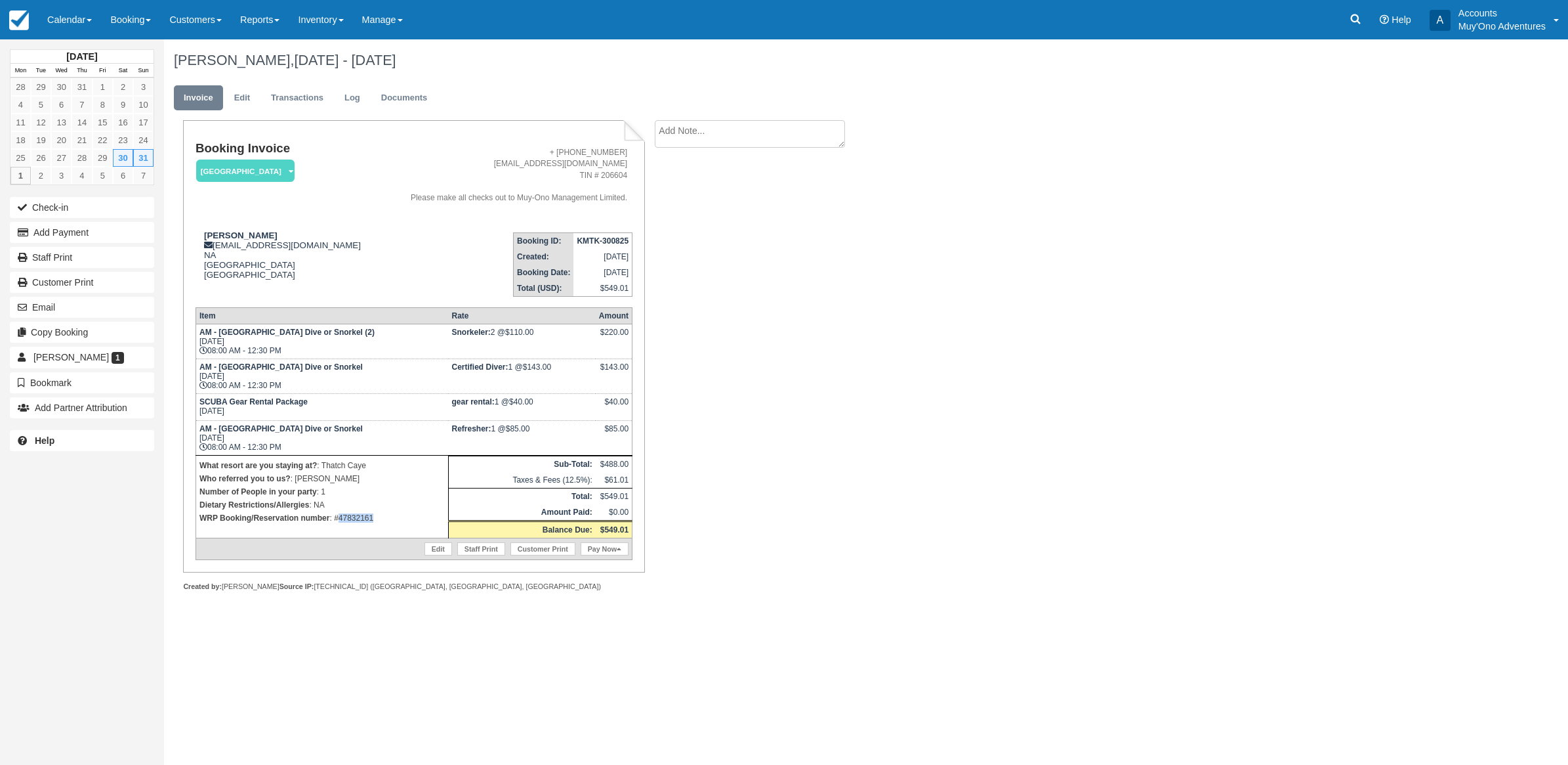
drag, startPoint x: 381, startPoint y: 513, endPoint x: 340, endPoint y: 514, distance: 41.0
click at [340, 514] on p "WRP Booking/Reservation number : #47832161" at bounding box center [322, 518] width 245 height 13
copy p "47832161"
drag, startPoint x: 66, startPoint y: 238, endPoint x: 95, endPoint y: 234, distance: 29.3
click at [77, 232] on button "Add Payment" at bounding box center [82, 232] width 144 height 21
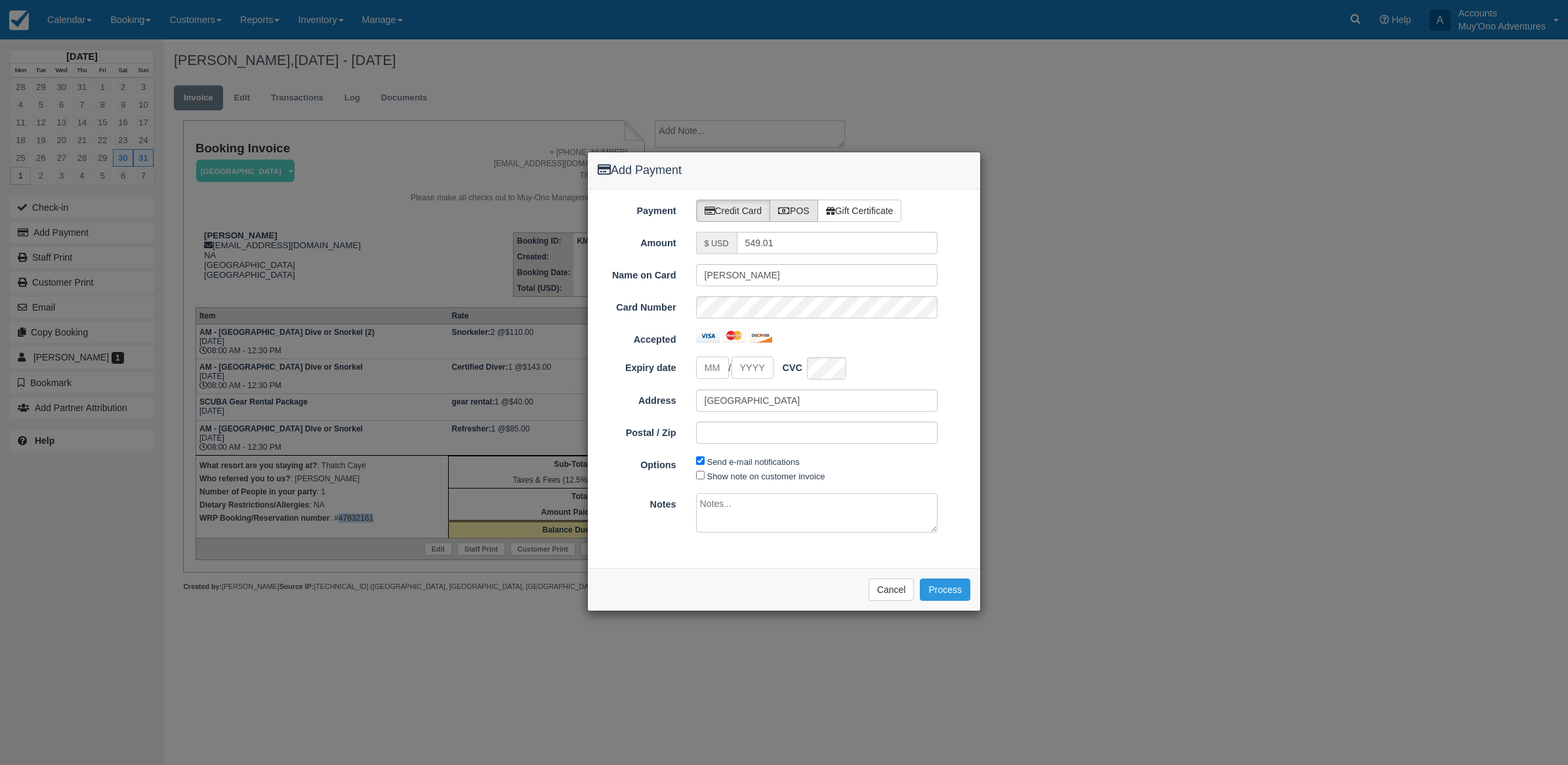
click at [785, 218] on label "POS" at bounding box center [794, 211] width 48 height 23
radio input "true"
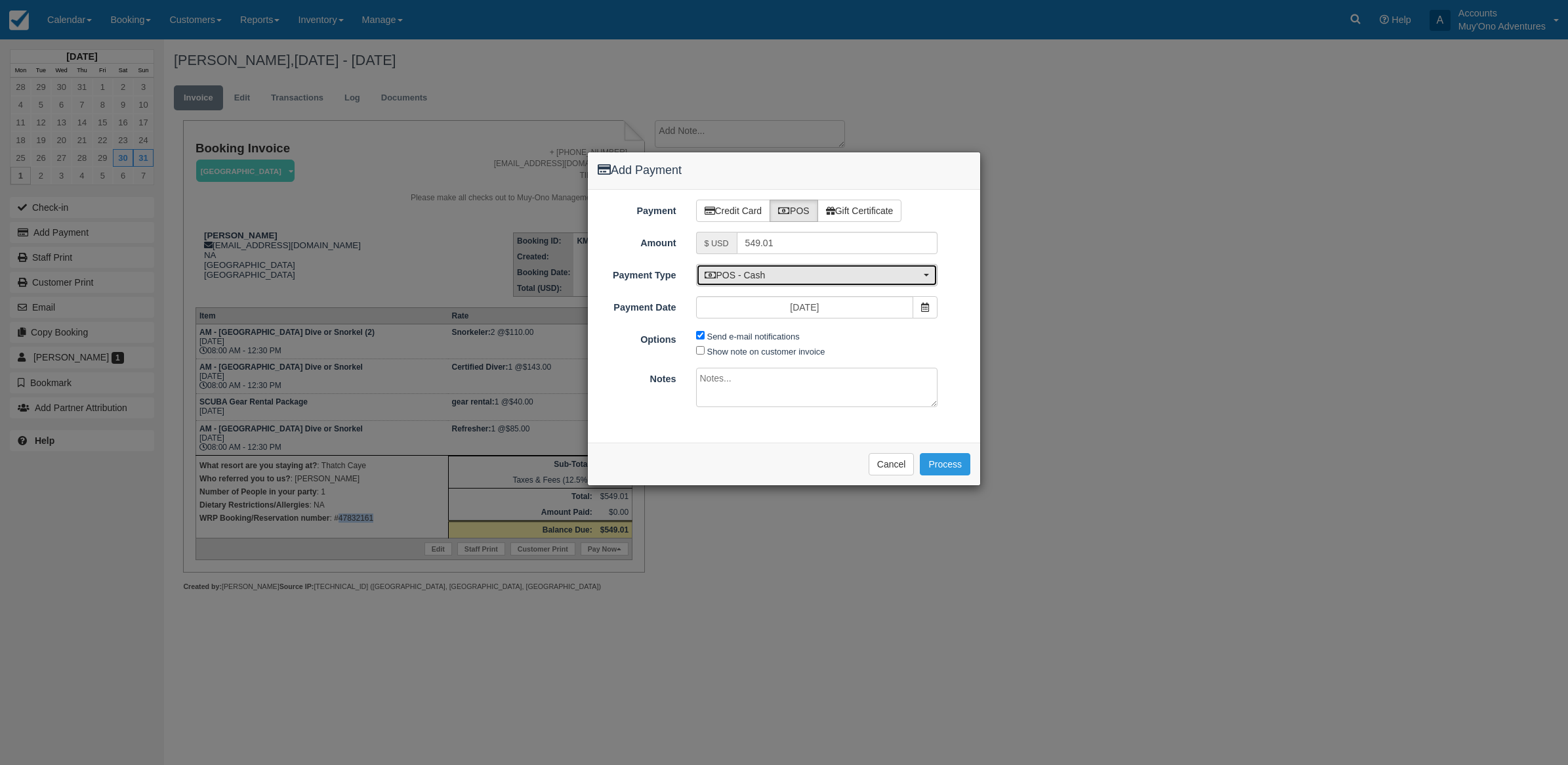
click at [775, 280] on span "POS - Cash" at bounding box center [813, 274] width 217 height 13
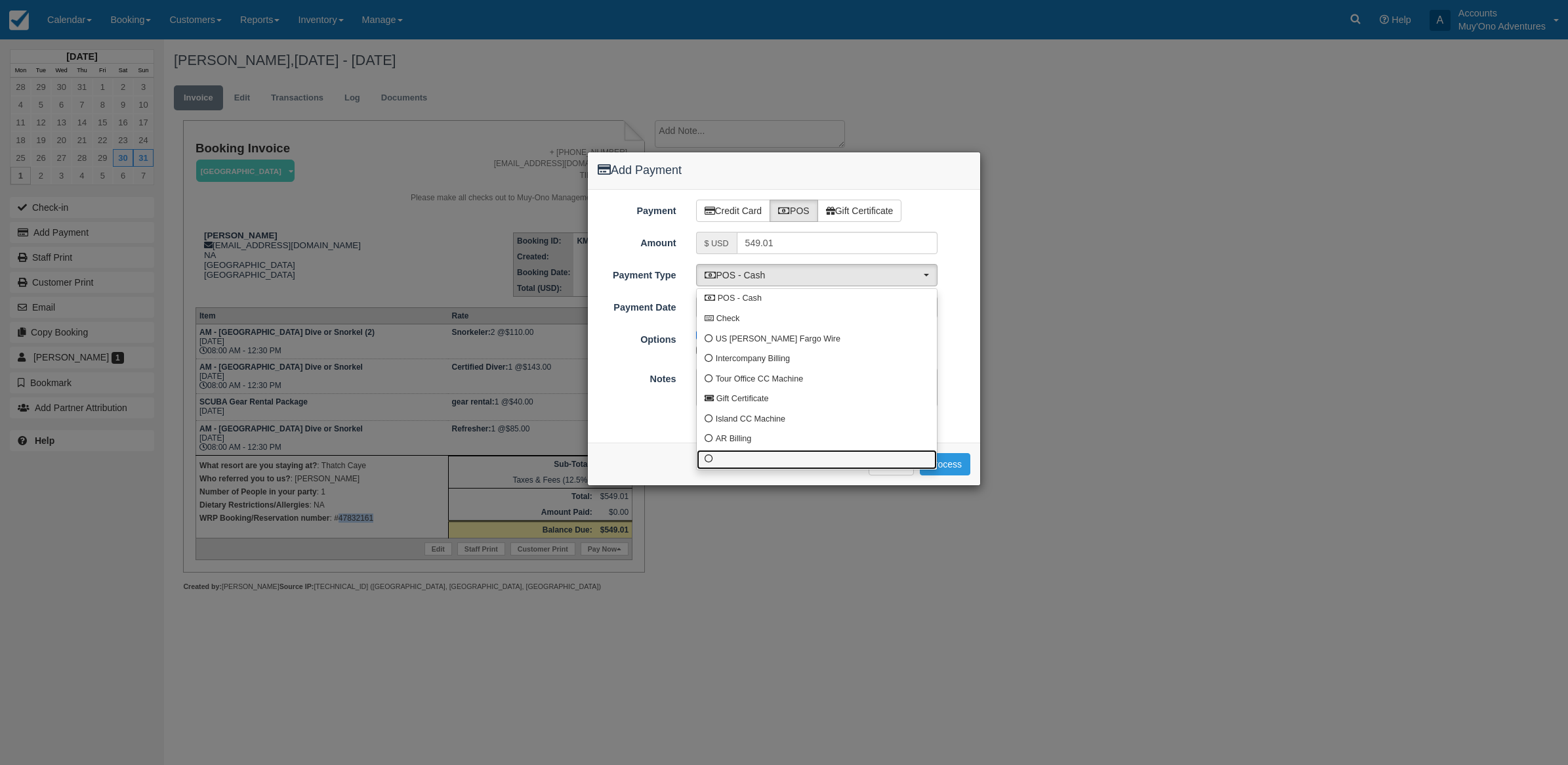
click at [828, 461] on link at bounding box center [817, 460] width 240 height 20
select select "custom10"
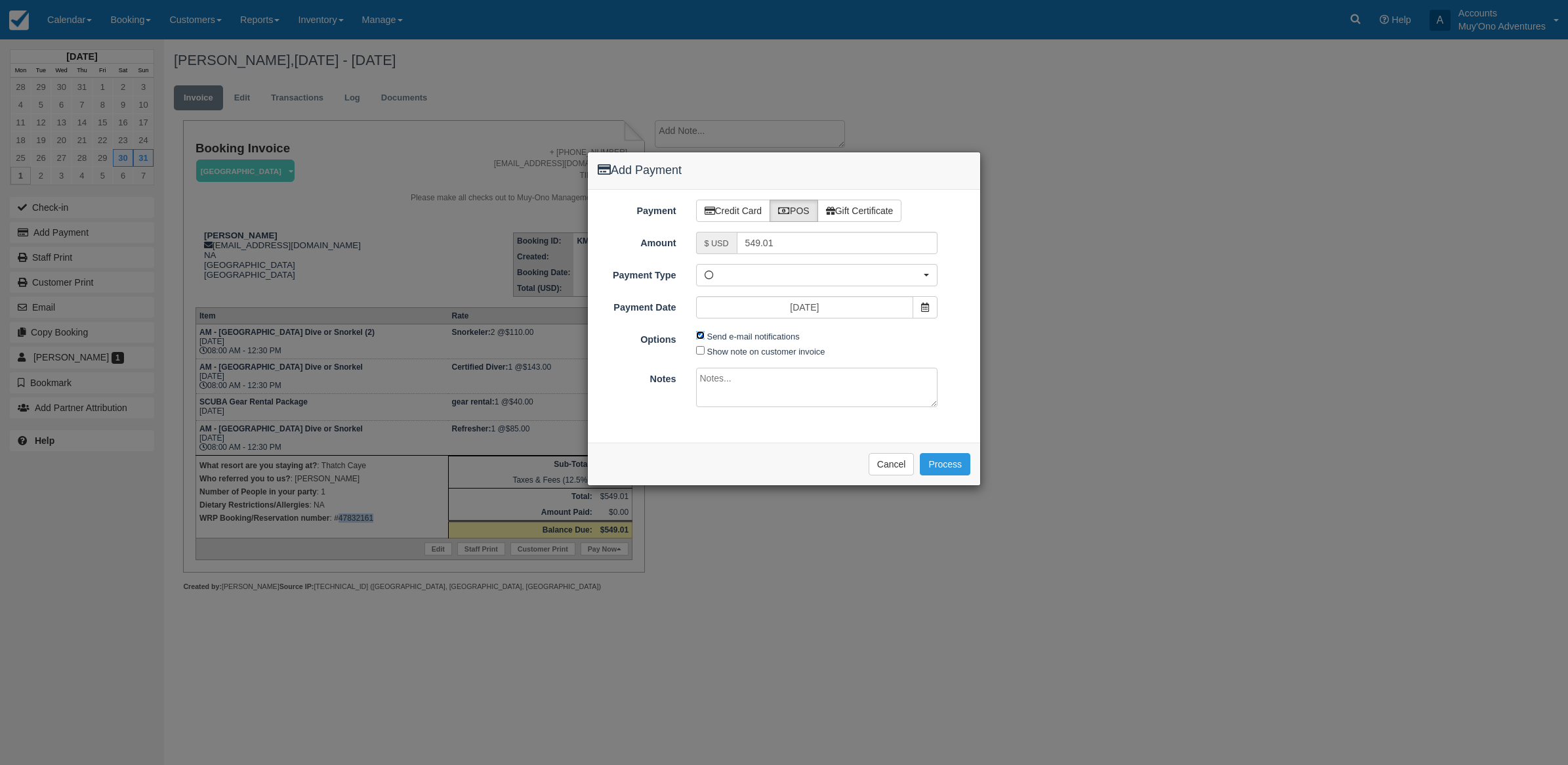
click at [702, 335] on input "Send e-mail notifications" at bounding box center [700, 335] width 9 height 9
checkbox input "false"
click at [735, 374] on textarea at bounding box center [817, 388] width 242 height 40
type textarea "Paid in WRP CT"
click at [934, 459] on button "Process" at bounding box center [945, 464] width 51 height 23
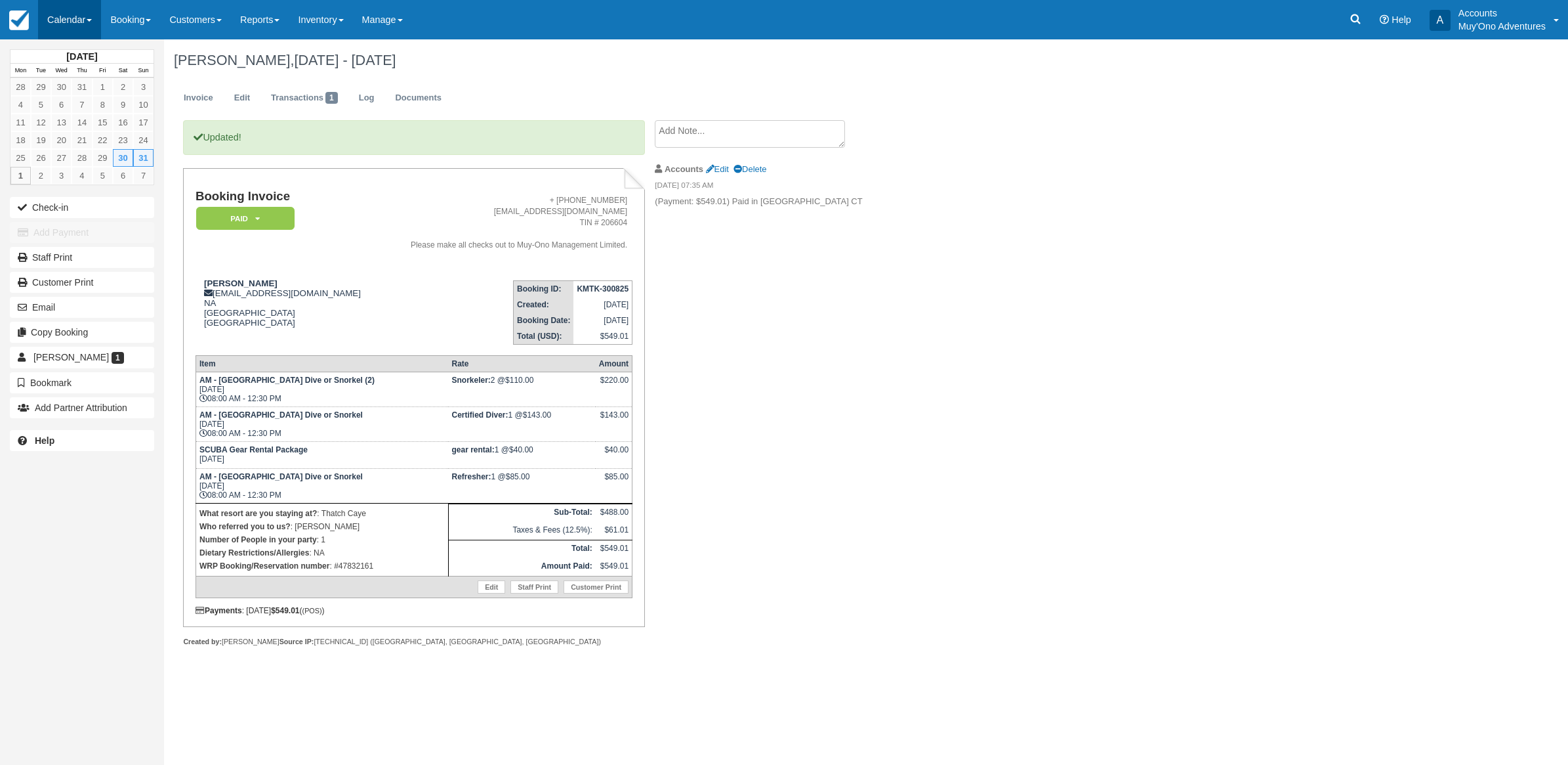
click at [74, 30] on link "Calendar" at bounding box center [69, 19] width 63 height 40
click at [87, 125] on link "Month" at bounding box center [90, 123] width 104 height 27
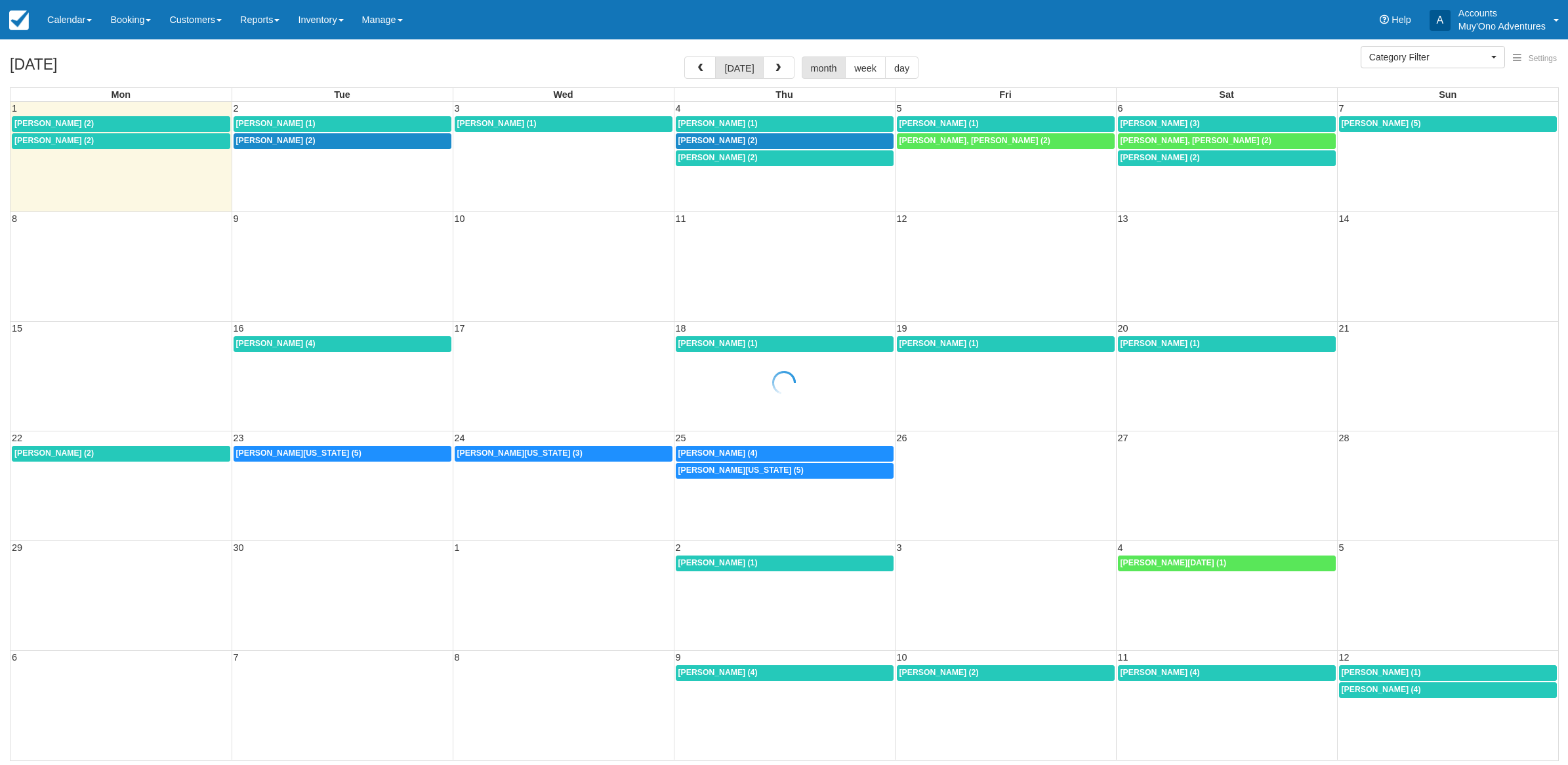
select select
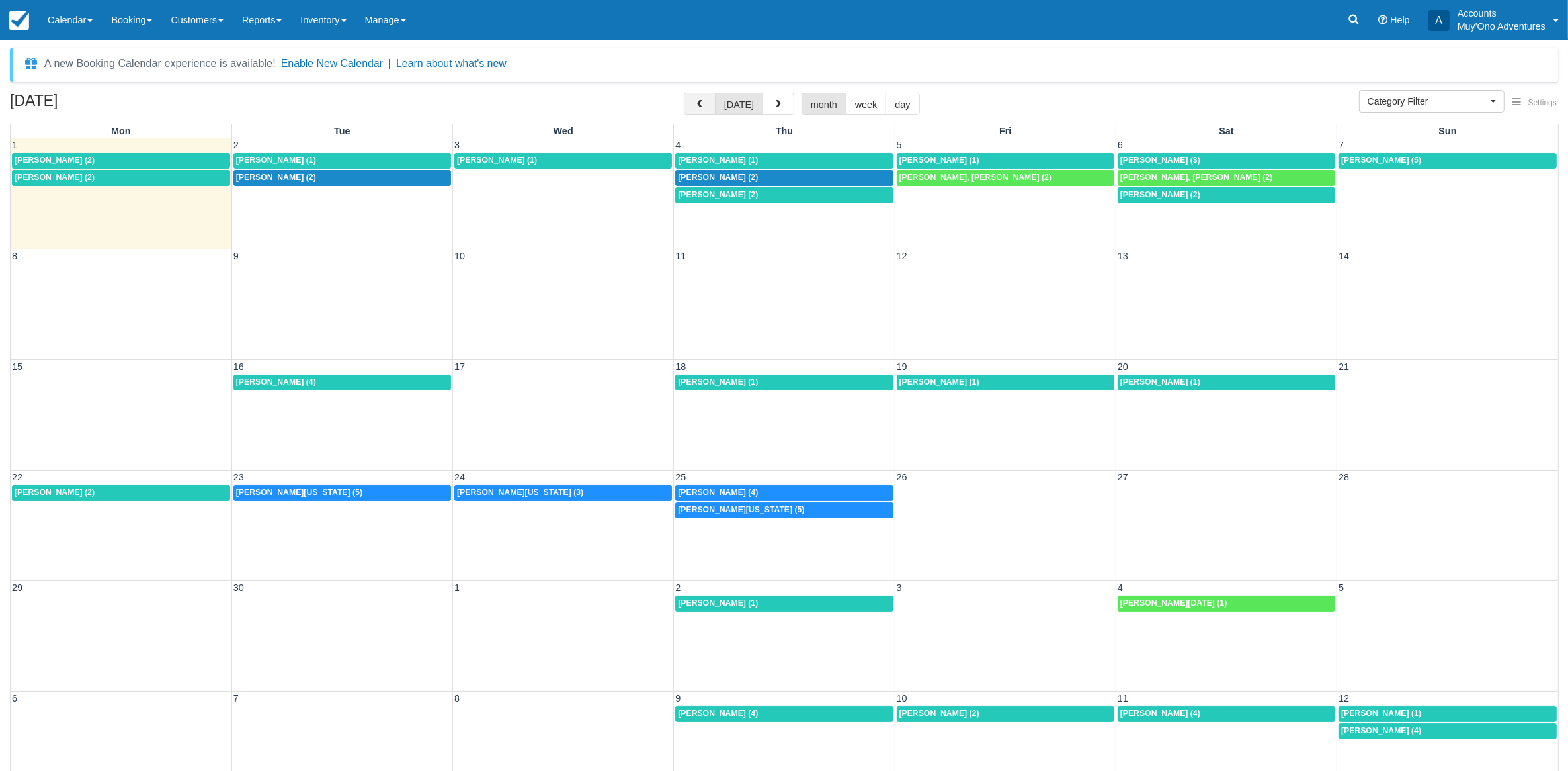
click at [697, 94] on button "button" at bounding box center [700, 104] width 31 height 23
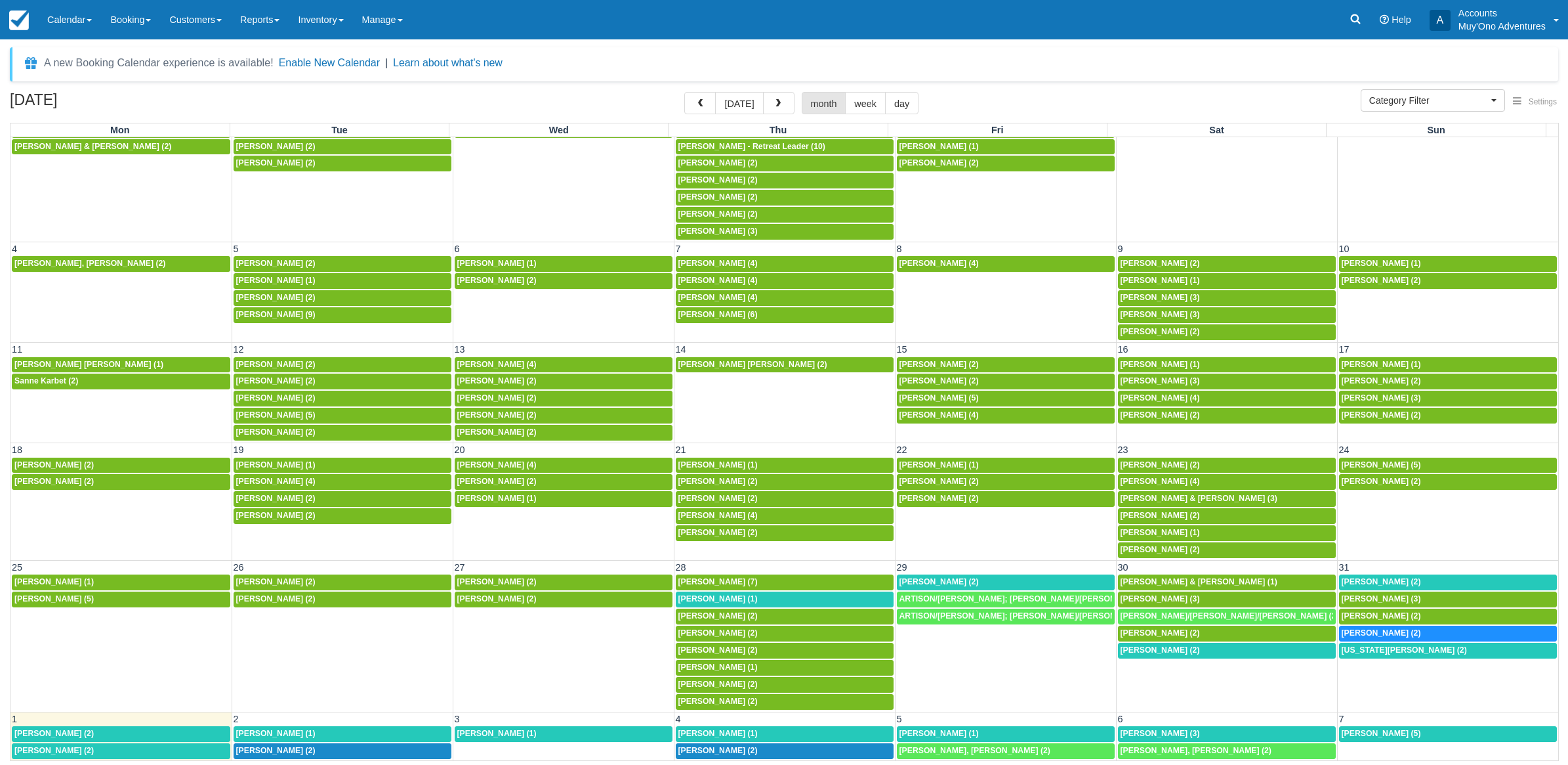
scroll to position [110, 0]
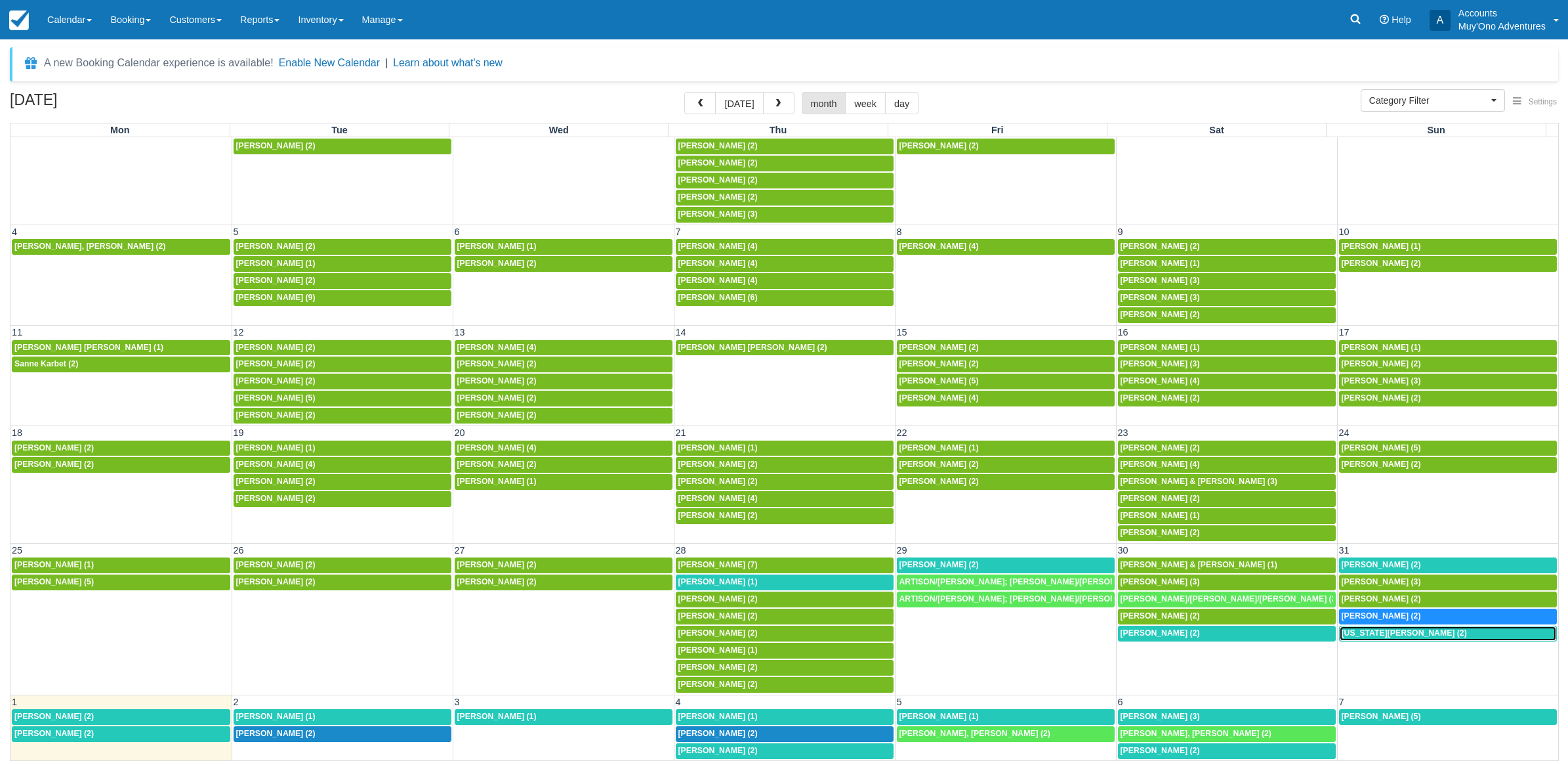
click at [1365, 629] on span "Virginia Bautista-newsome (2)" at bounding box center [1404, 633] width 125 height 9
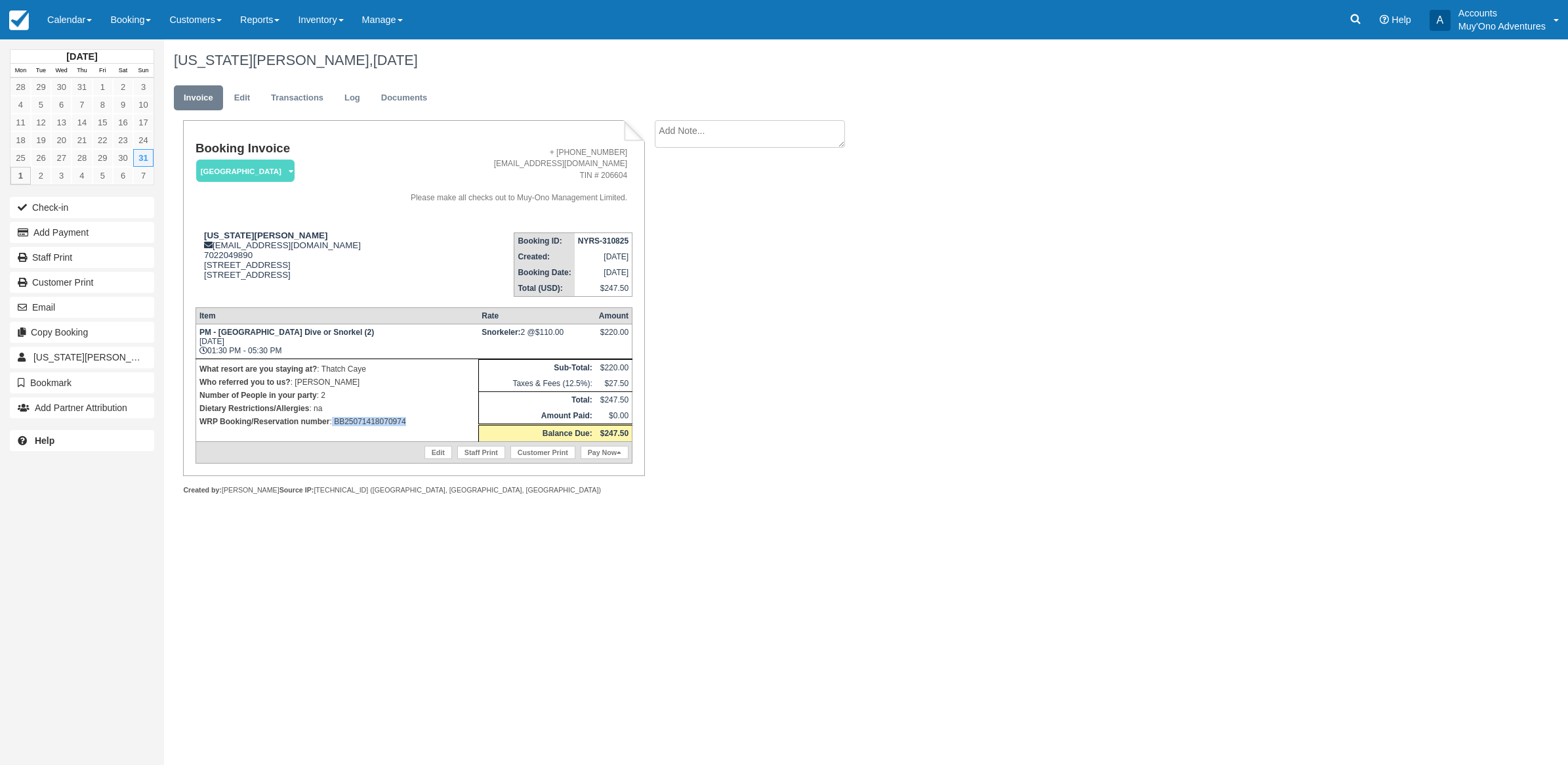
drag, startPoint x: 426, startPoint y: 422, endPoint x: 333, endPoint y: 427, distance: 93.1
click at [333, 427] on td "What resort are you staying at? : Thatch Caye Who referred you to us? : LUIS Nu…" at bounding box center [337, 400] width 283 height 83
copy p "BB25071418070974"
click at [454, 402] on p "Dietary Restrictions/Allergies : na" at bounding box center [337, 408] width 276 height 13
click at [421, 421] on p "WRP Booking/Reservation number : BB25071418070974" at bounding box center [337, 421] width 276 height 13
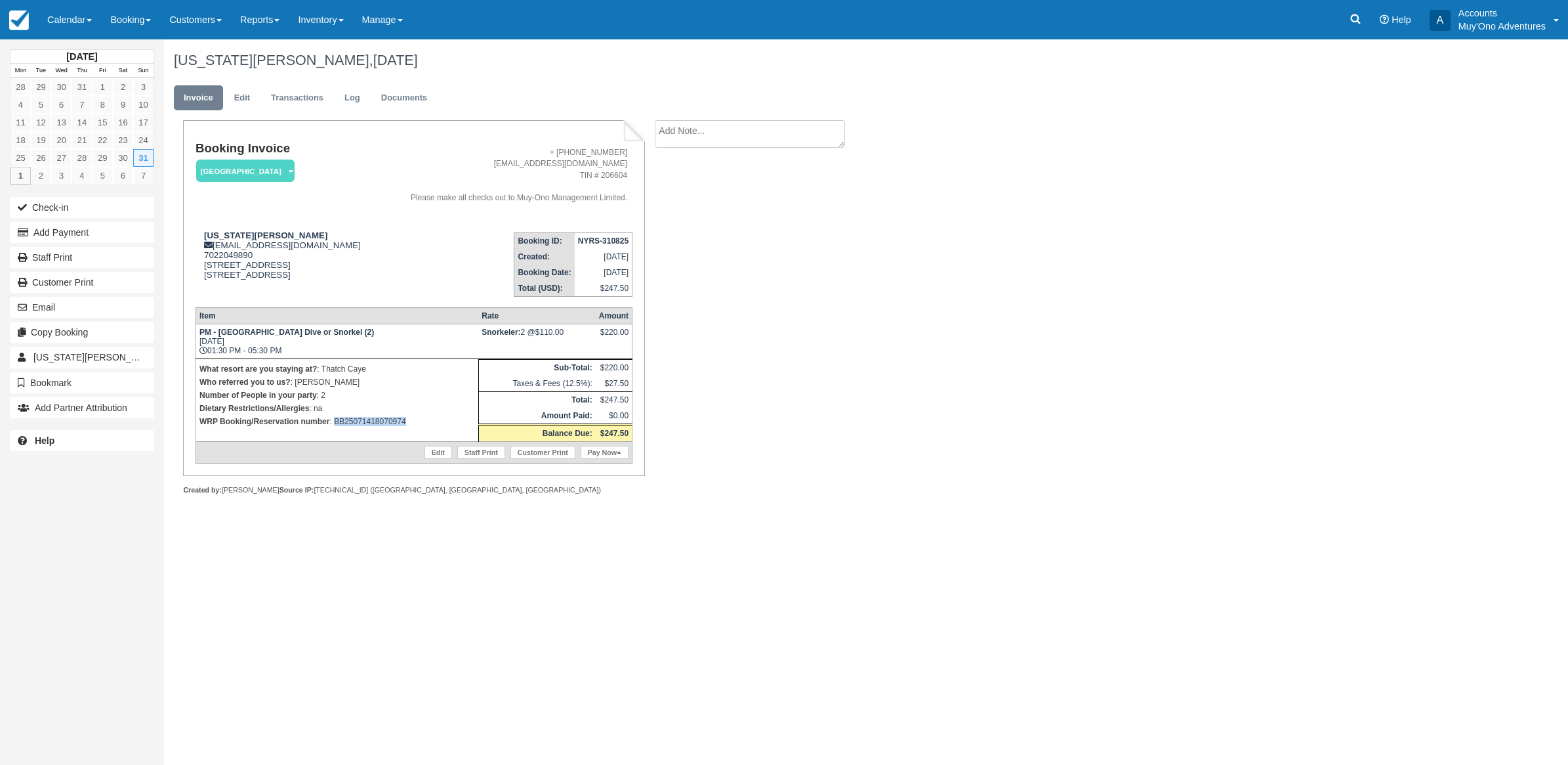
drag, startPoint x: 408, startPoint y: 420, endPoint x: 334, endPoint y: 427, distance: 74.3
click at [334, 427] on td "What resort are you staying at? : Thatch Caye Who referred you to us? : LUIS Nu…" at bounding box center [337, 400] width 283 height 83
copy p "BB25071418070974"
drag, startPoint x: 1008, startPoint y: 287, endPoint x: 878, endPoint y: 322, distance: 134.6
click at [999, 294] on div "Virginia Bautista-newsome, August 31 2025 Invoice Edit Transactions Log Documen…" at bounding box center [753, 282] width 1177 height 484
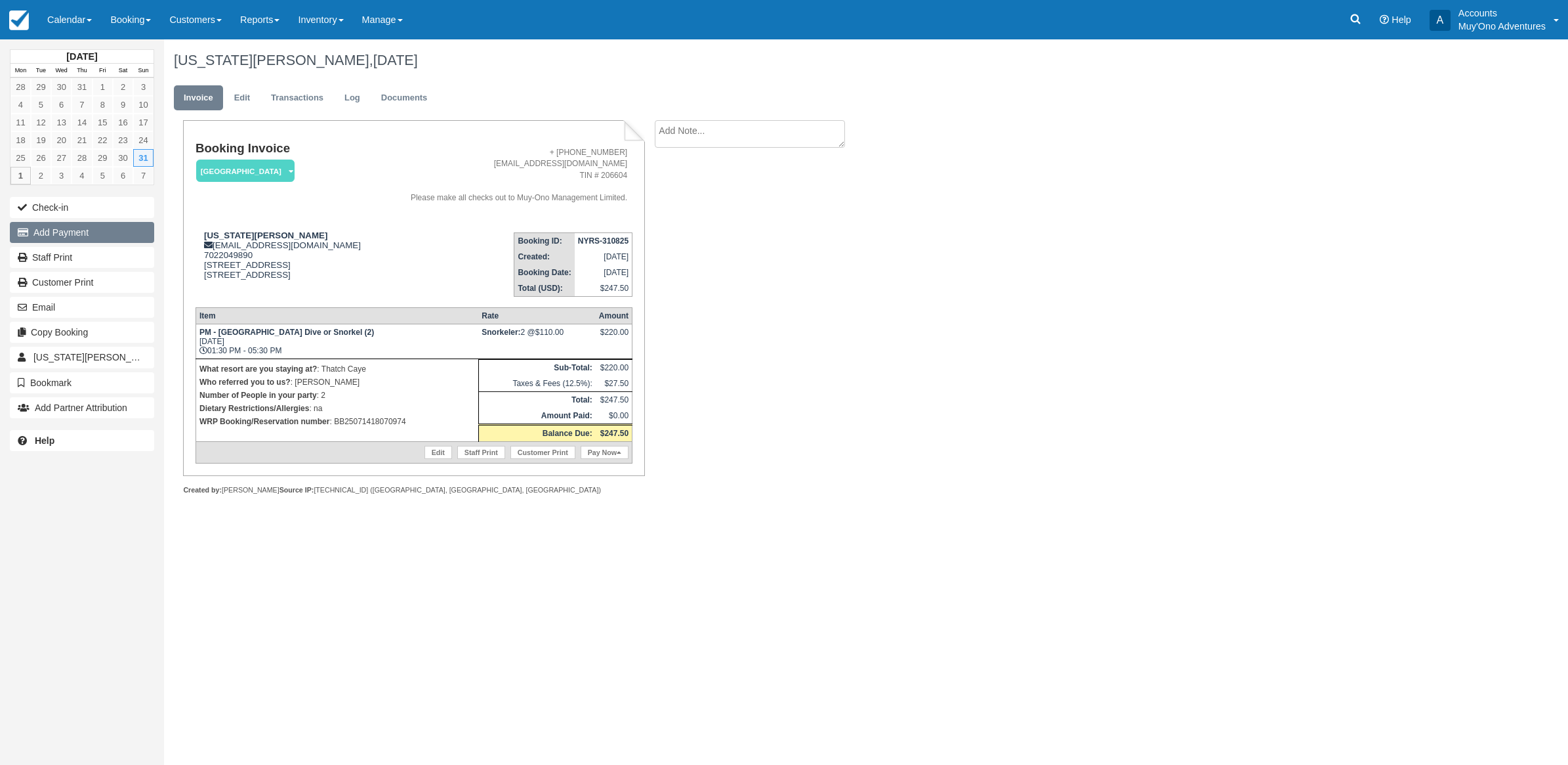
click at [112, 235] on button "Add Payment" at bounding box center [82, 232] width 144 height 21
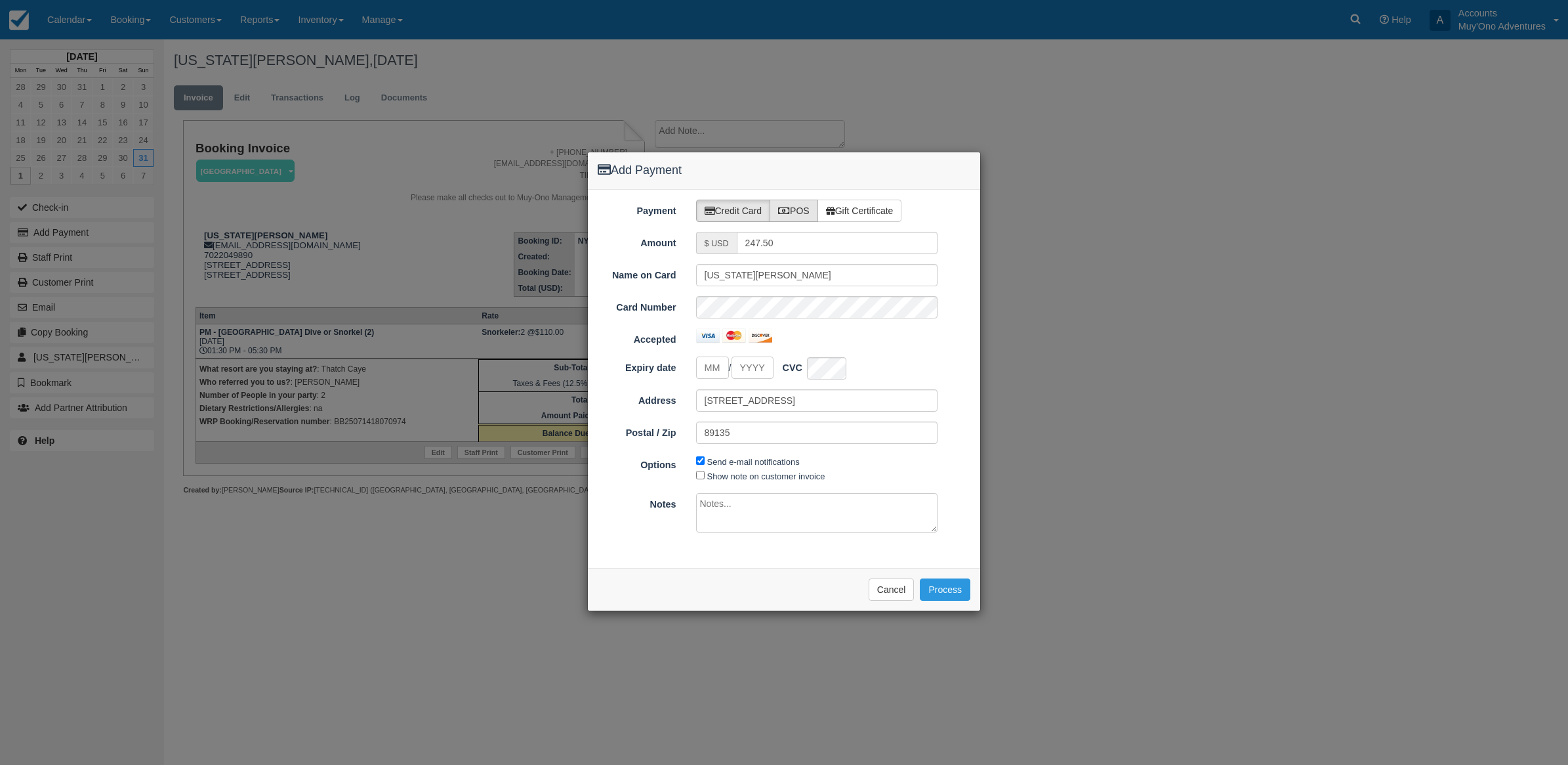
click at [793, 207] on label "POS" at bounding box center [794, 211] width 48 height 23
radio input "true"
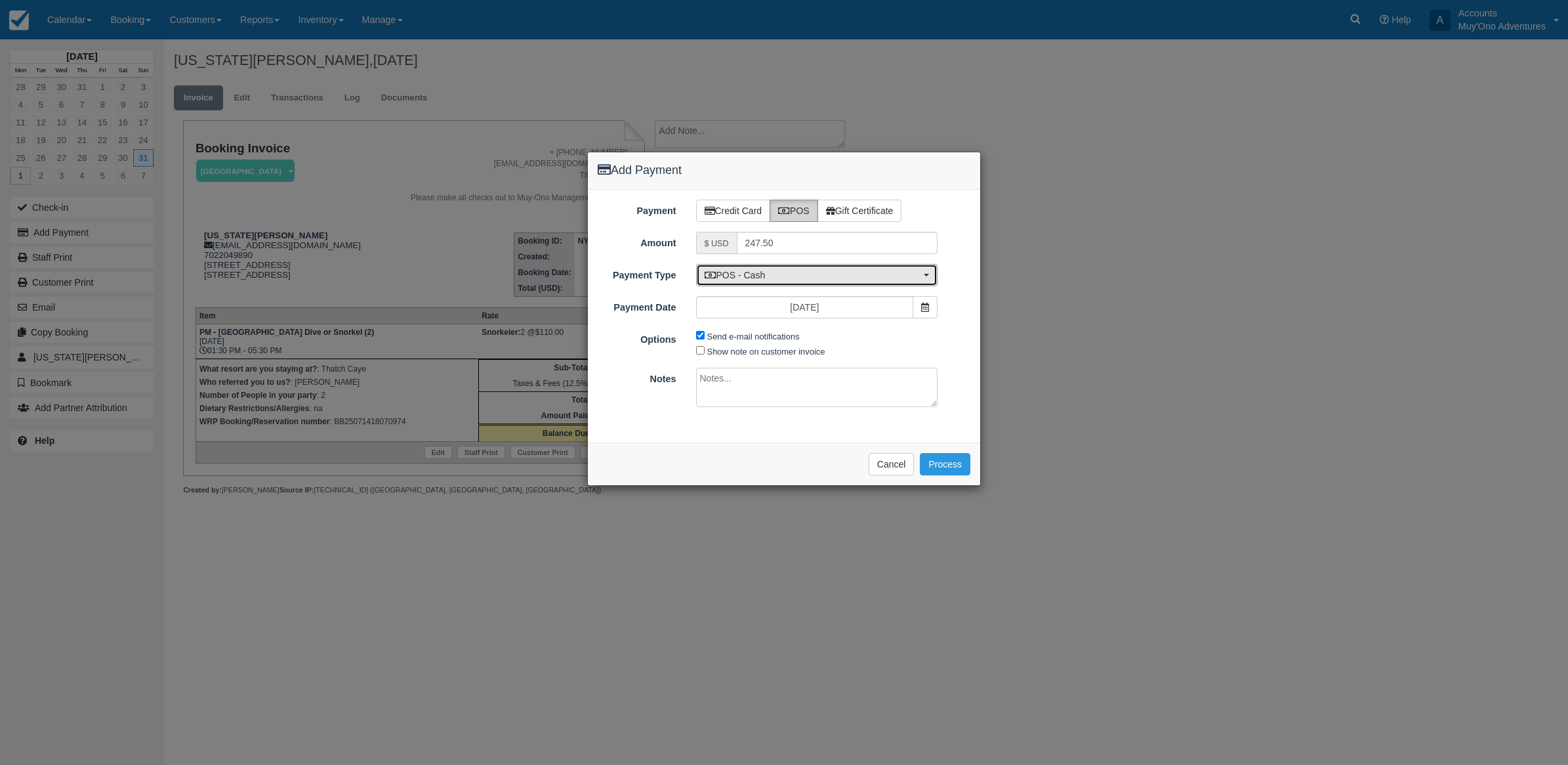
drag, startPoint x: 822, startPoint y: 270, endPoint x: 808, endPoint y: 264, distance: 15.2
click at [819, 267] on button "POS - Cash" at bounding box center [817, 274] width 242 height 23
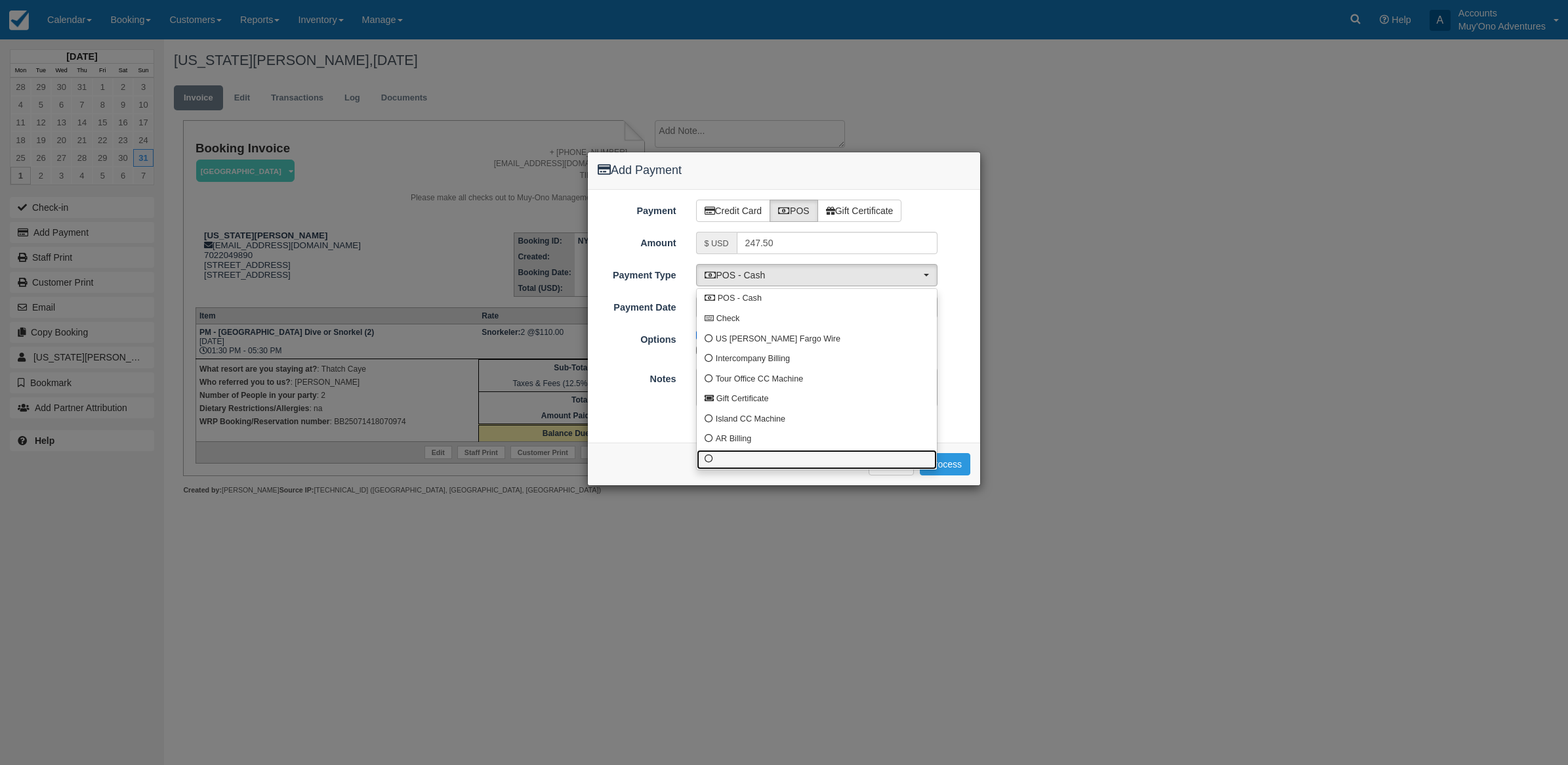
click at [703, 458] on link at bounding box center [817, 460] width 240 height 20
select select "custom10"
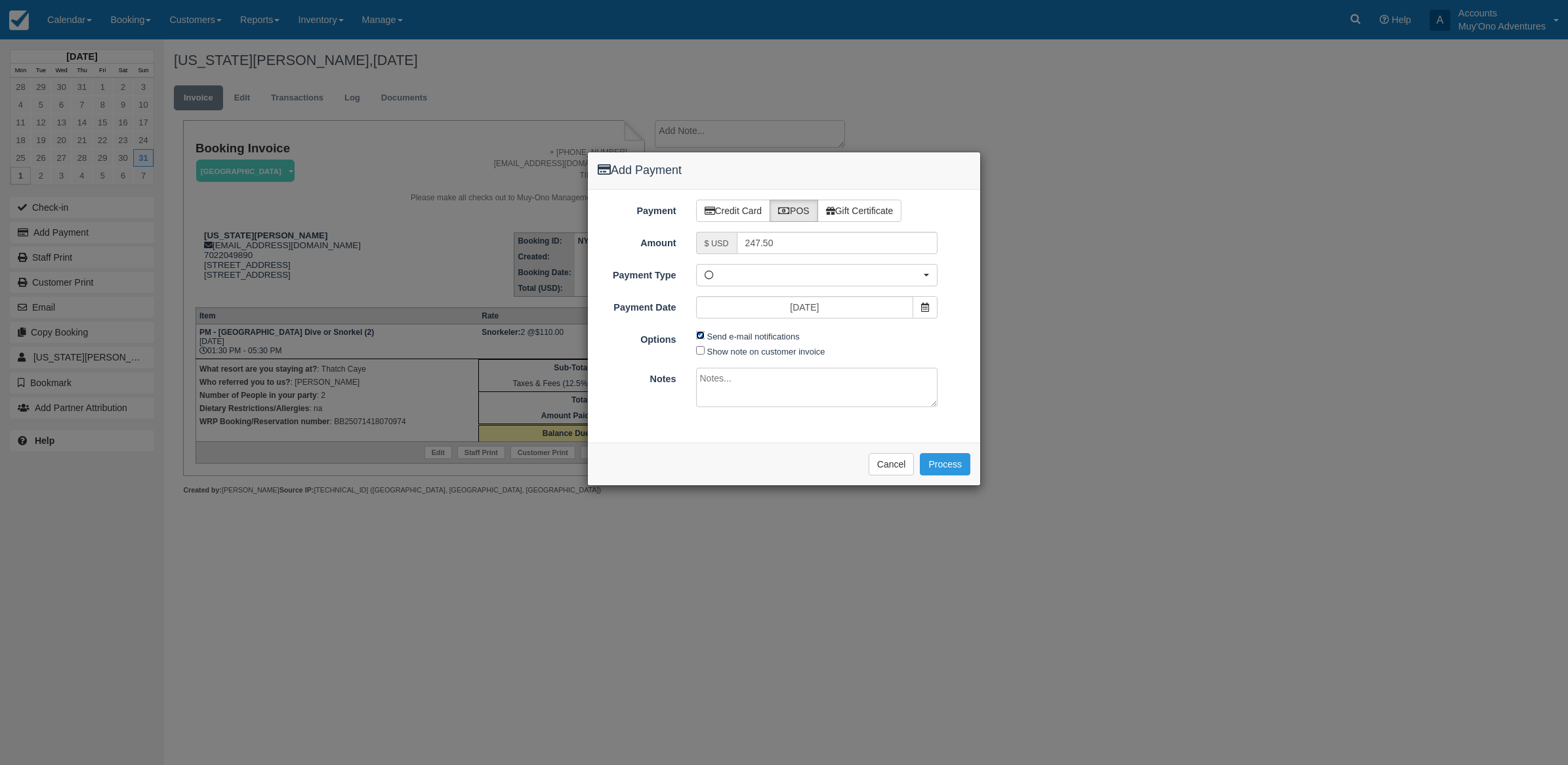
click at [700, 338] on input "Send e-mail notifications" at bounding box center [700, 335] width 9 height 9
checkbox input "false"
click at [739, 392] on textarea at bounding box center [817, 388] width 242 height 40
type textarea "I"
type textarea "Paid in WRP CT"
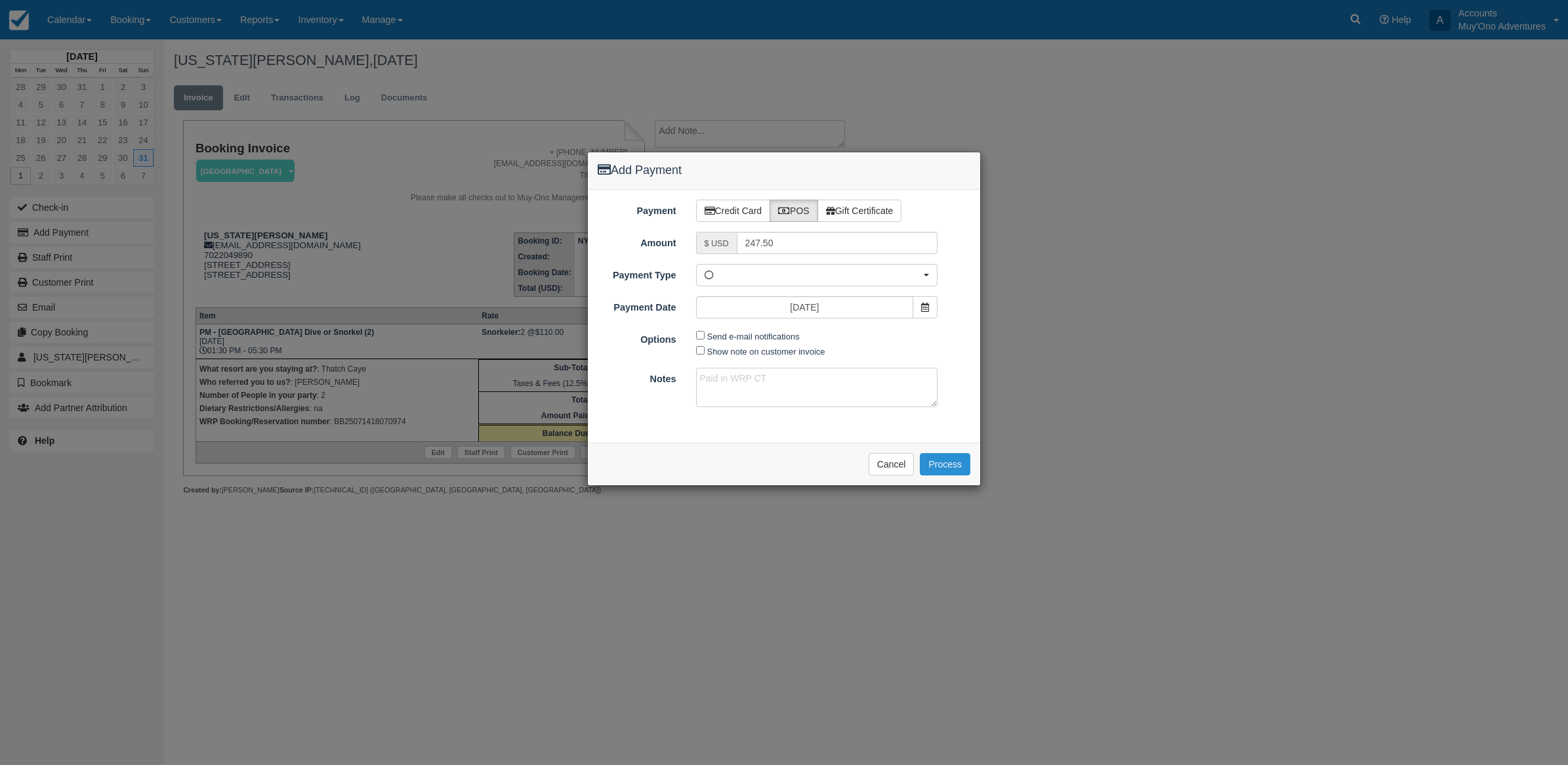
click at [945, 463] on button "Process" at bounding box center [945, 464] width 51 height 23
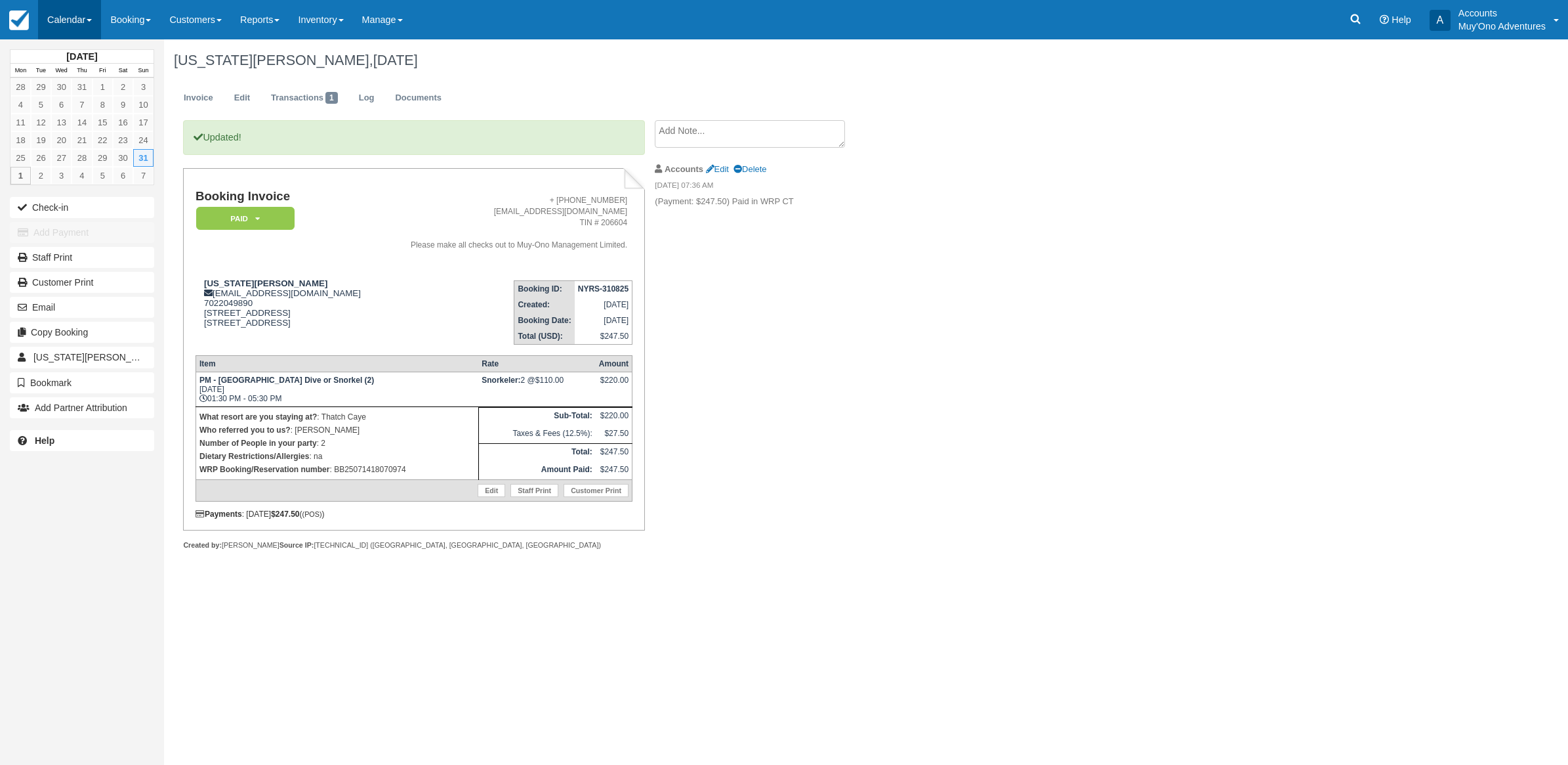
click at [79, 20] on link "Calendar" at bounding box center [69, 19] width 63 height 40
click at [110, 130] on link "Month" at bounding box center [90, 123] width 104 height 27
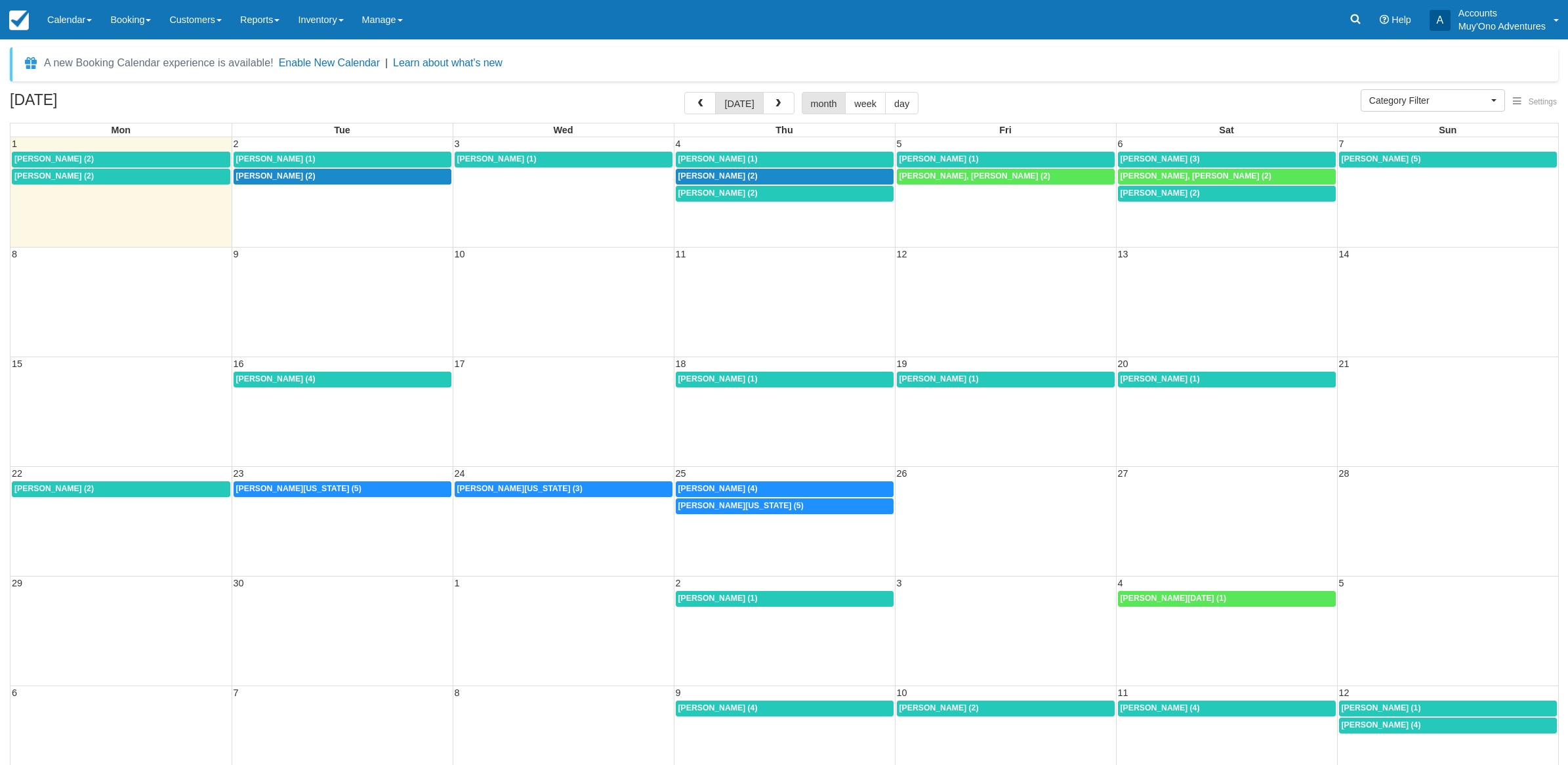
select select
click at [687, 110] on button "button" at bounding box center [694, 103] width 31 height 23
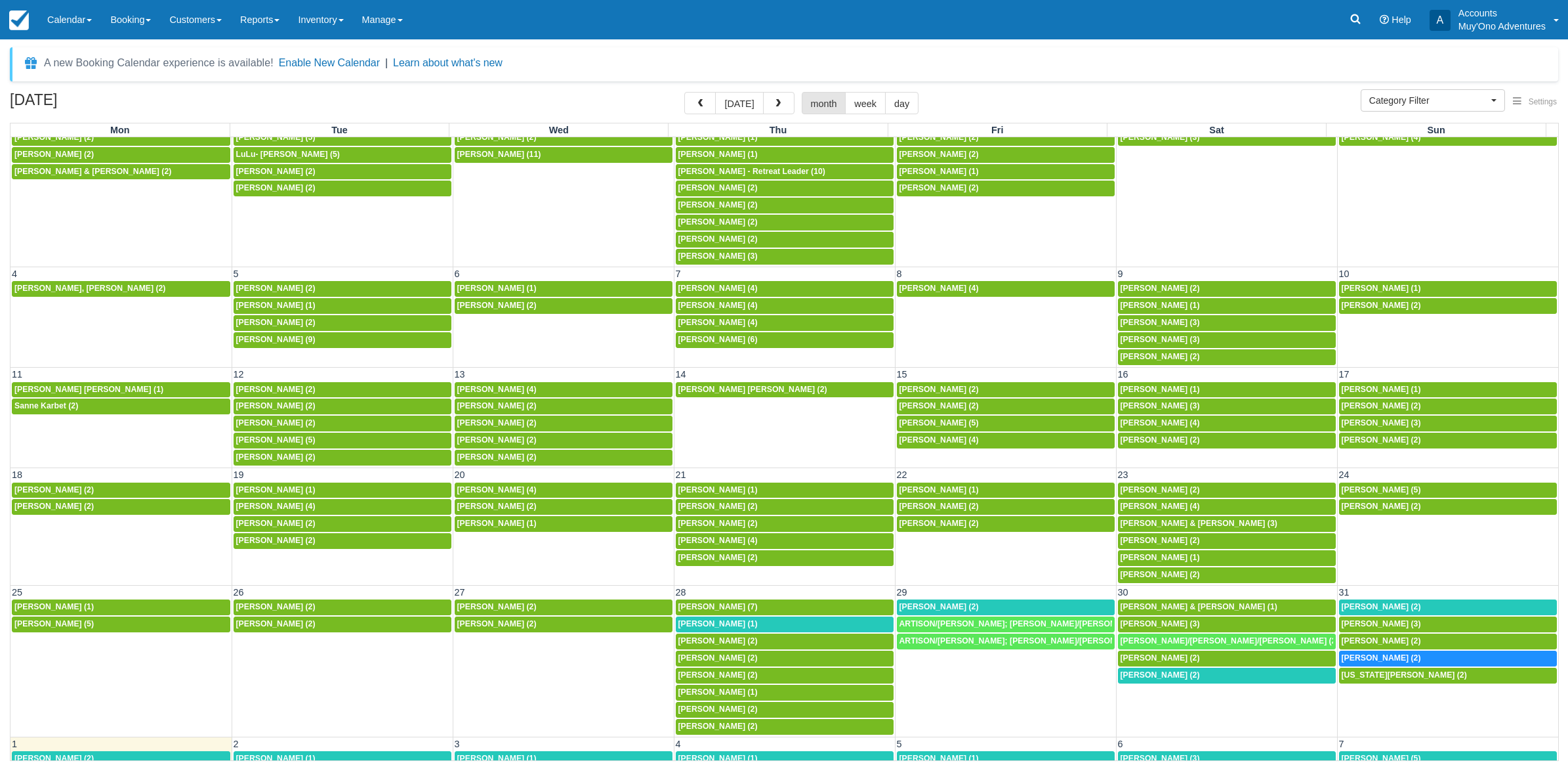
scroll to position [110, 0]
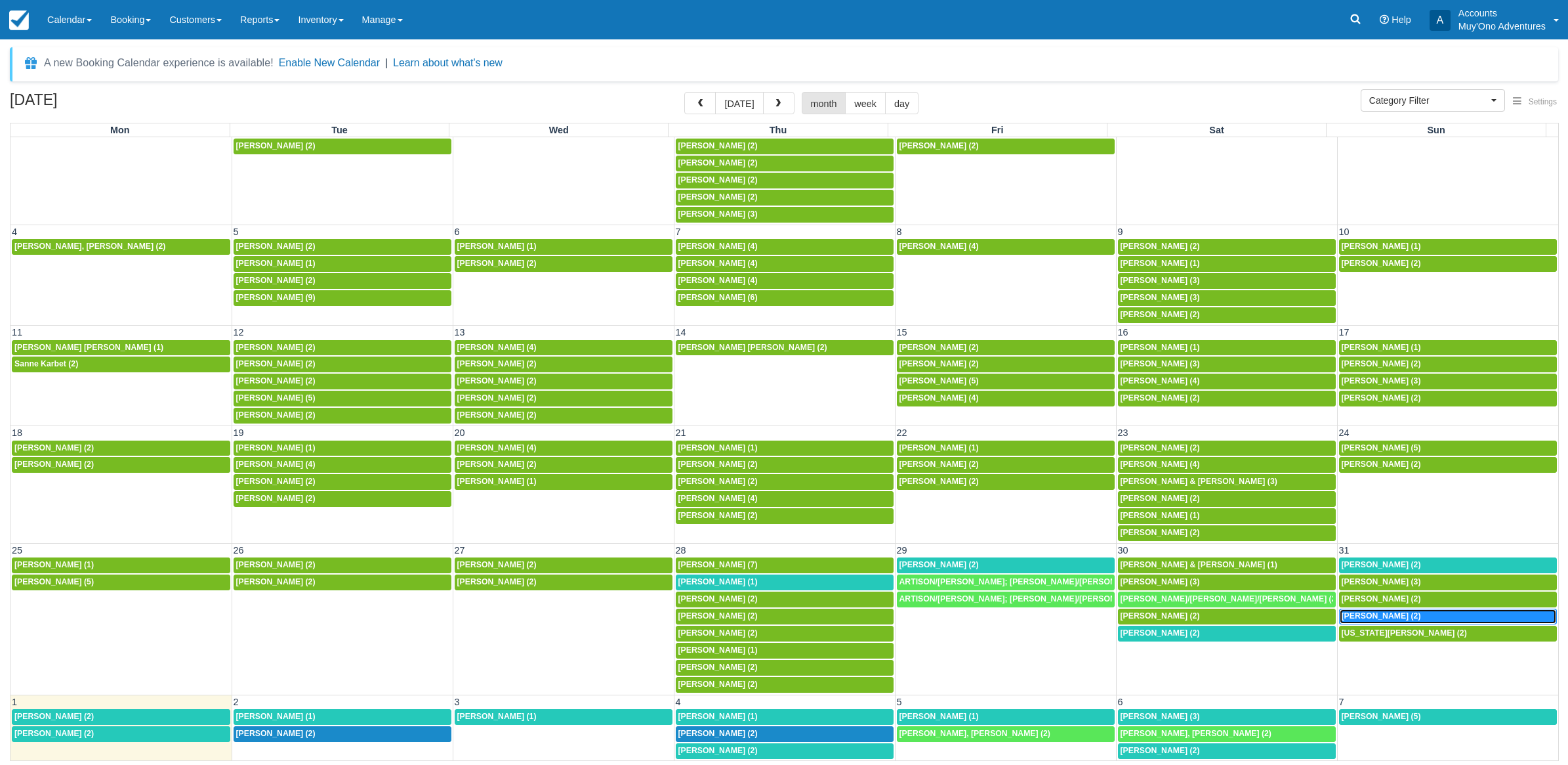
click at [1448, 614] on div "8:30a Kris Audenaert (2)" at bounding box center [1449, 616] width 214 height 10
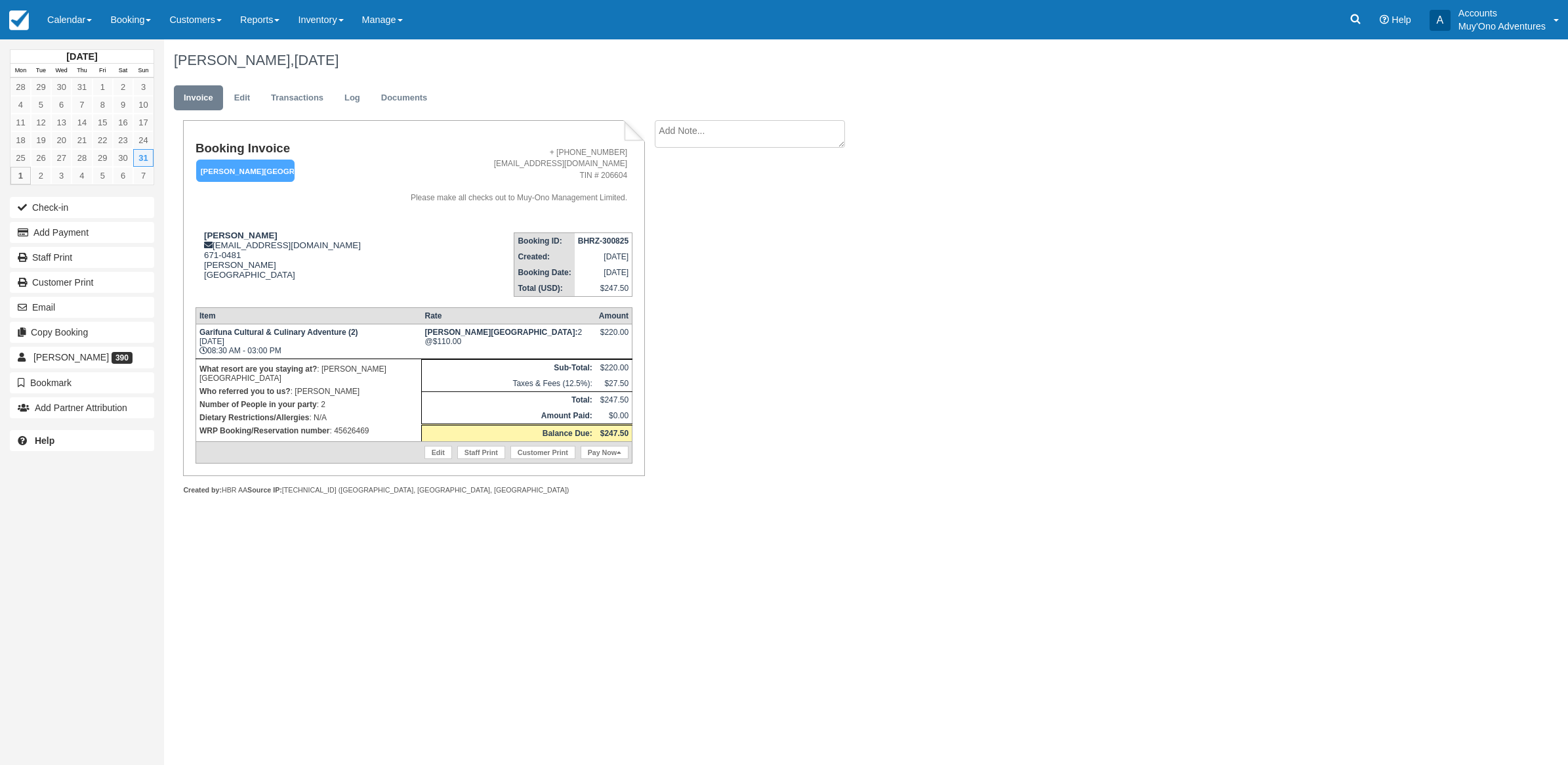
drag, startPoint x: 236, startPoint y: 342, endPoint x: 1256, endPoint y: 83, distance: 1052.4
click at [1255, 81] on div "Kris Audenaert, August 31 2025 Invoice Edit Transactions Log Documents Booking …" at bounding box center [753, 282] width 1177 height 484
drag, startPoint x: 956, startPoint y: 175, endPoint x: 969, endPoint y: 181, distance: 14.3
click at [966, 193] on div "Kris Audenaert, August 31 2025 Invoice Edit Transactions Log Documents Booking …" at bounding box center [753, 282] width 1177 height 484
drag, startPoint x: 374, startPoint y: 421, endPoint x: 334, endPoint y: 422, distance: 40.0
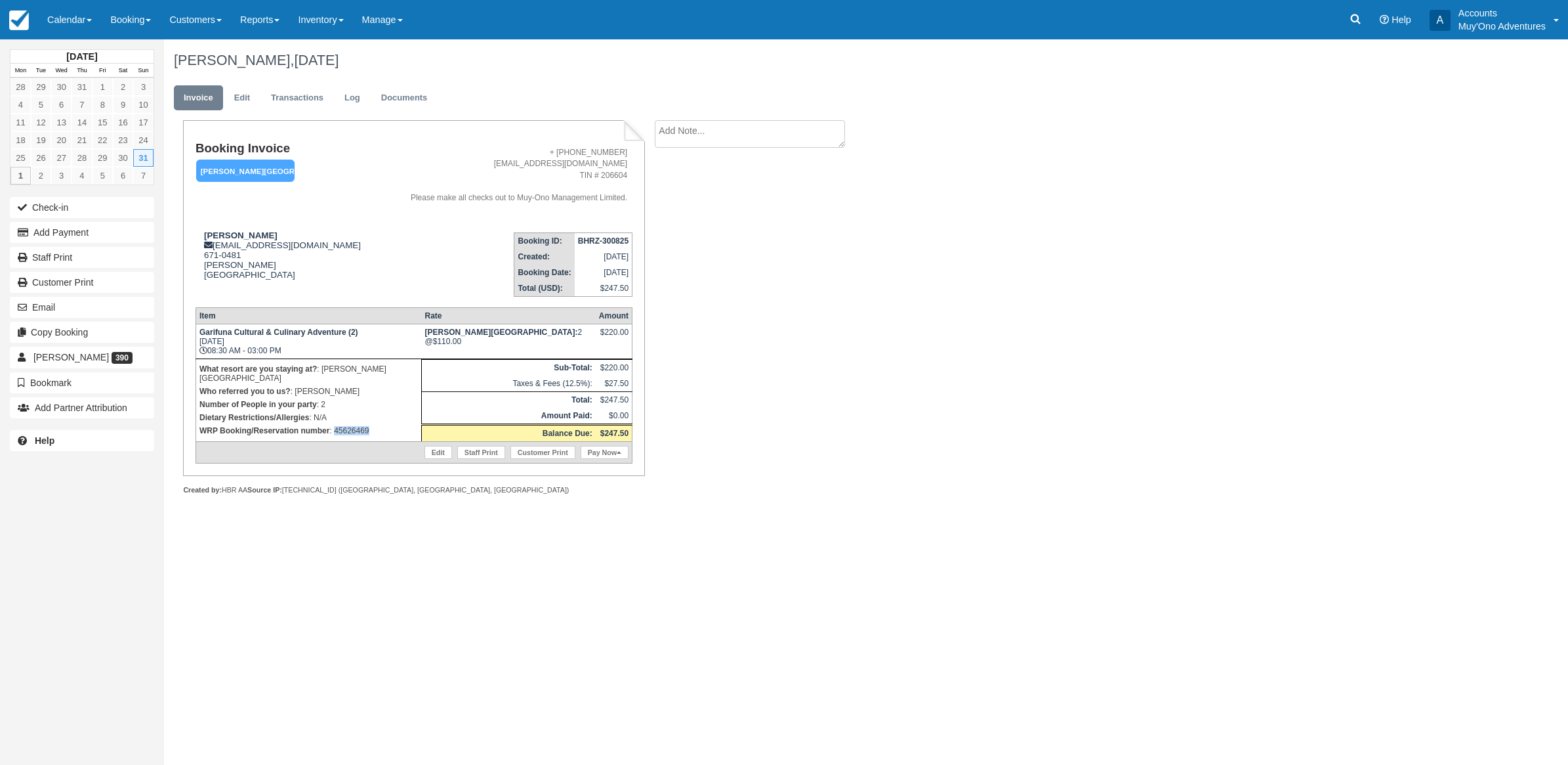
click at [334, 424] on p "WRP Booking/Reservation number : 45626469" at bounding box center [309, 430] width 218 height 13
copy p "45626469"
click at [47, 233] on button "Add Payment" at bounding box center [82, 232] width 144 height 21
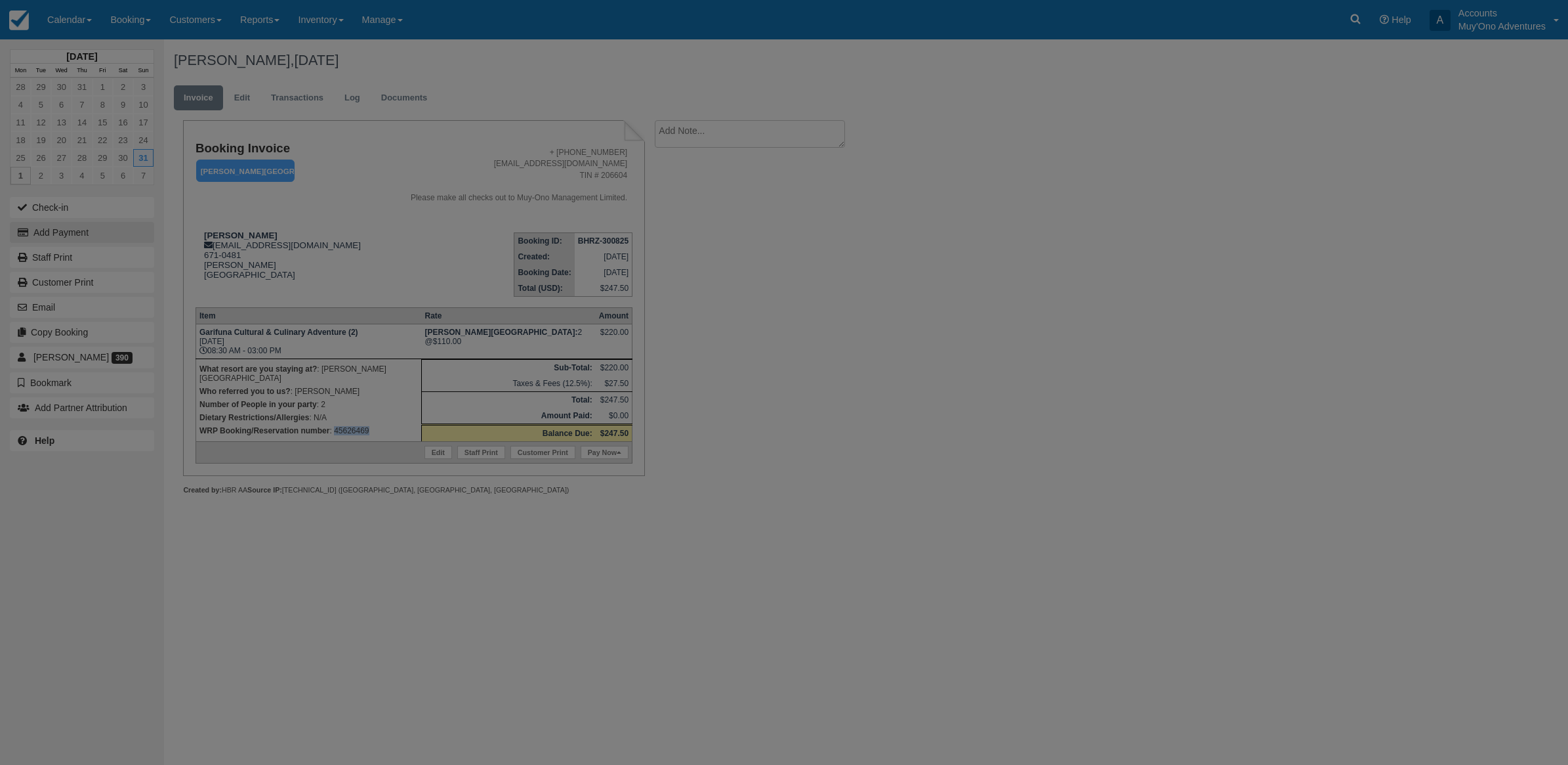
type input "09/01/25"
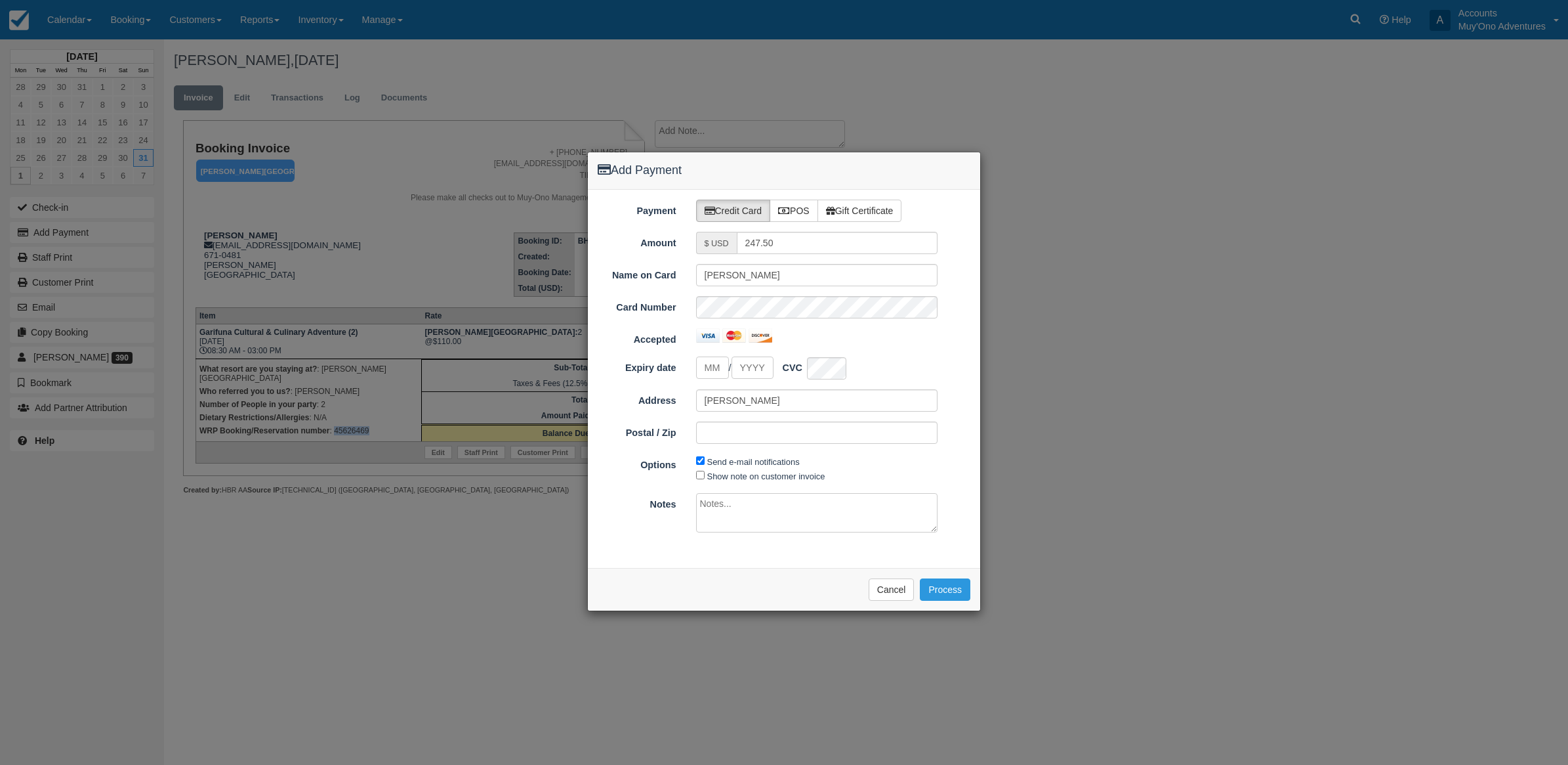
click at [796, 204] on label "POS" at bounding box center [794, 211] width 48 height 23
radio input "true"
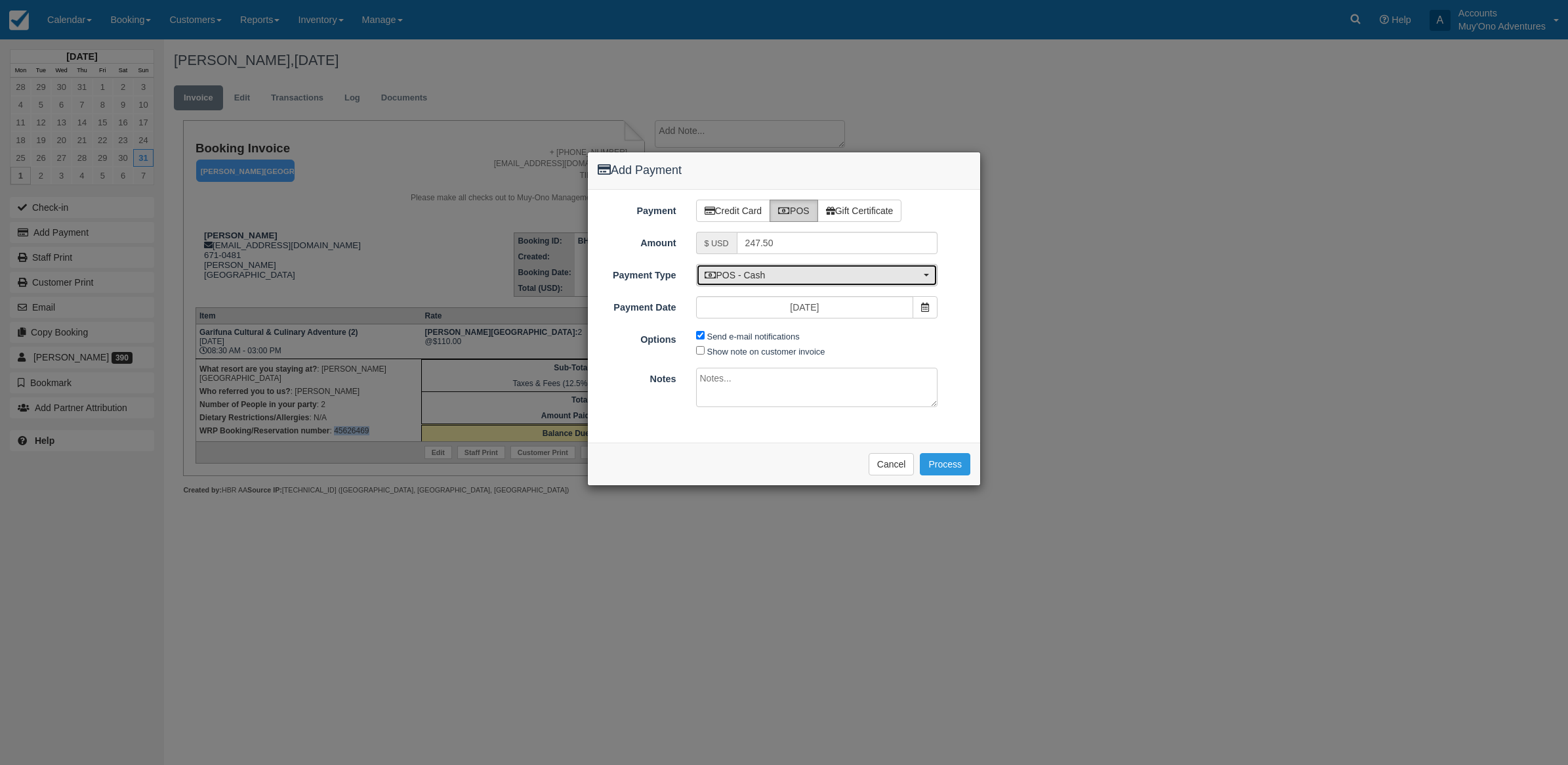
click at [772, 267] on button "POS - Cash" at bounding box center [817, 274] width 242 height 23
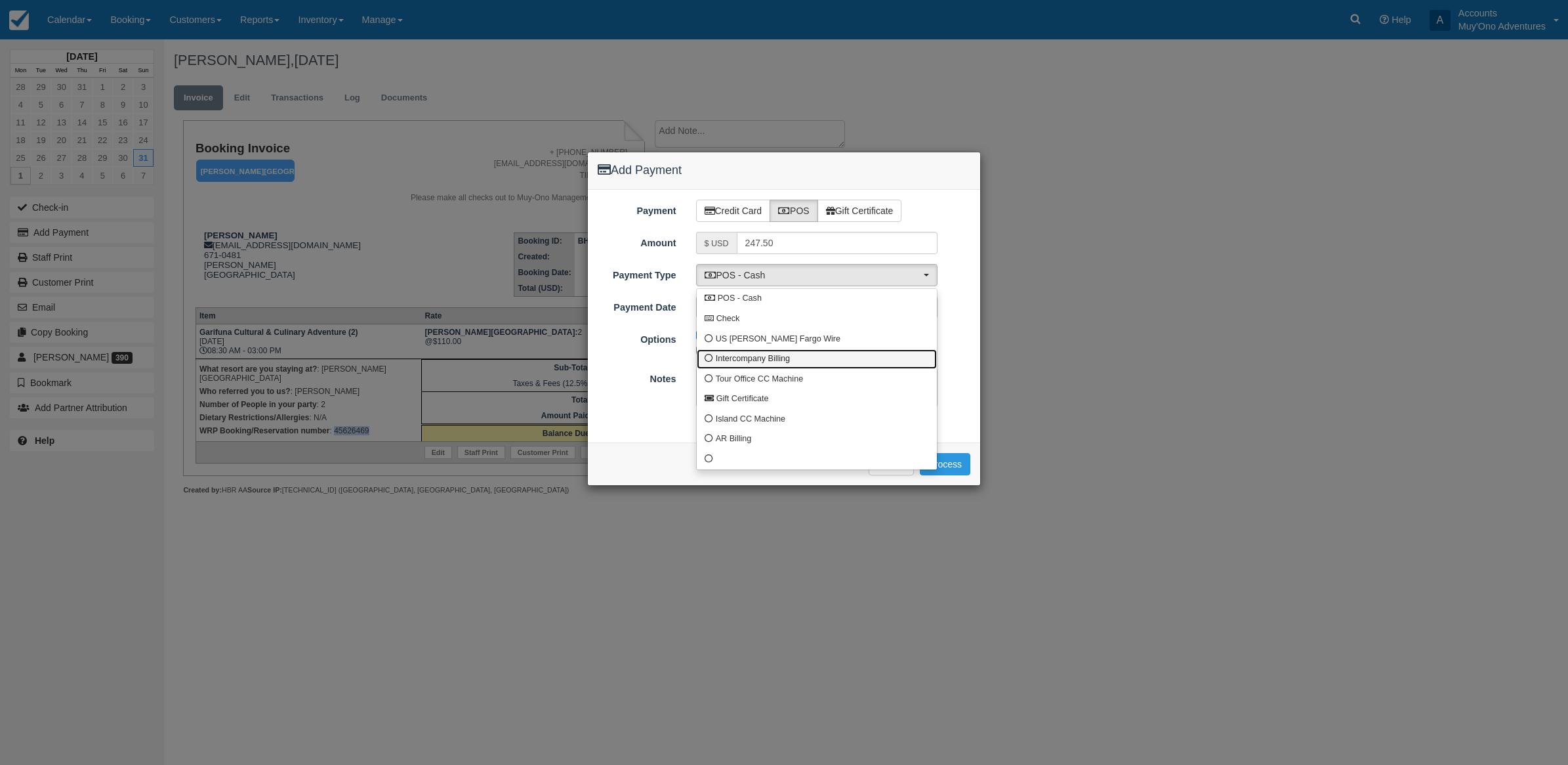
click at [740, 365] on span "Intercompany Billing" at bounding box center [753, 359] width 74 height 12
select select "custom4"
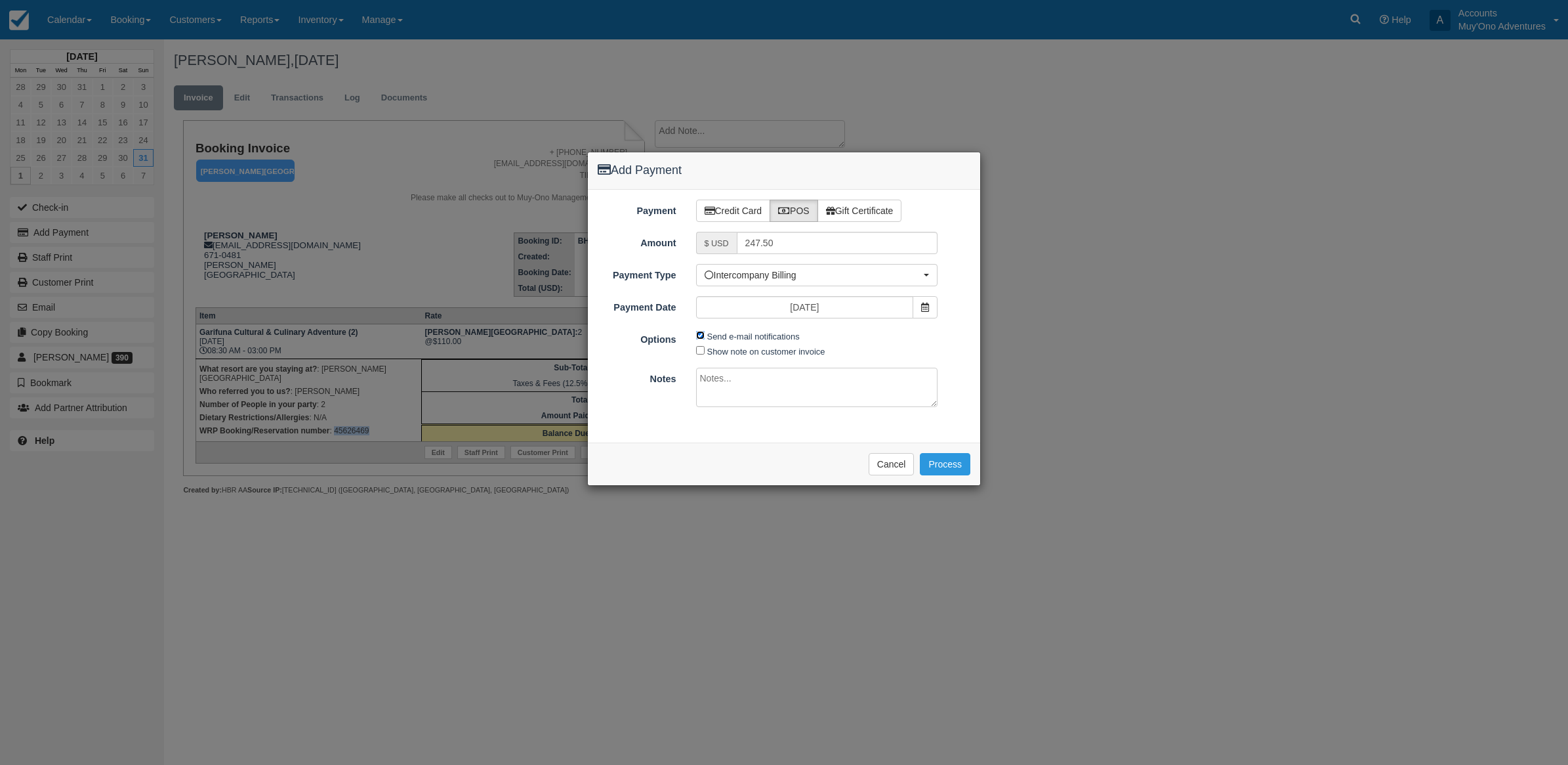
click at [697, 334] on input "Send e-mail notifications" at bounding box center [700, 335] width 9 height 9
checkbox input "false"
click at [736, 394] on textarea at bounding box center [817, 388] width 242 height 40
type textarea "Invoiced in HBR CT"
click at [943, 467] on button "Process" at bounding box center [945, 464] width 51 height 23
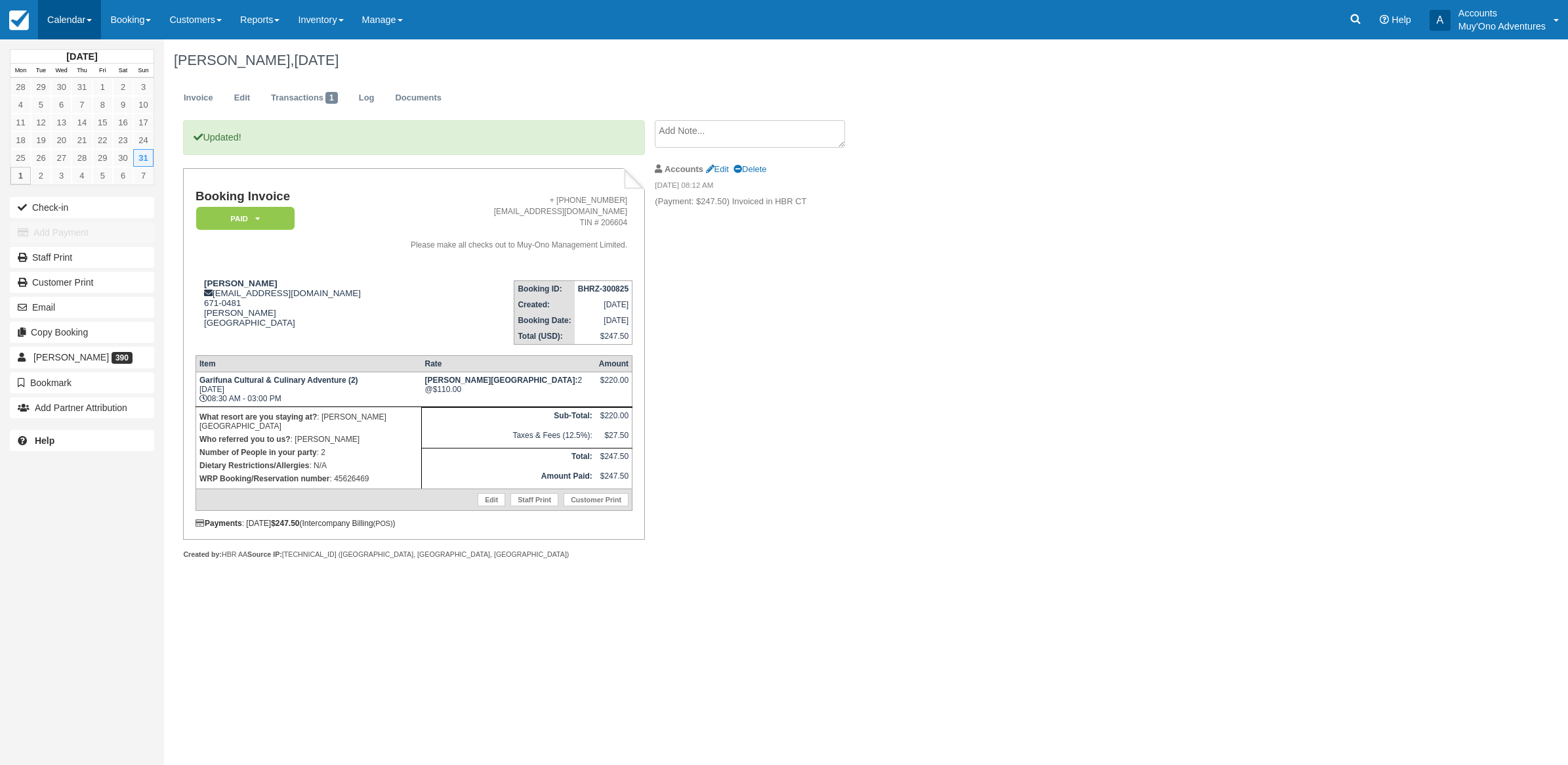
drag, startPoint x: 80, startPoint y: 23, endPoint x: 76, endPoint y: 31, distance: 8.9
click at [80, 23] on link "Calendar" at bounding box center [69, 19] width 63 height 40
click at [57, 112] on link "Month" at bounding box center [90, 123] width 104 height 27
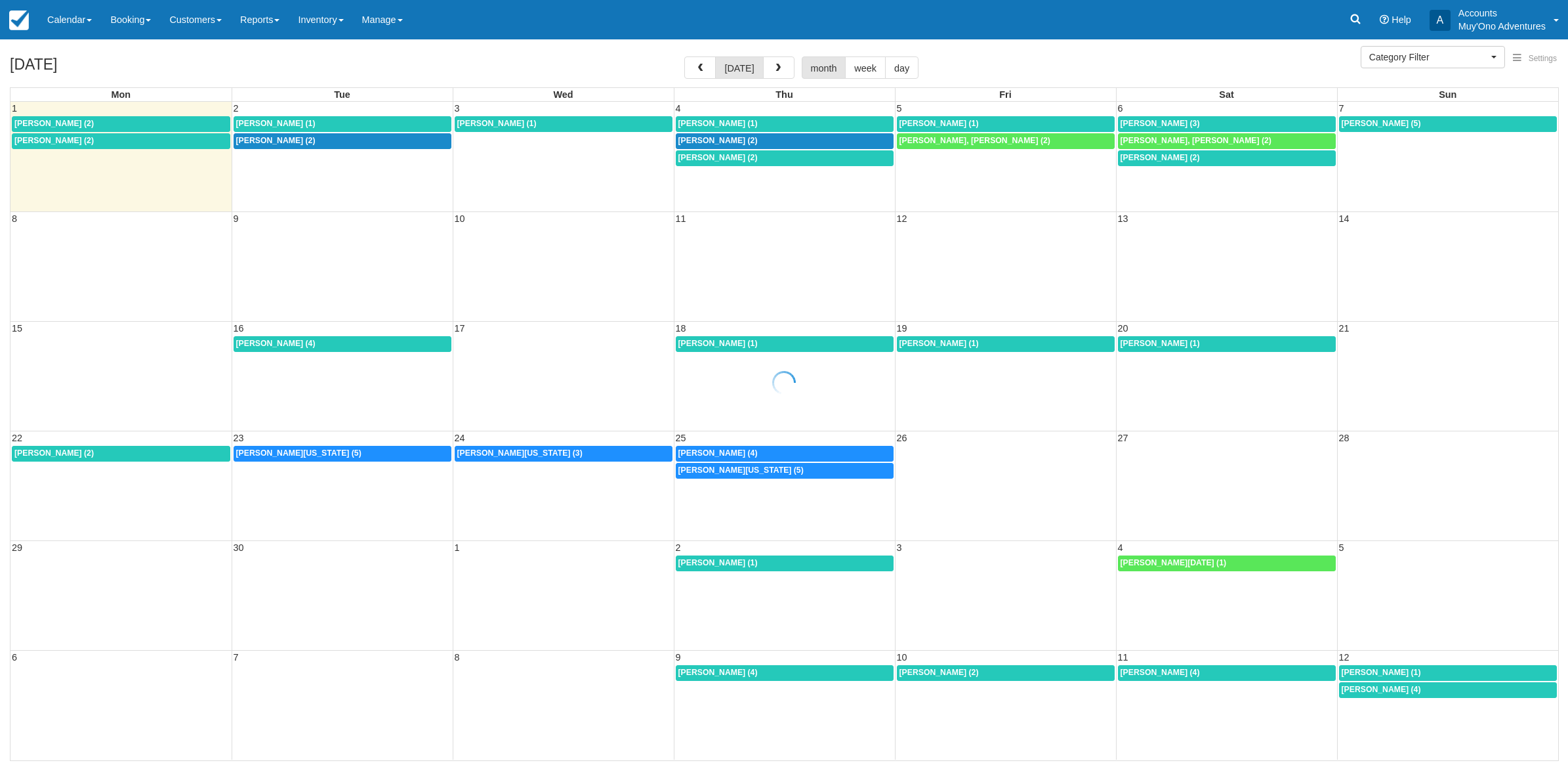
select select
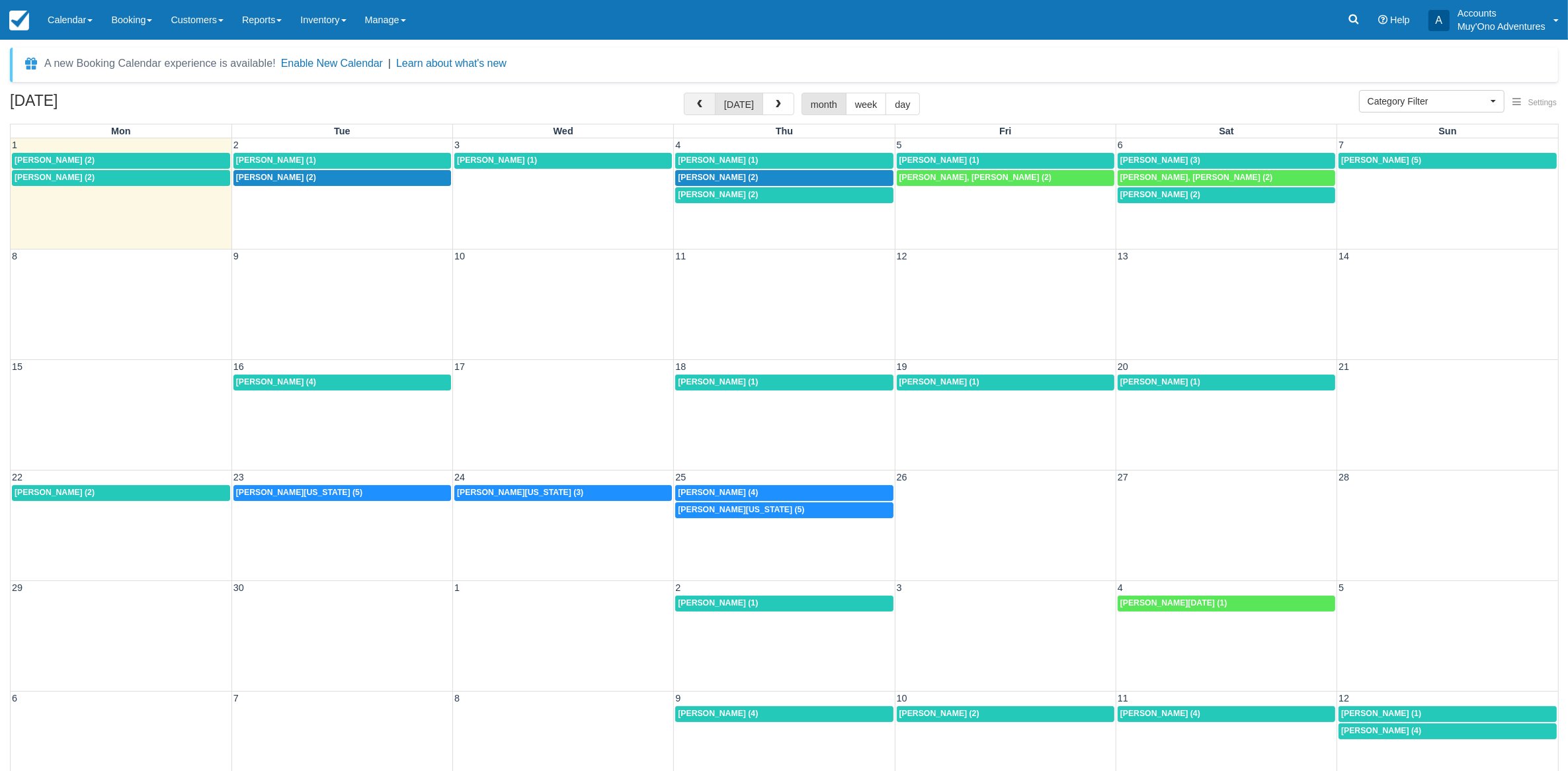
click at [688, 101] on button "button" at bounding box center [700, 104] width 31 height 23
